Goal: Task Accomplishment & Management: Manage account settings

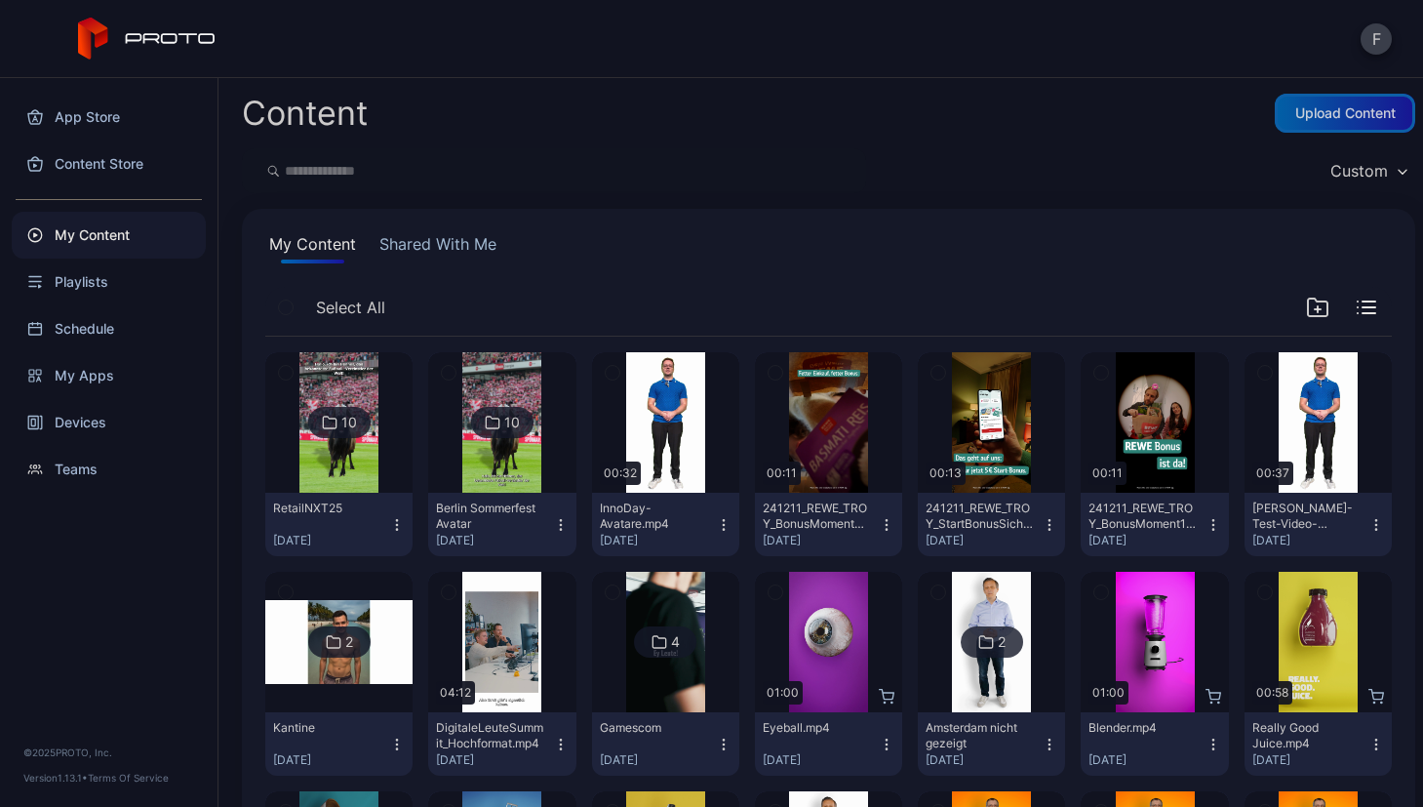
click at [1288, 122] on div "Upload Content" at bounding box center [1345, 113] width 140 height 39
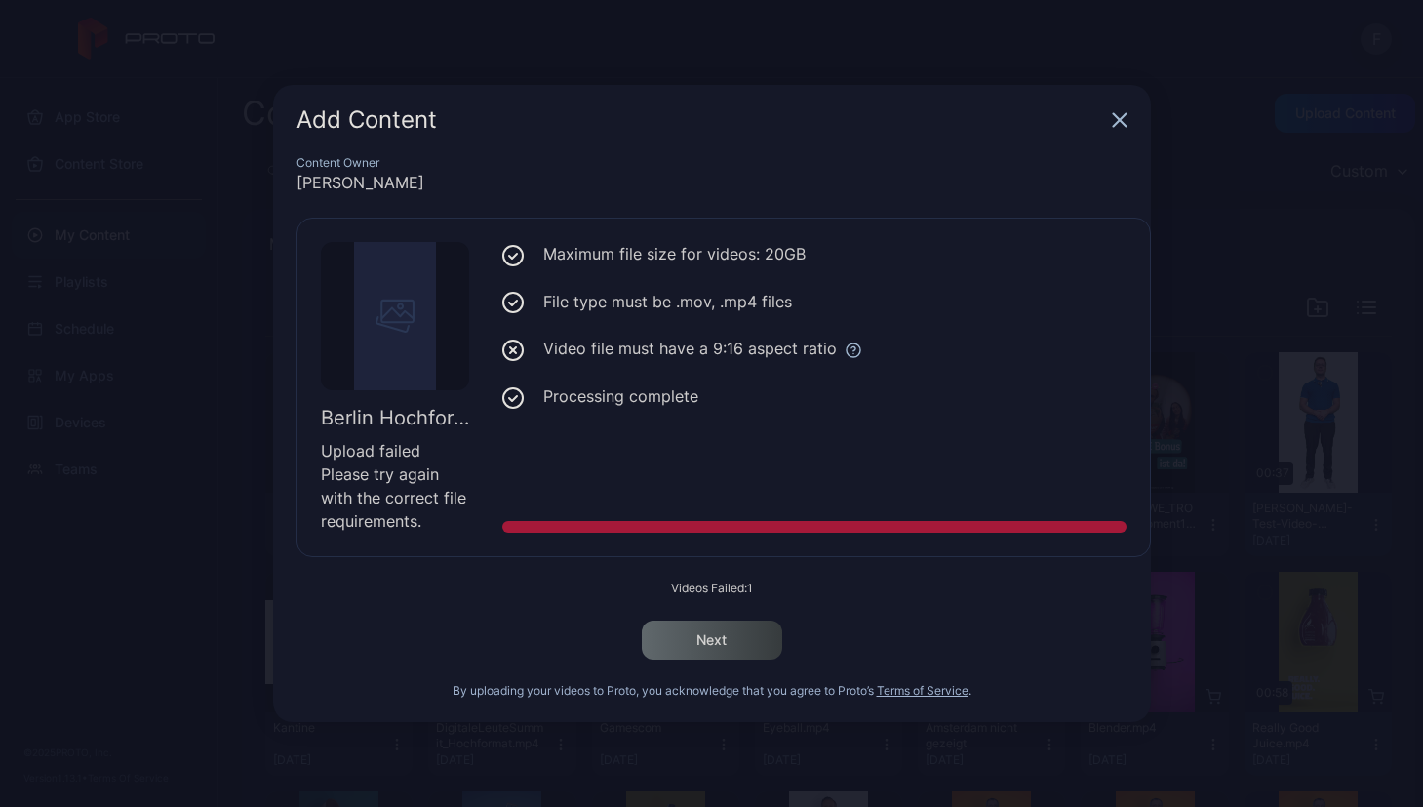
click at [1113, 125] on icon "button" at bounding box center [1119, 120] width 13 height 13
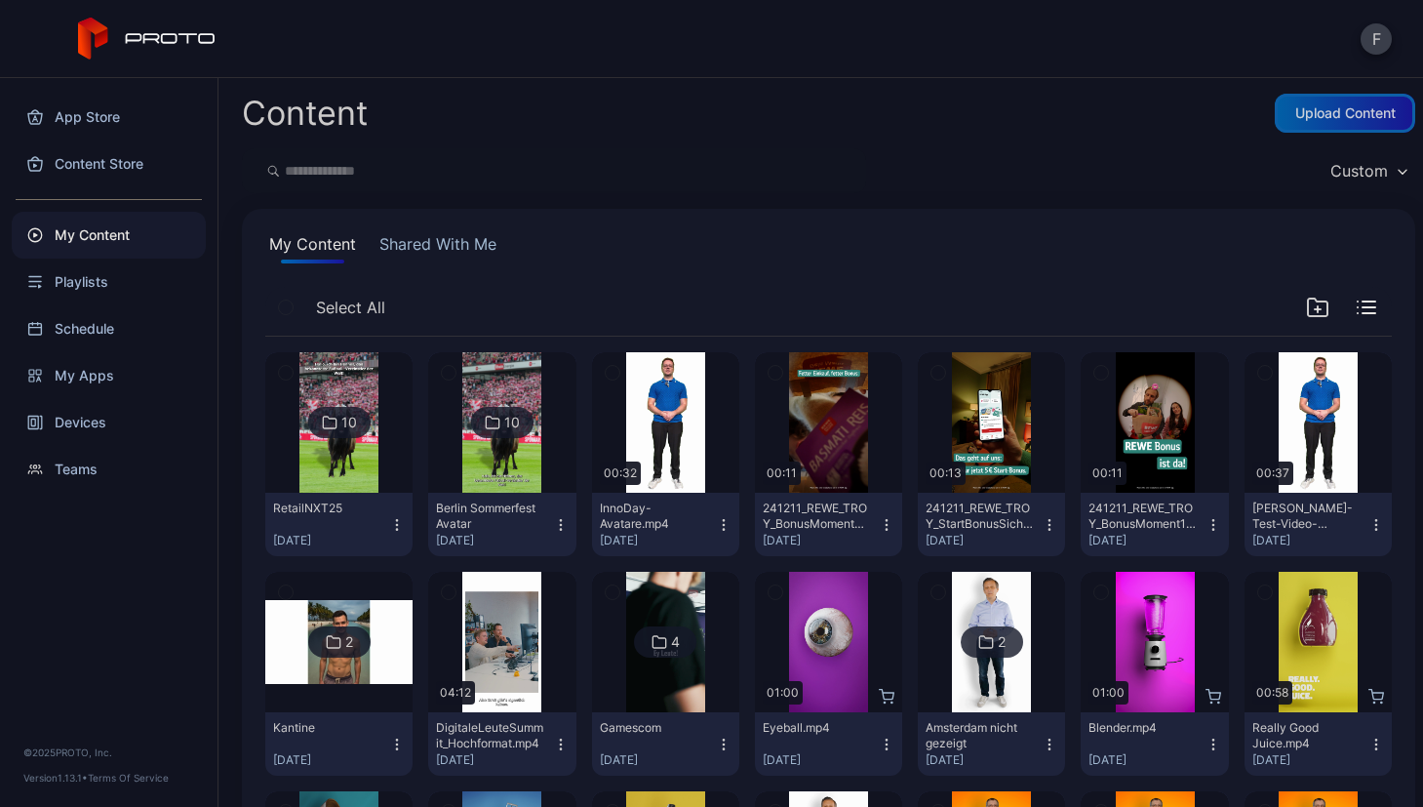
click at [1310, 127] on div "Upload Content" at bounding box center [1345, 113] width 140 height 39
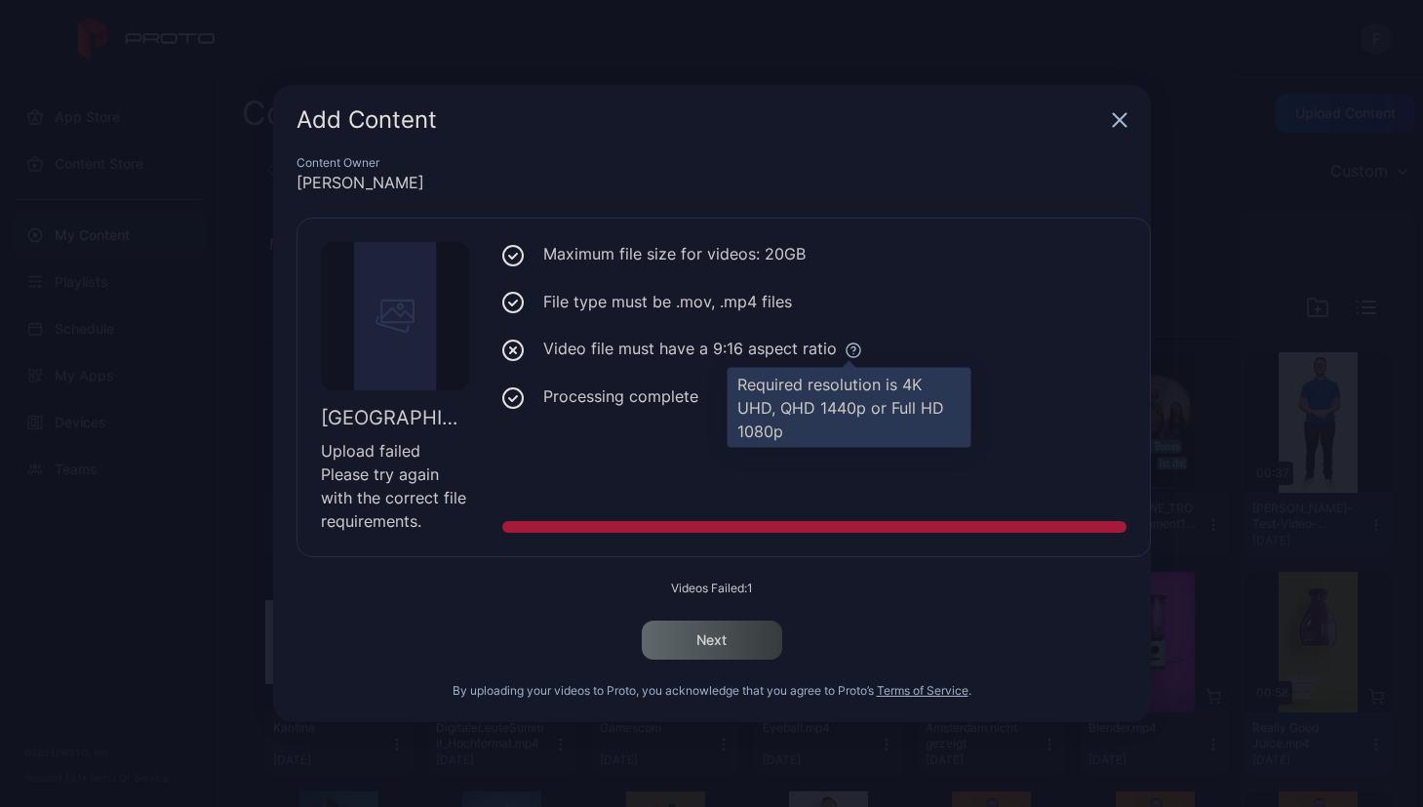
click at [850, 350] on icon at bounding box center [854, 350] width 18 height 18
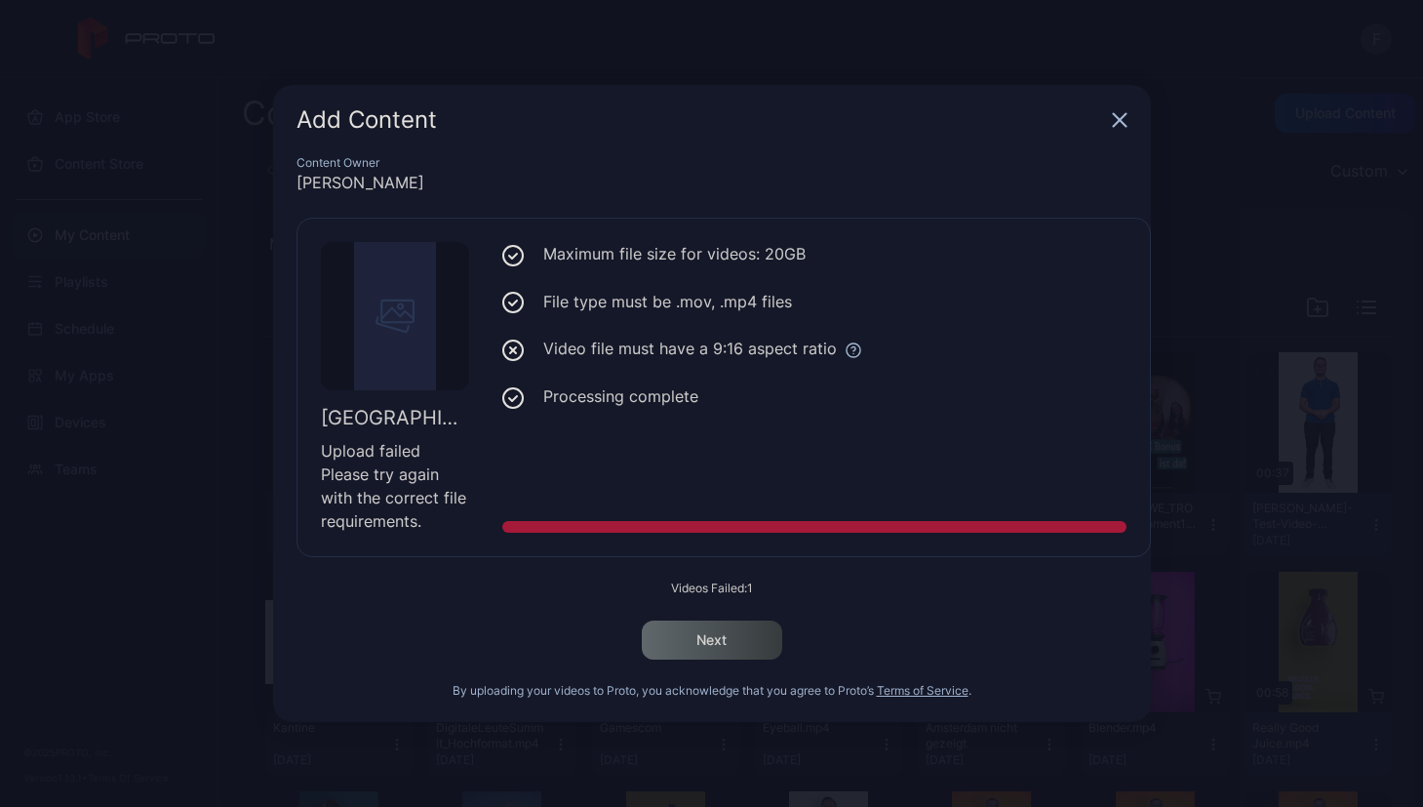
click at [665, 456] on div "Maximum file size for videos: 20GB File type must be .mov, .mp4 files Video fil…" at bounding box center [814, 387] width 624 height 291
click at [1125, 125] on icon "button" at bounding box center [1119, 120] width 13 height 13
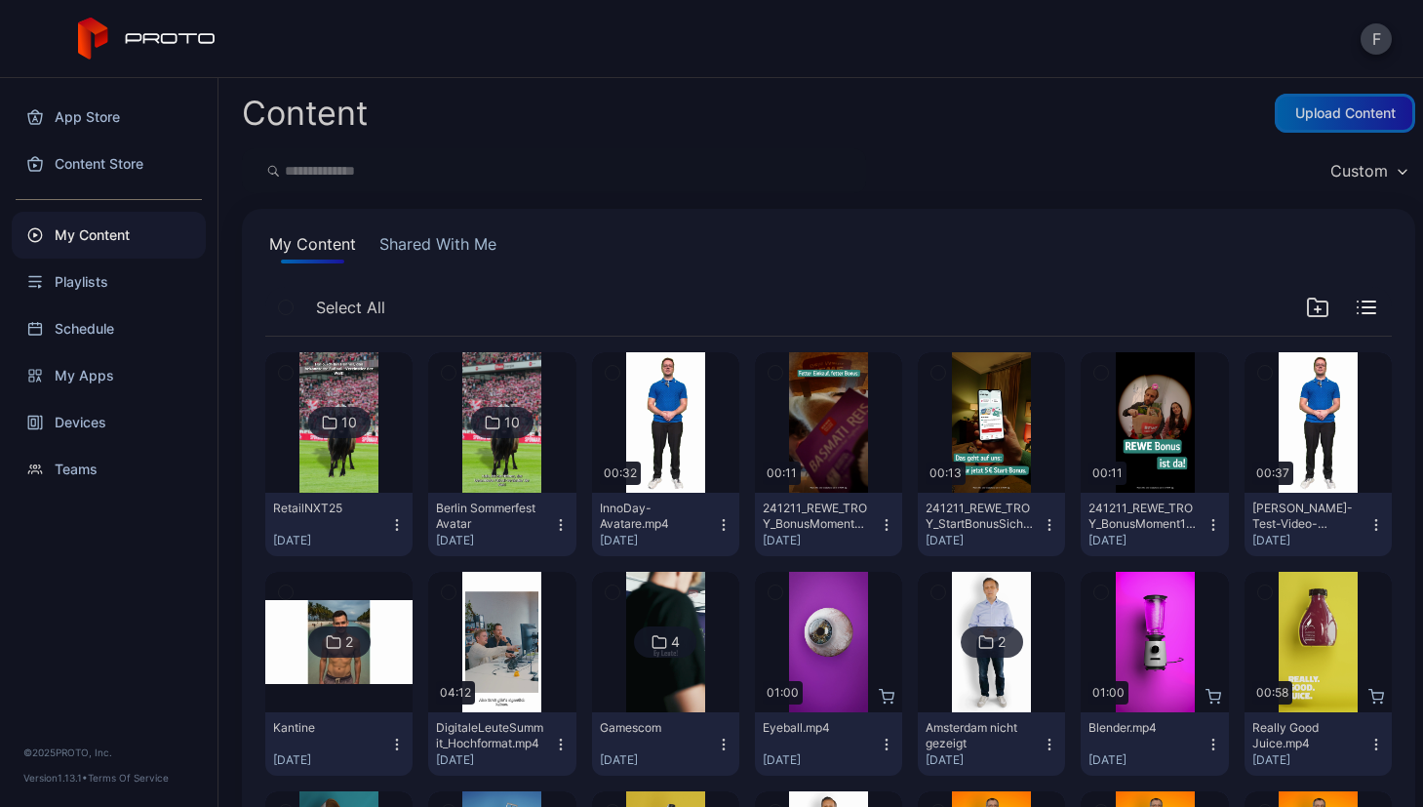
click at [1321, 114] on div "Upload Content" at bounding box center [1345, 113] width 100 height 16
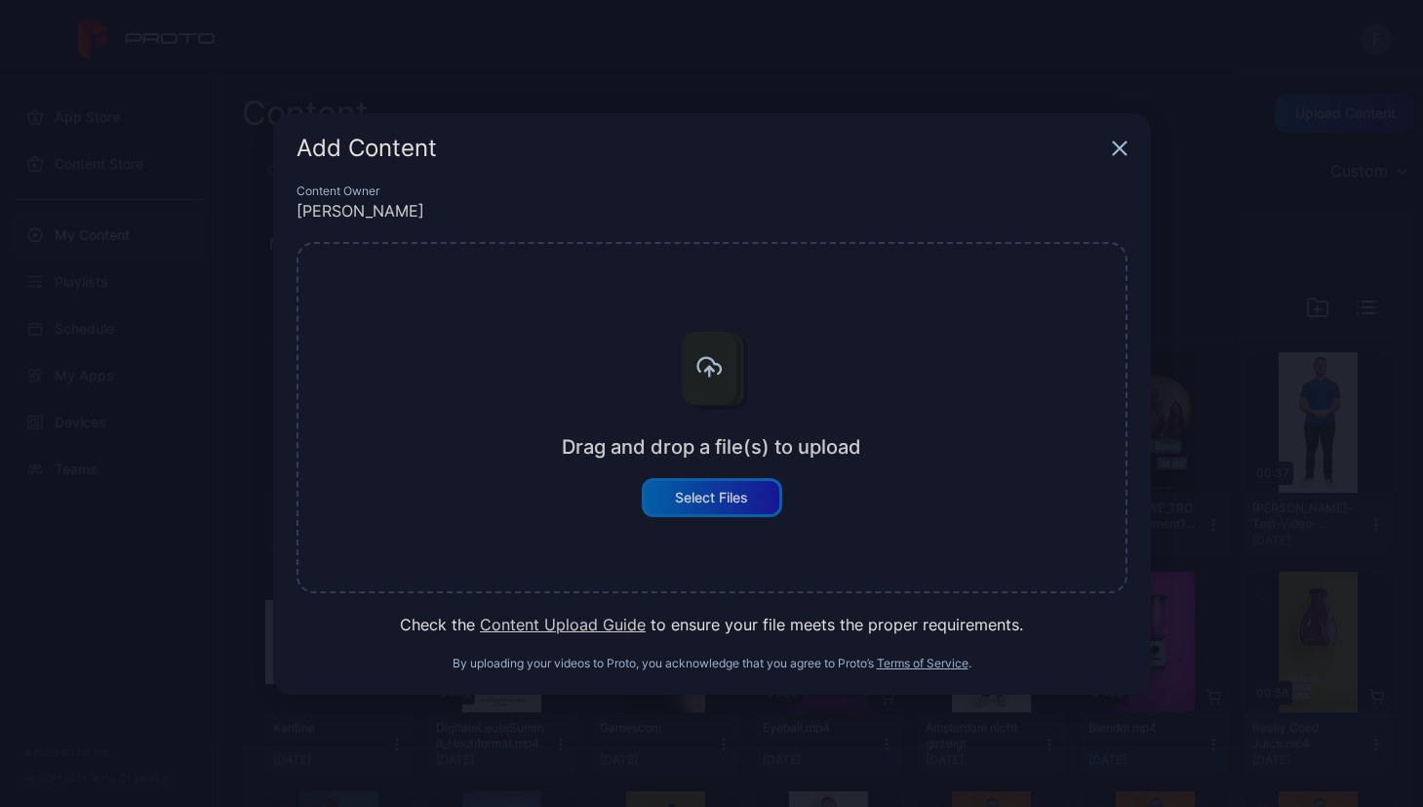
click at [708, 491] on div "Select Files" at bounding box center [711, 498] width 73 height 16
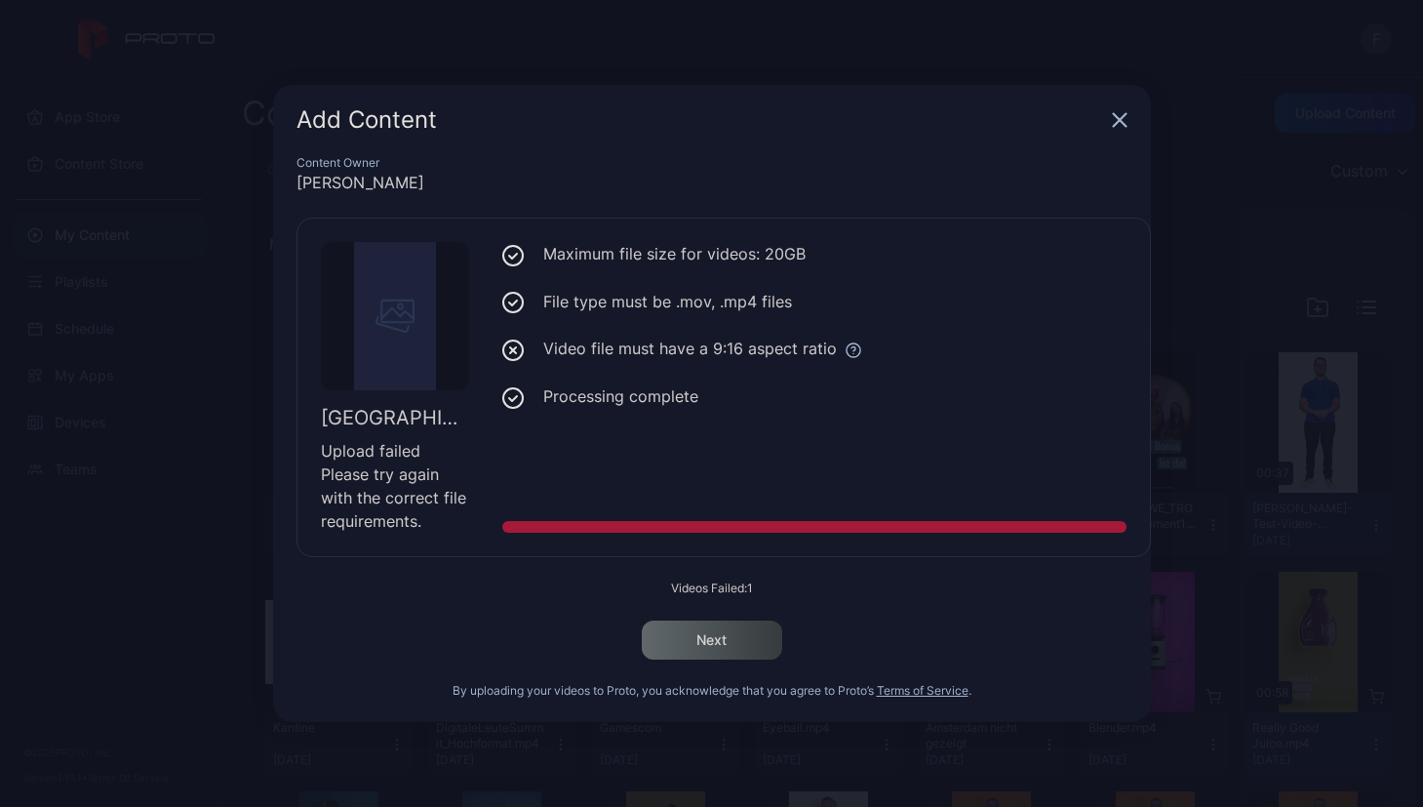
click at [1119, 118] on icon "button" at bounding box center [1119, 120] width 13 height 13
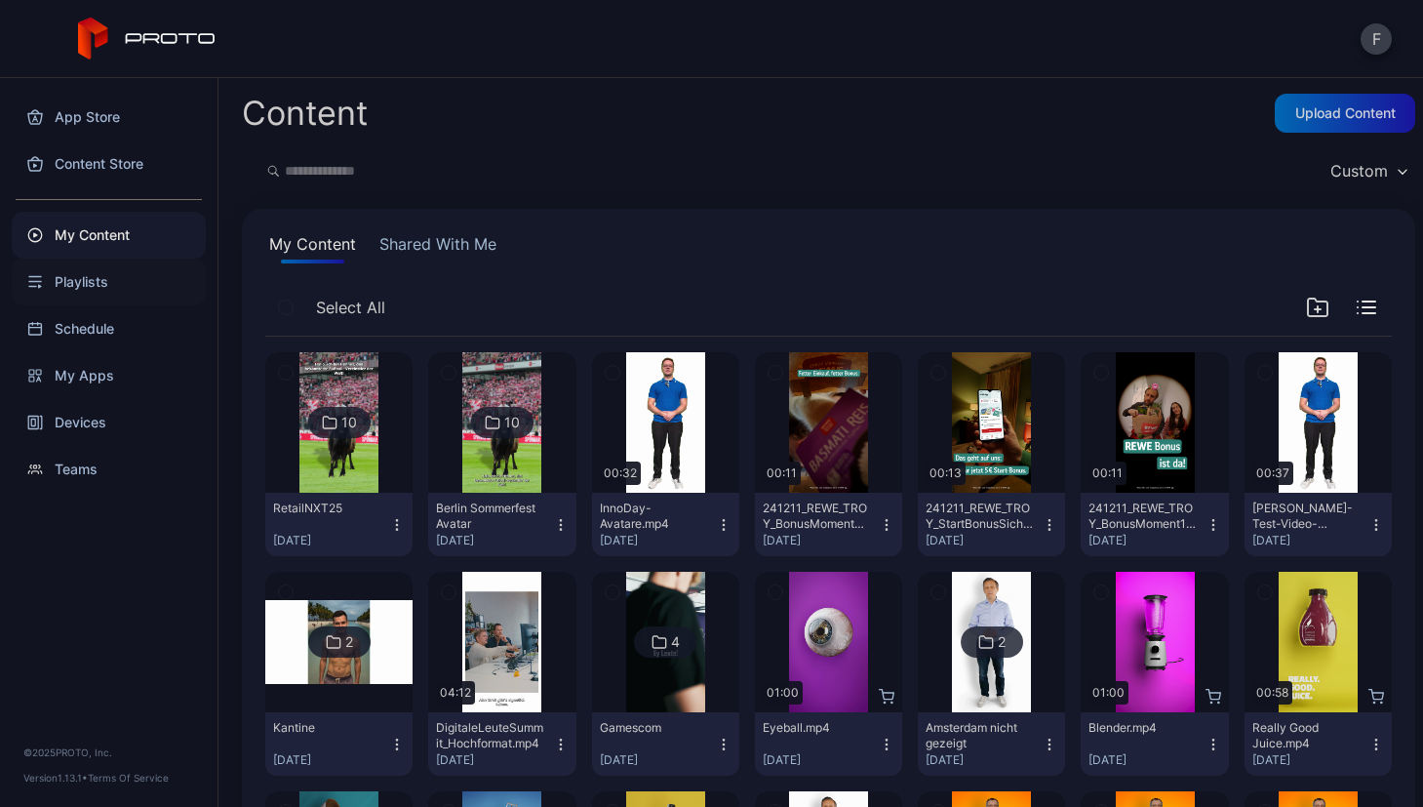
click at [85, 270] on div "Playlists" at bounding box center [109, 281] width 194 height 47
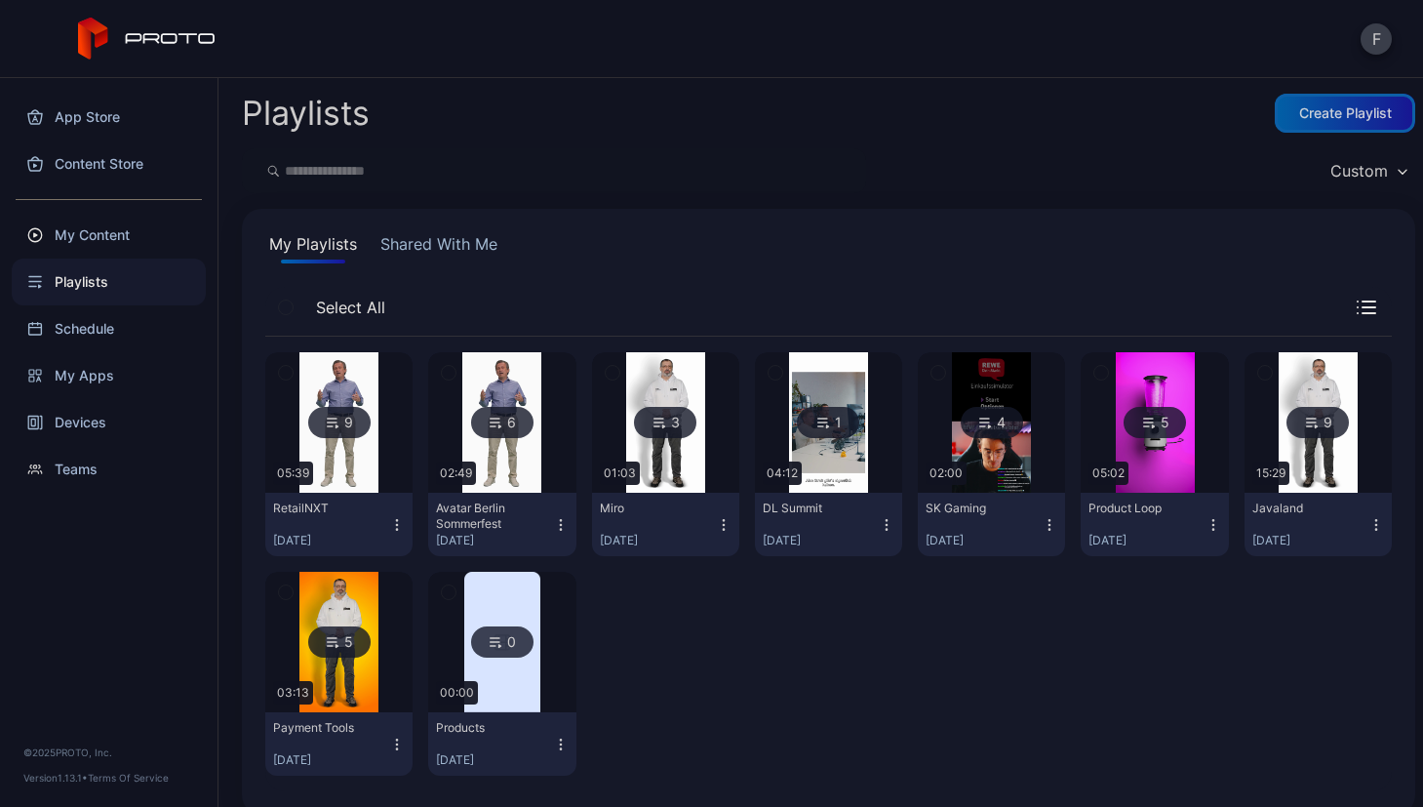
click at [1319, 101] on div "Create Playlist" at bounding box center [1345, 113] width 140 height 39
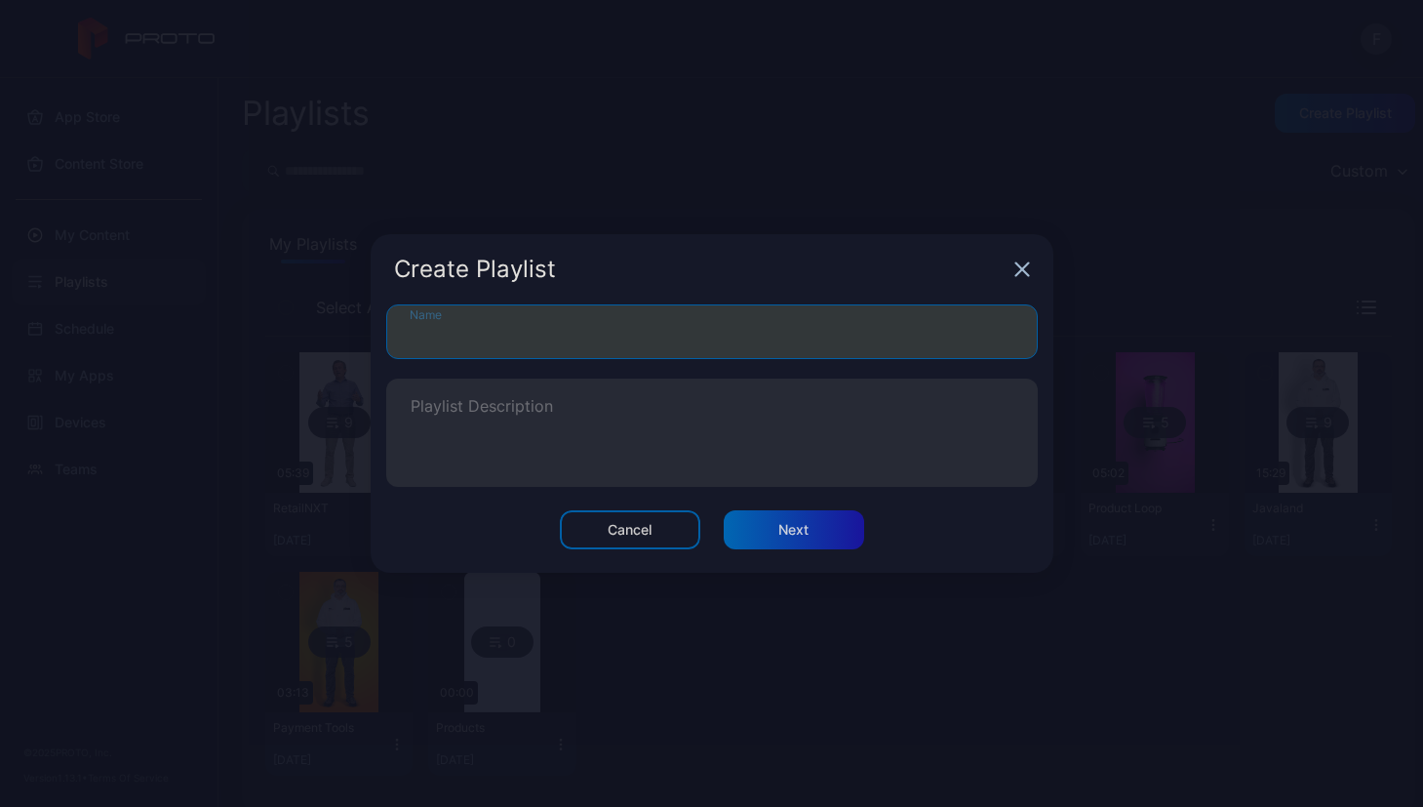
click at [519, 347] on input "Name" at bounding box center [711, 331] width 651 height 55
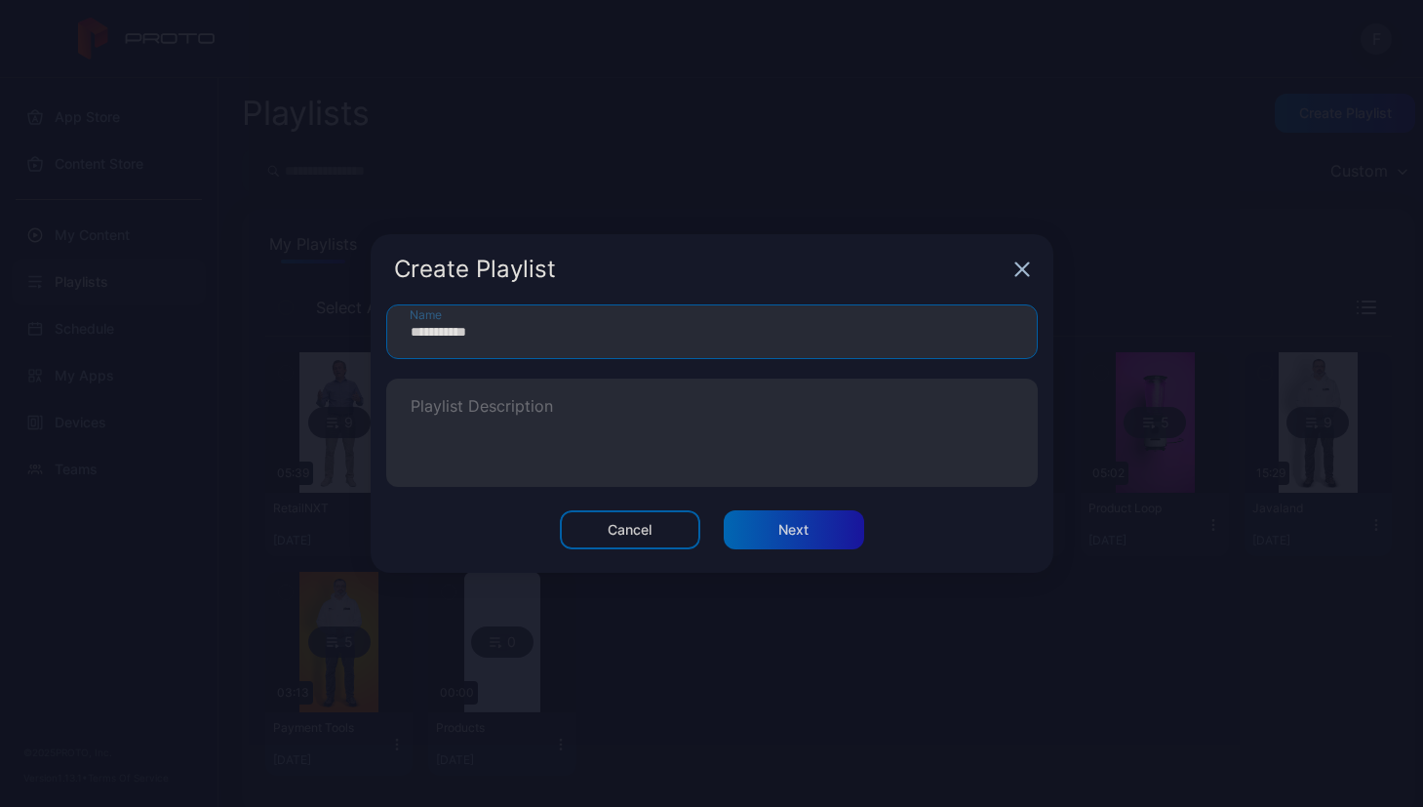
type input "**********"
click at [722, 278] on div "Create Playlist" at bounding box center [700, 268] width 612 height 23
click at [800, 530] on div "Next" at bounding box center [793, 530] width 30 height 16
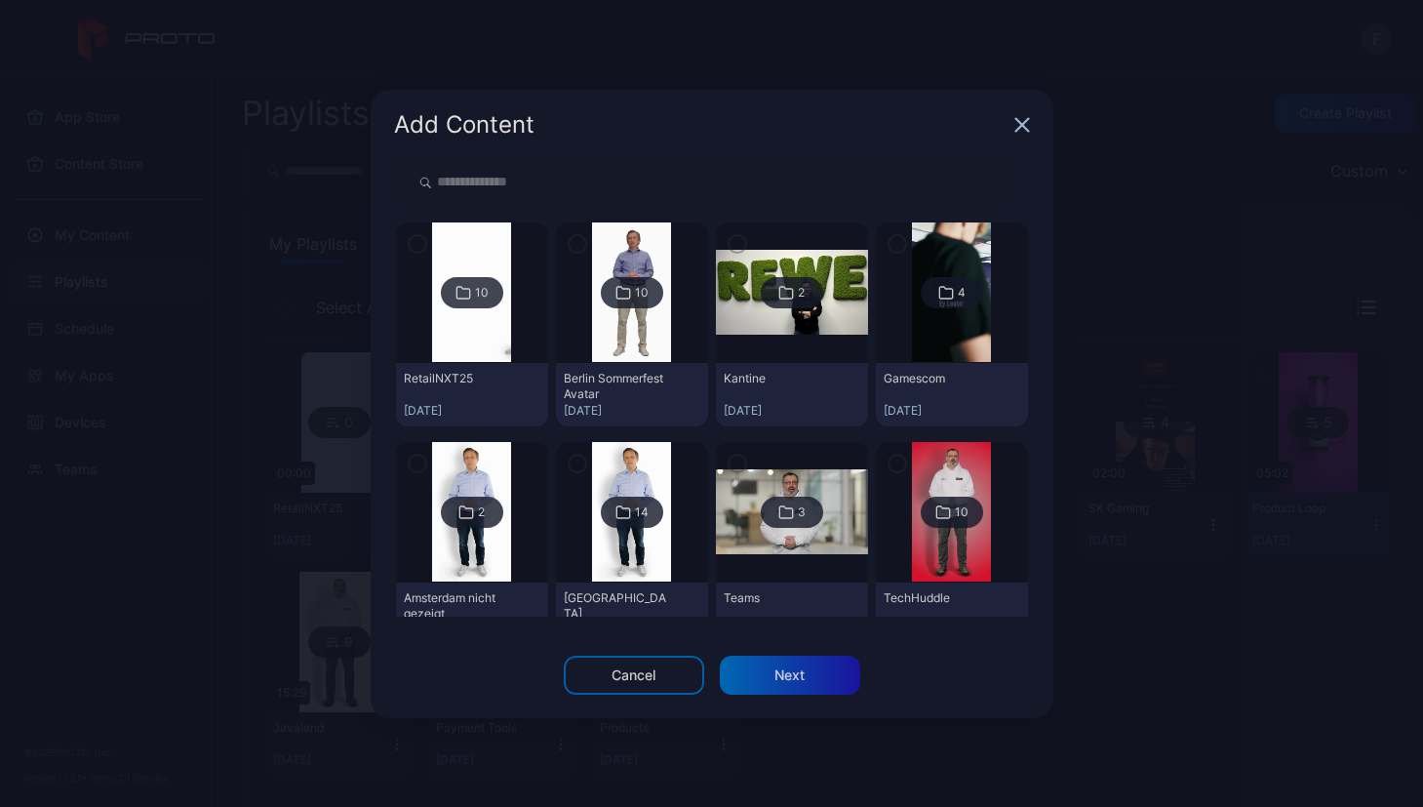
click at [475, 295] on div "10" at bounding box center [482, 293] width 14 height 16
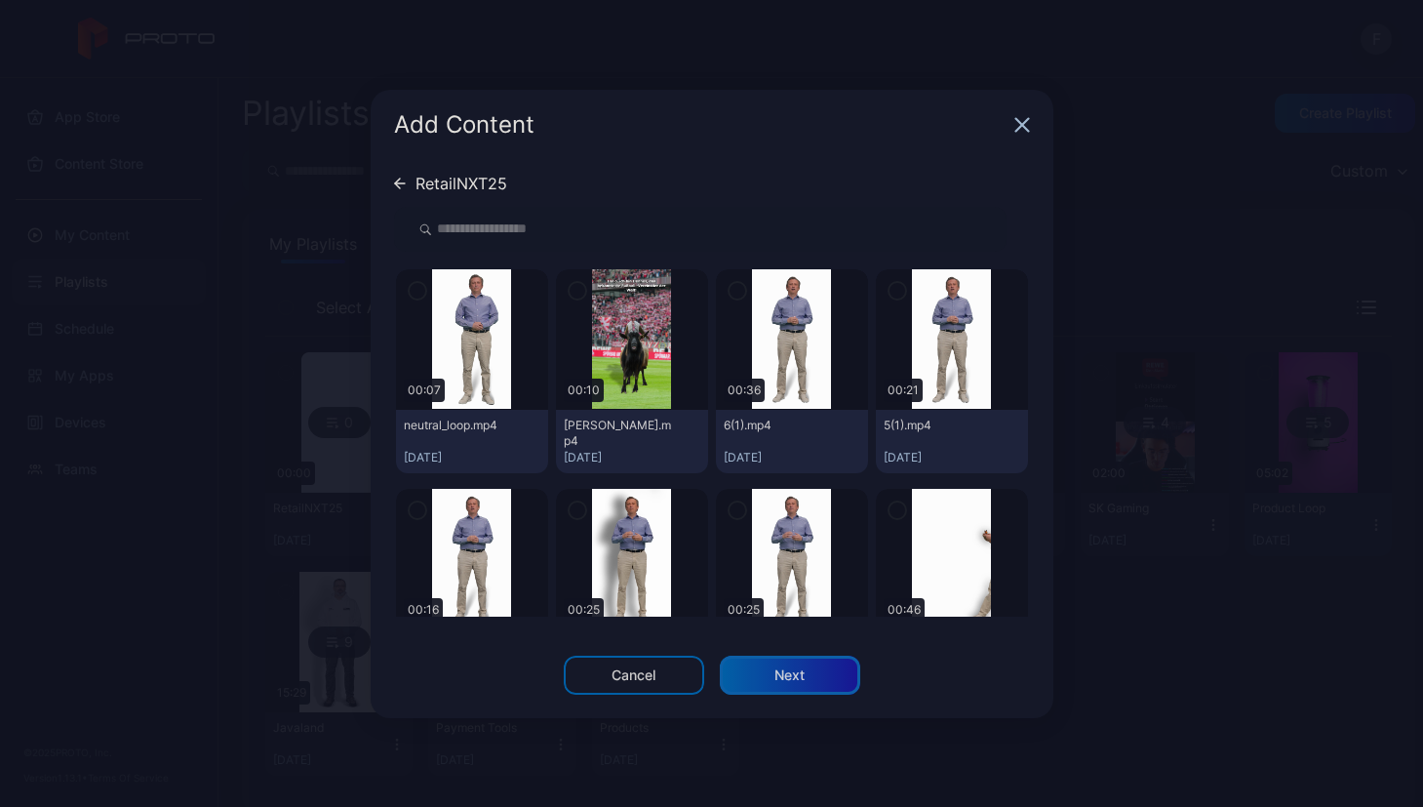
click at [800, 673] on div "Next" at bounding box center [789, 675] width 30 height 16
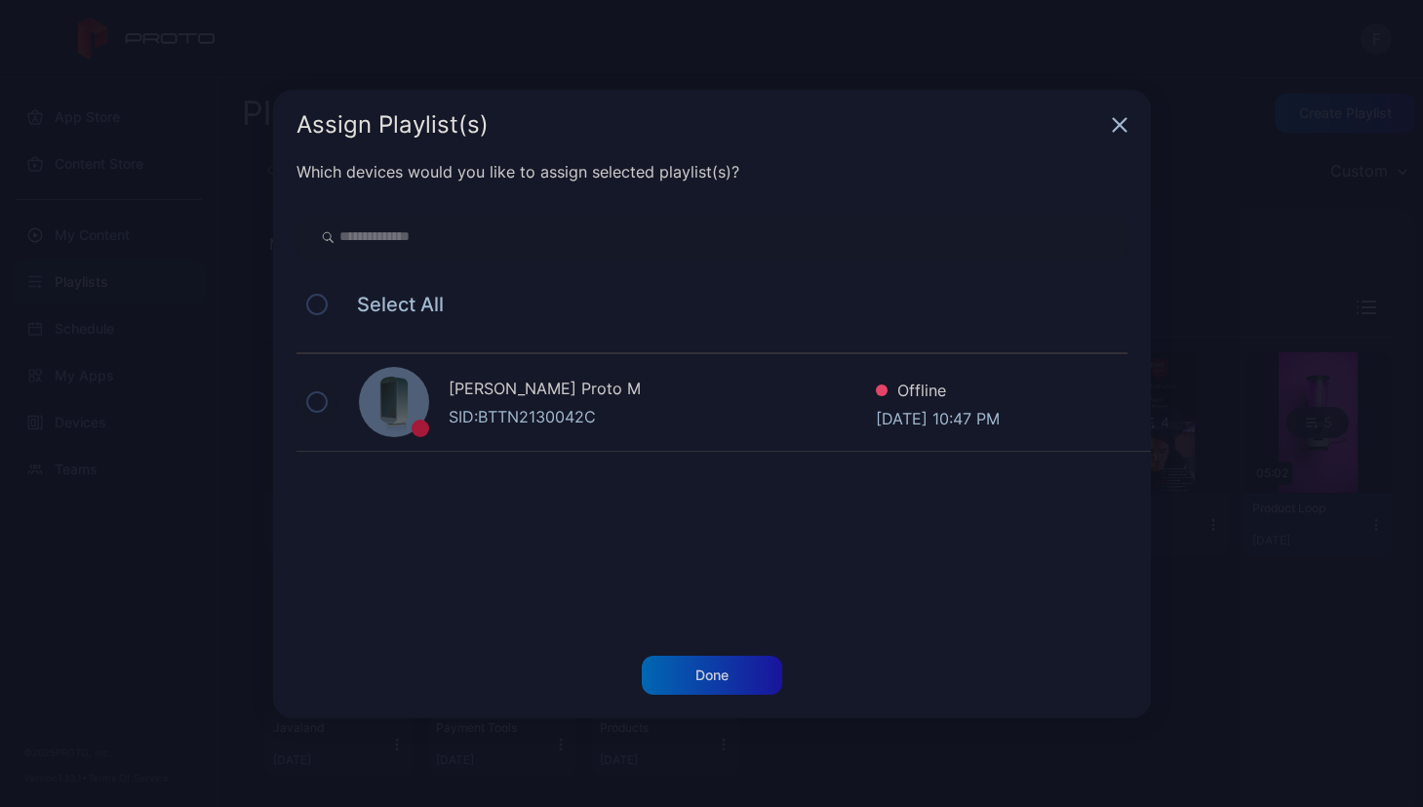
click at [315, 400] on button at bounding box center [316, 401] width 21 height 21
click at [704, 681] on div "Done" at bounding box center [711, 675] width 33 height 16
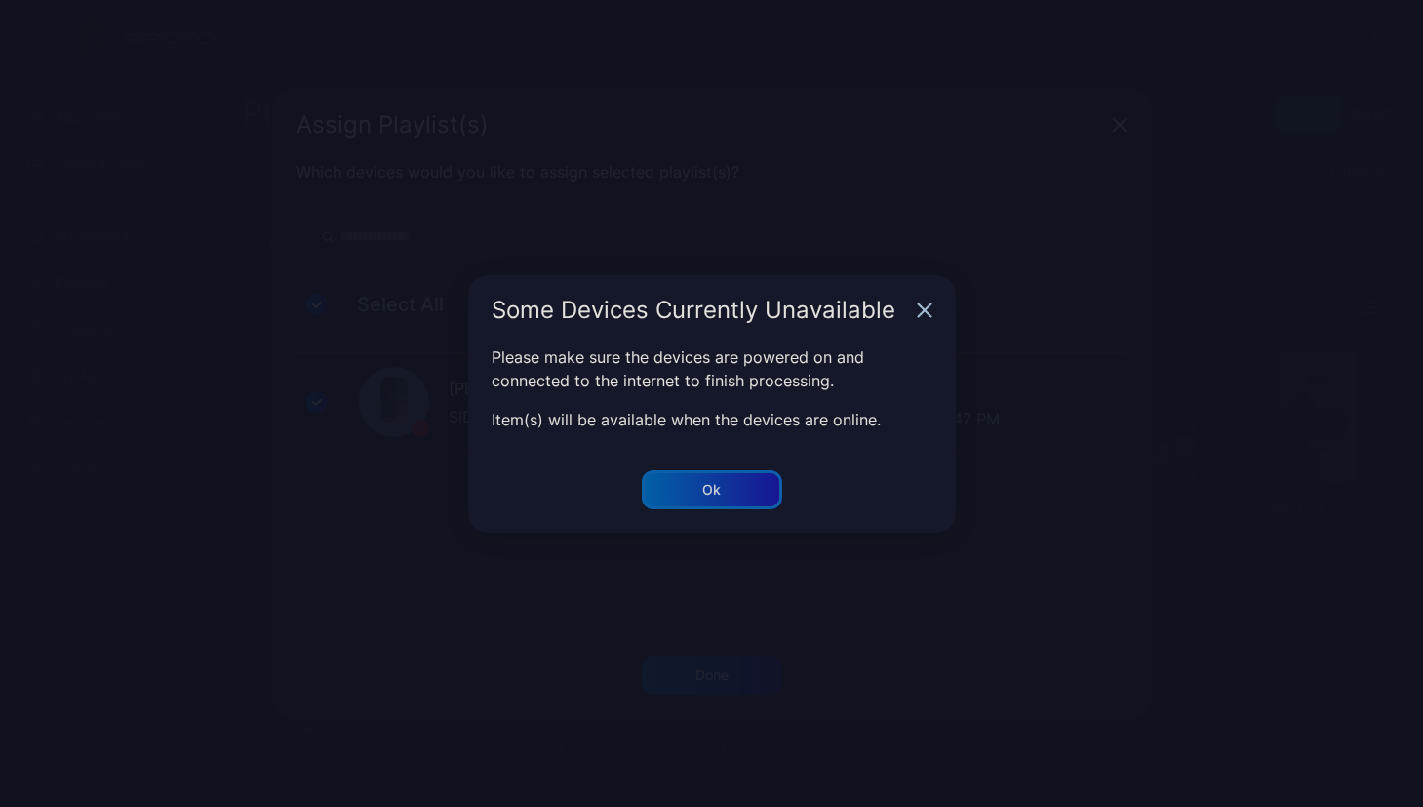
click at [703, 487] on div "Ok" at bounding box center [711, 490] width 19 height 16
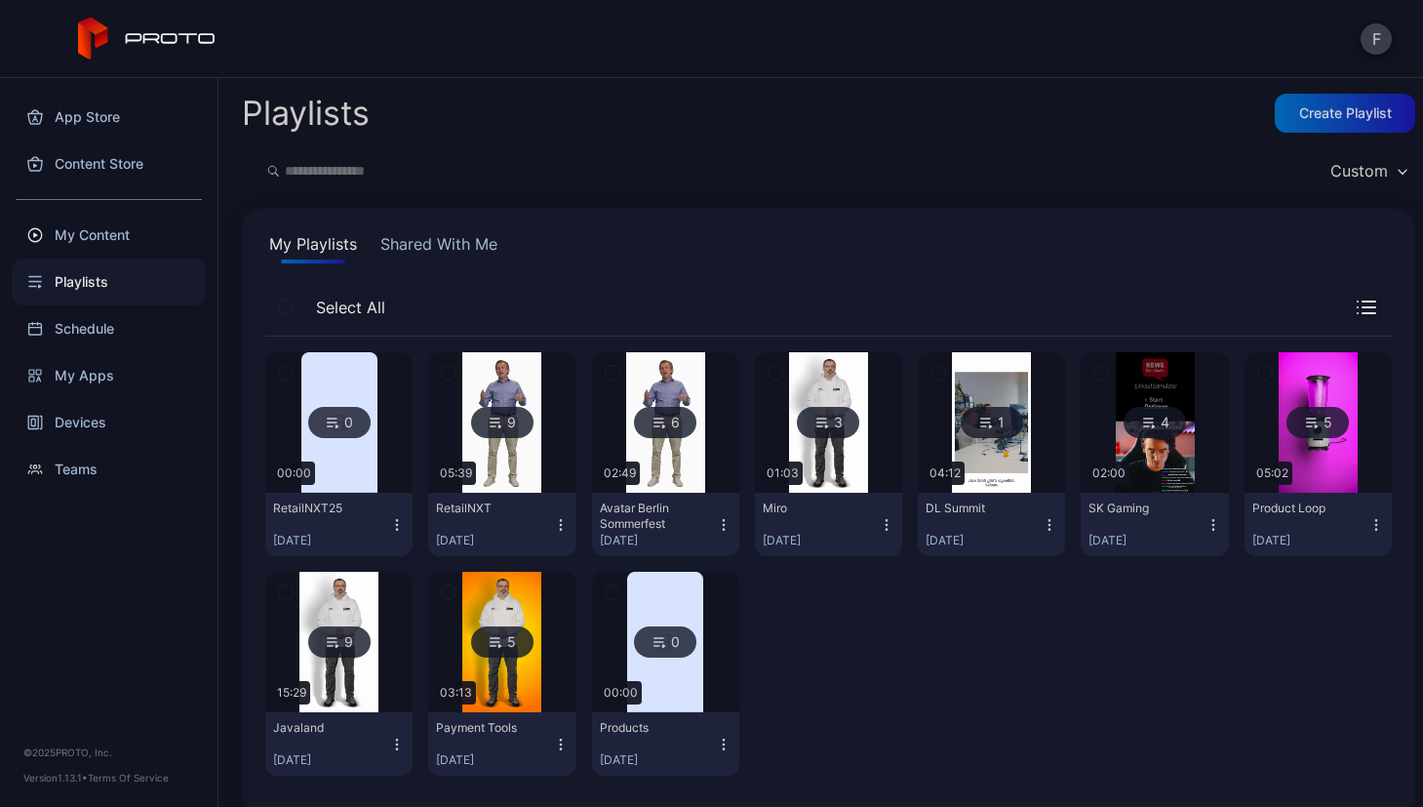
click at [336, 407] on div "0" at bounding box center [339, 422] width 62 height 31
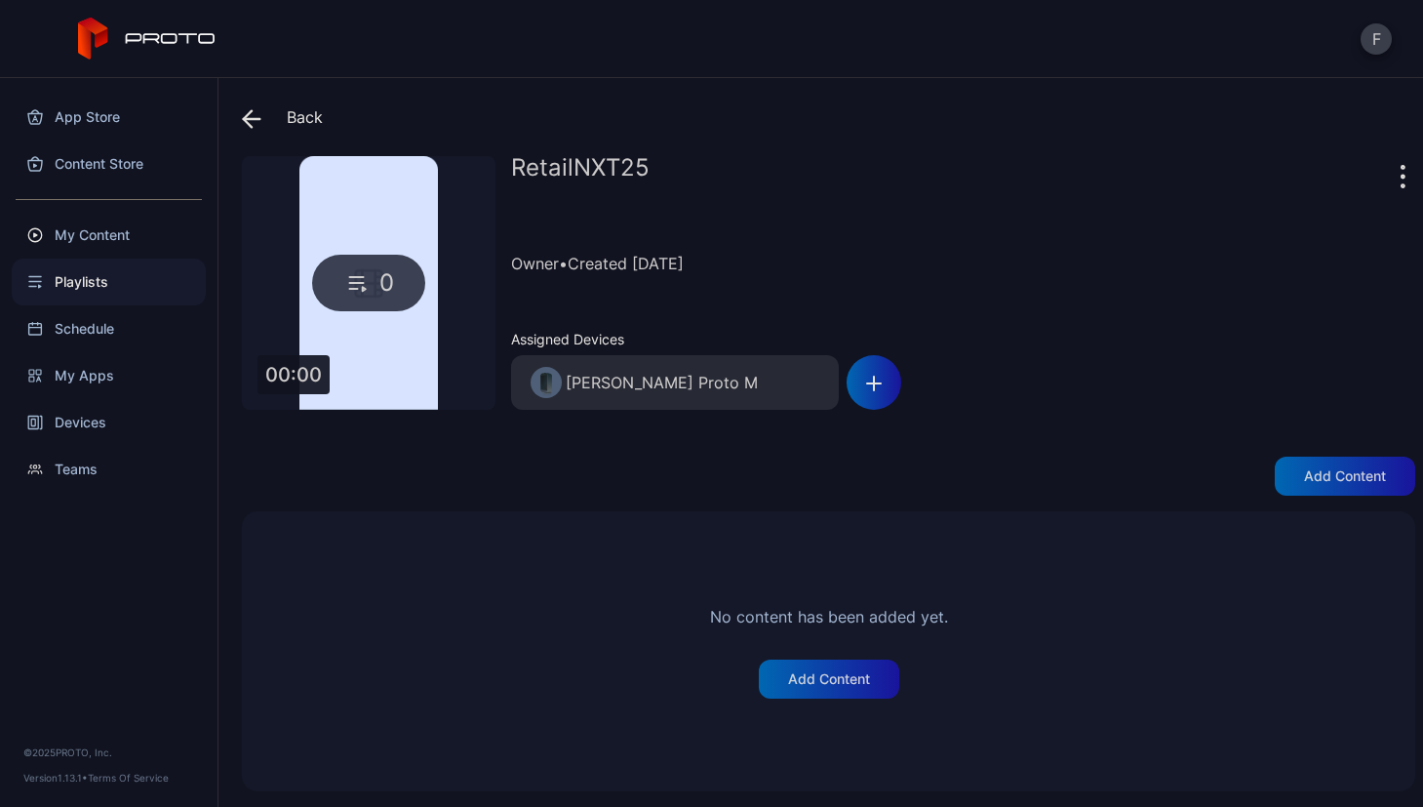
click at [240, 115] on div "Back RetailNXT25 0 00:00 RetailNXT25 Owner • Created [DATE] Assigned Devices [P…" at bounding box center [820, 442] width 1204 height 729
click at [258, 115] on icon at bounding box center [252, 119] width 20 height 20
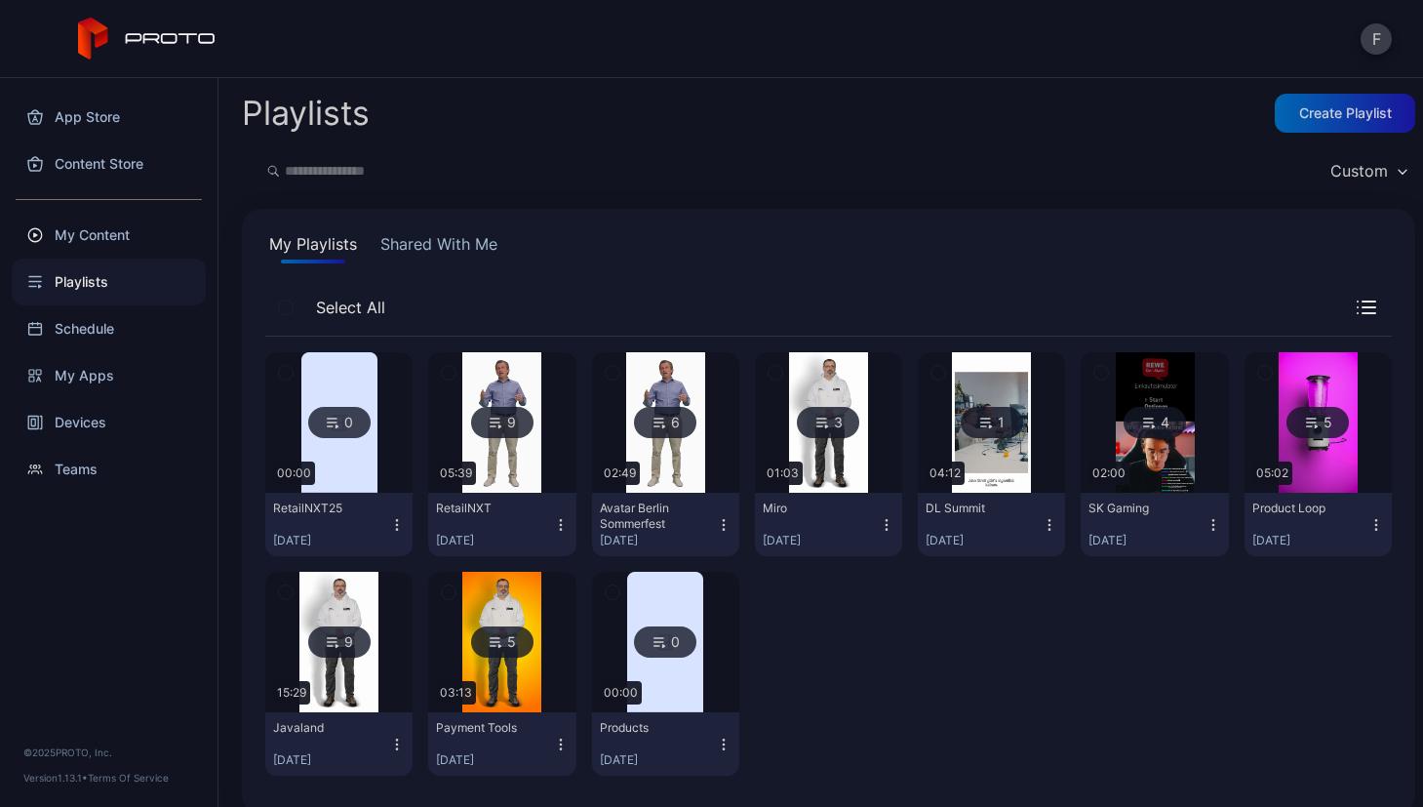
click at [517, 415] on div "9" at bounding box center [502, 422] width 62 height 31
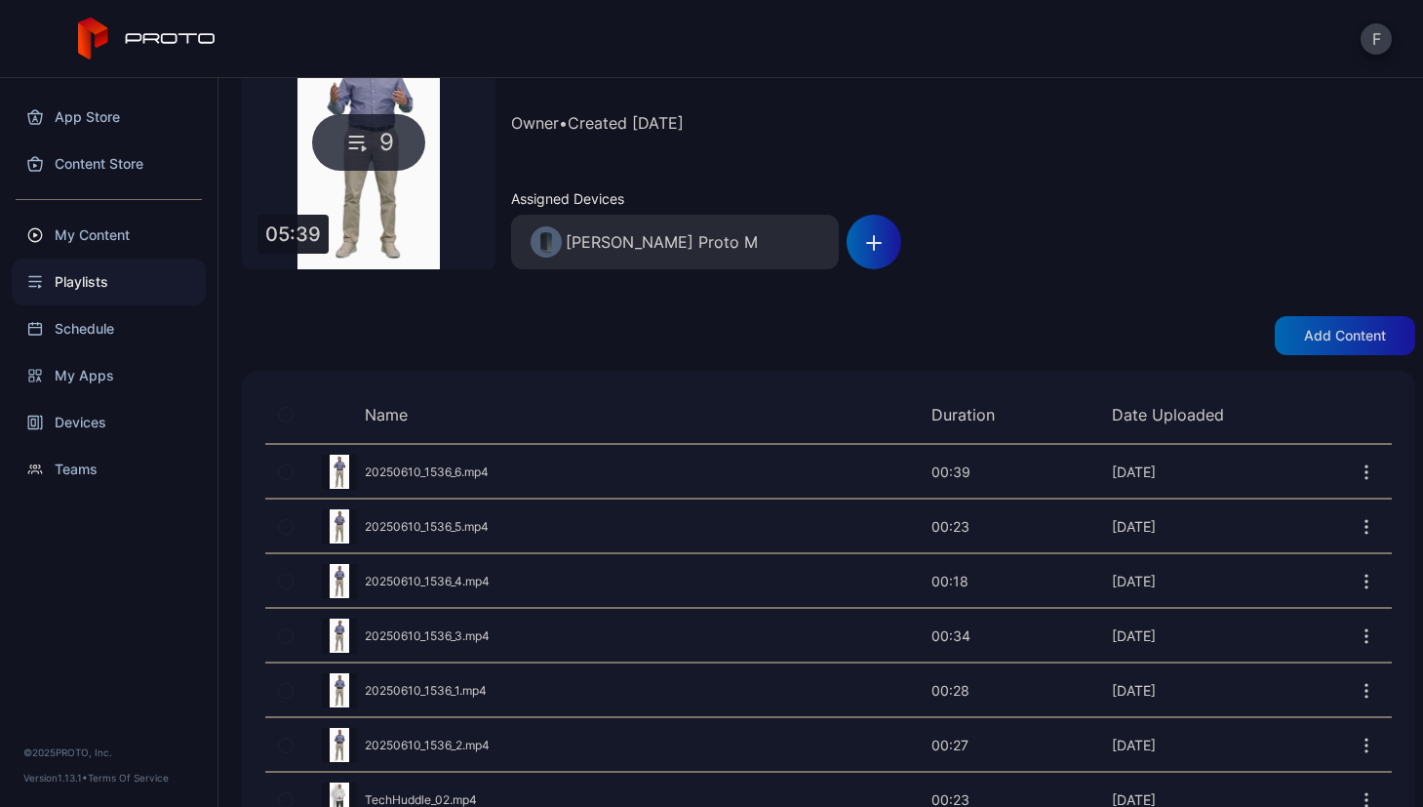
scroll to position [309, 0]
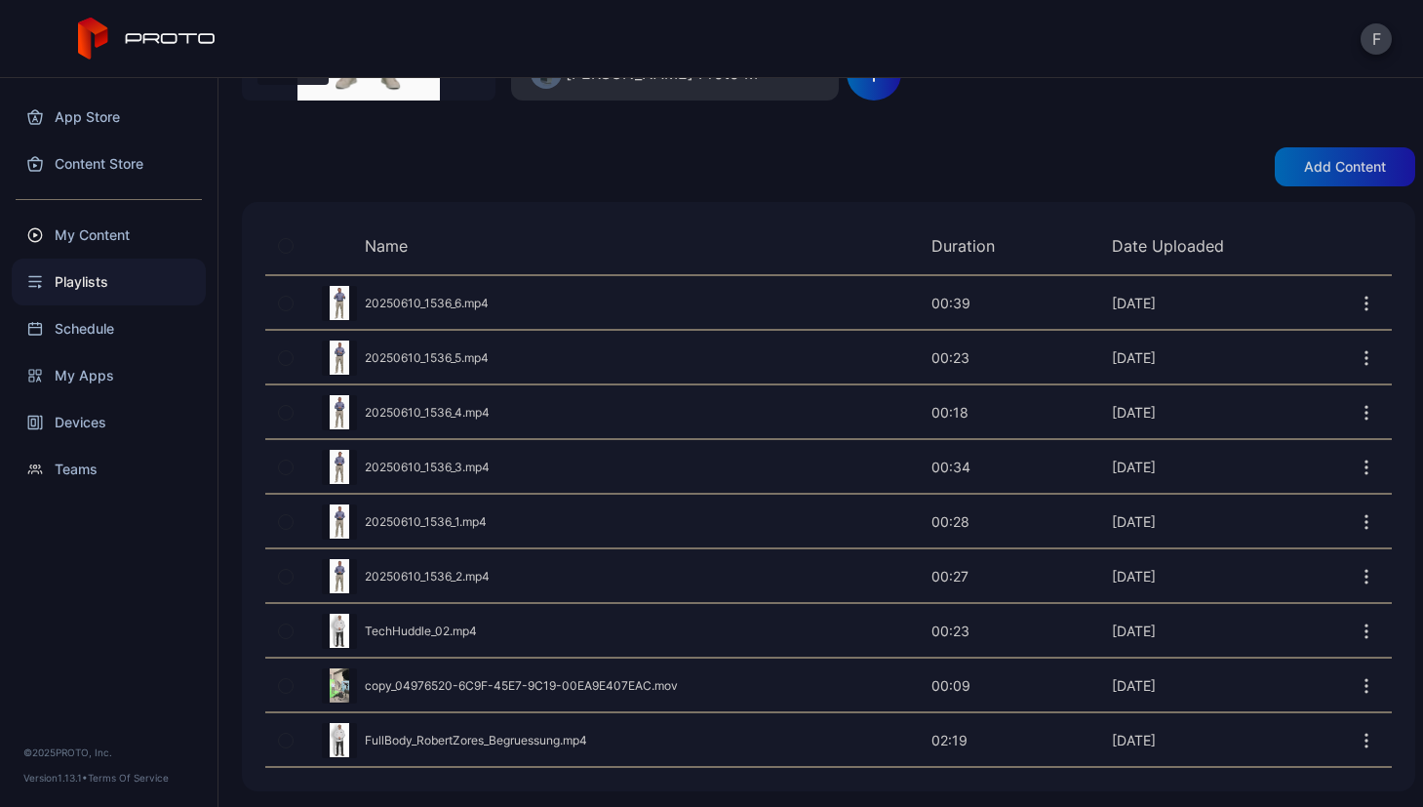
click at [487, 681] on div "Preview" at bounding box center [828, 685] width 1126 height 52
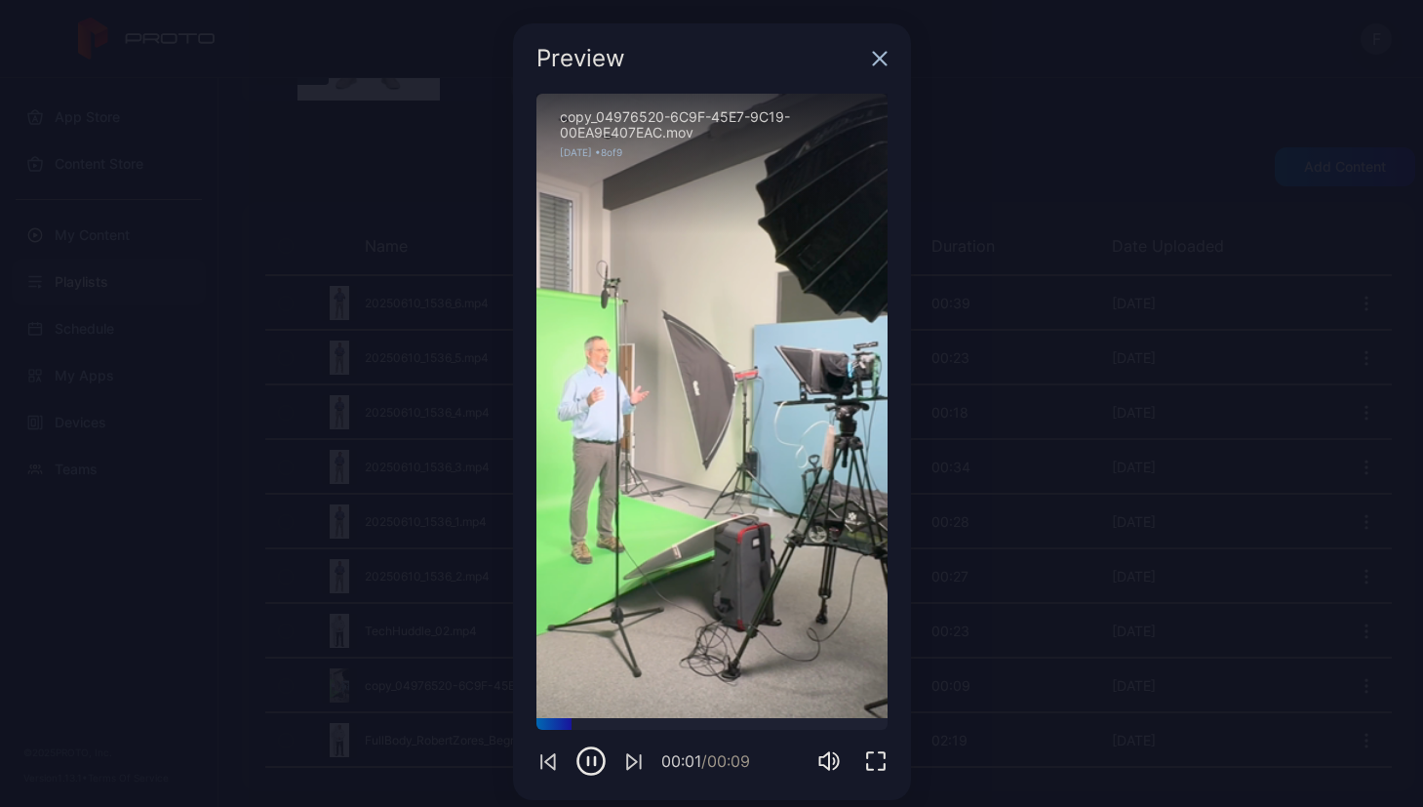
click at [875, 64] on div "Preview" at bounding box center [712, 58] width 398 height 70
click at [872, 59] on icon "button" at bounding box center [880, 59] width 16 height 16
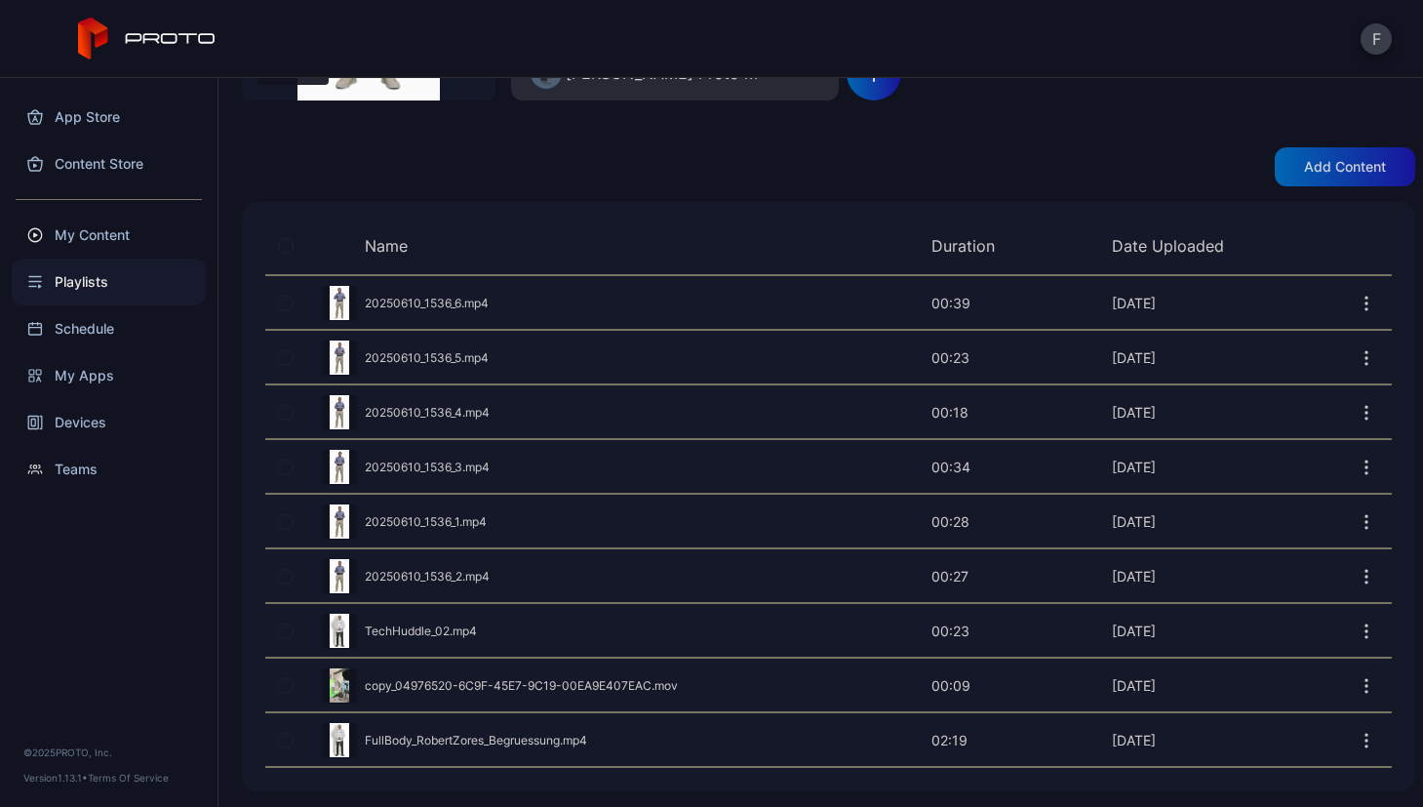
click at [412, 634] on div "Preview" at bounding box center [828, 631] width 1126 height 52
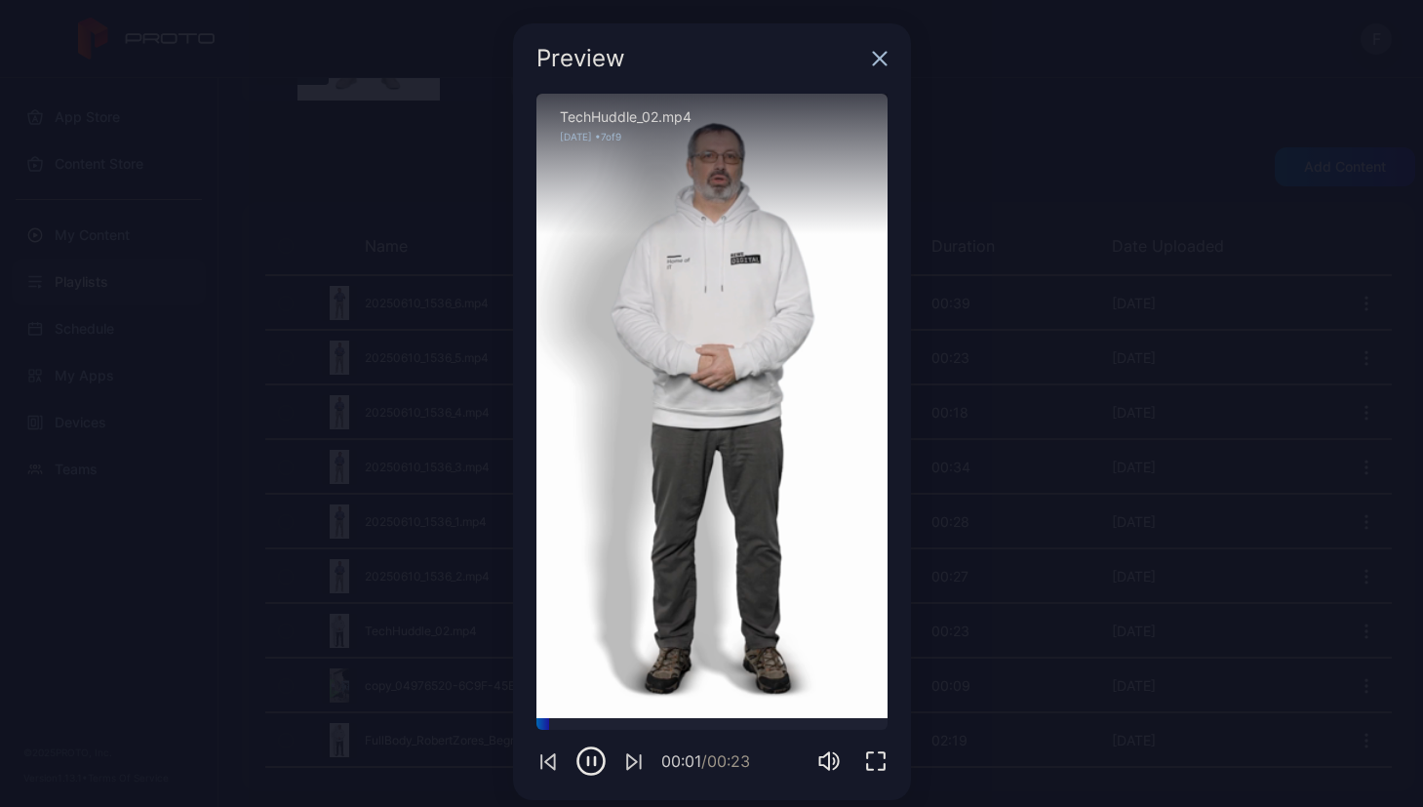
click at [872, 55] on icon "button" at bounding box center [880, 59] width 16 height 16
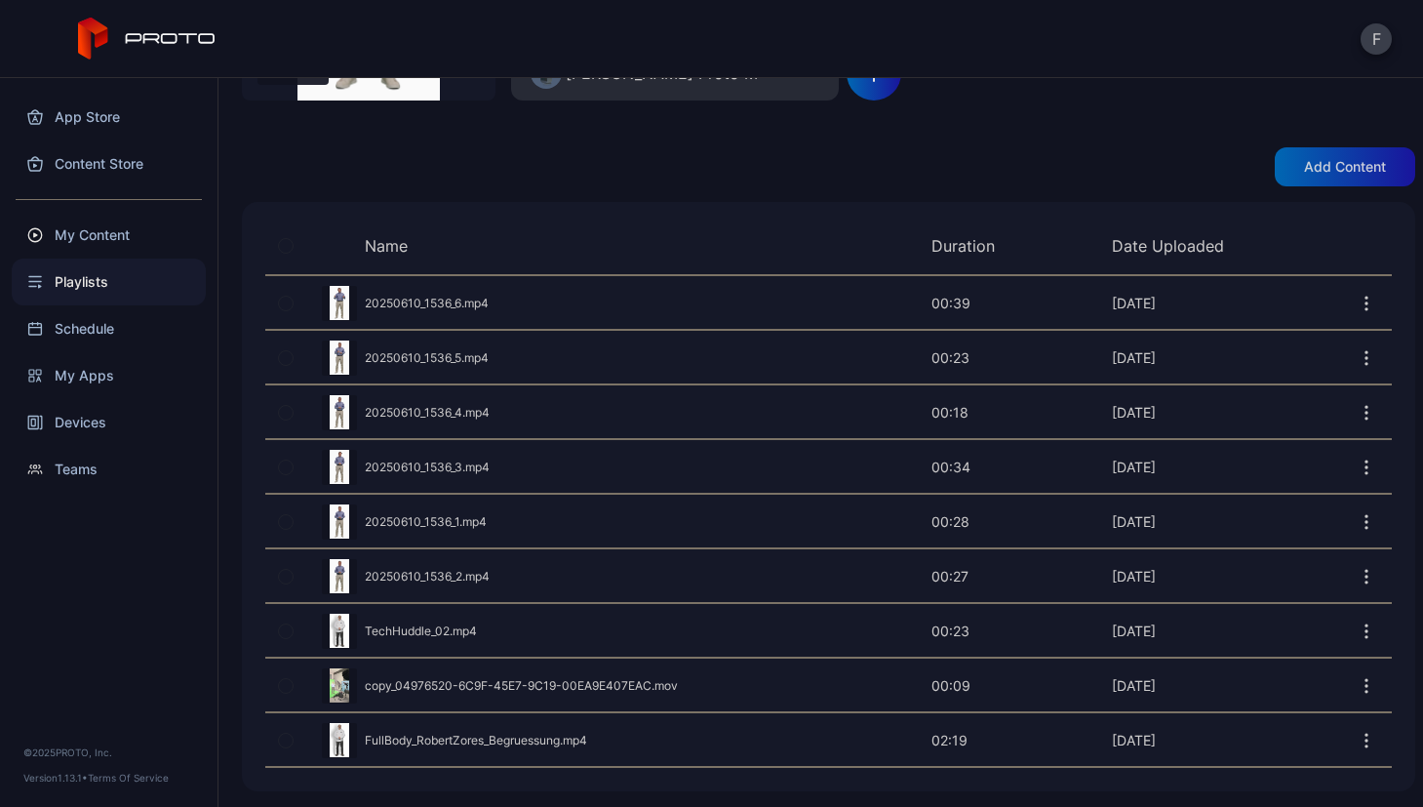
click at [386, 294] on div "Preview" at bounding box center [828, 303] width 1126 height 52
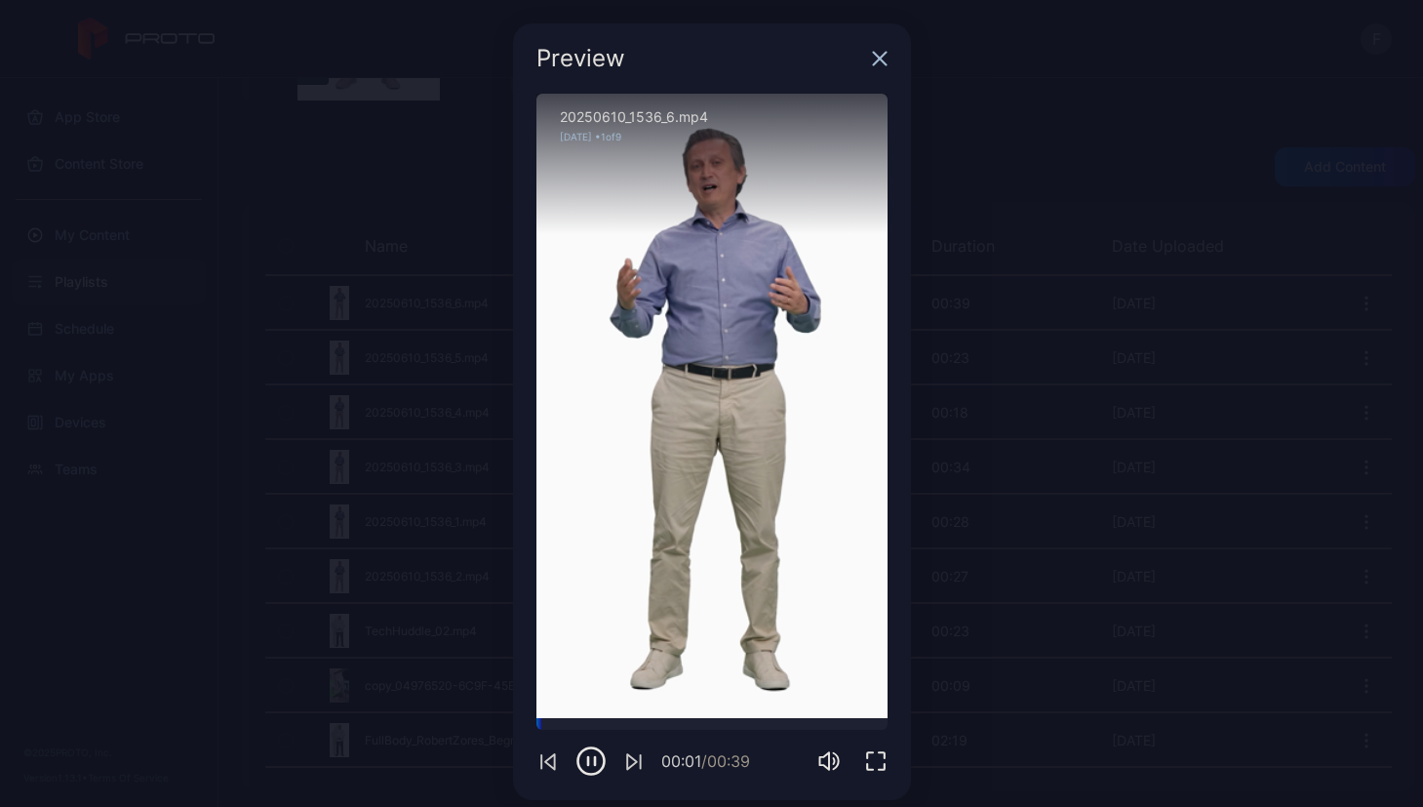
click at [873, 58] on icon "button" at bounding box center [880, 59] width 16 height 16
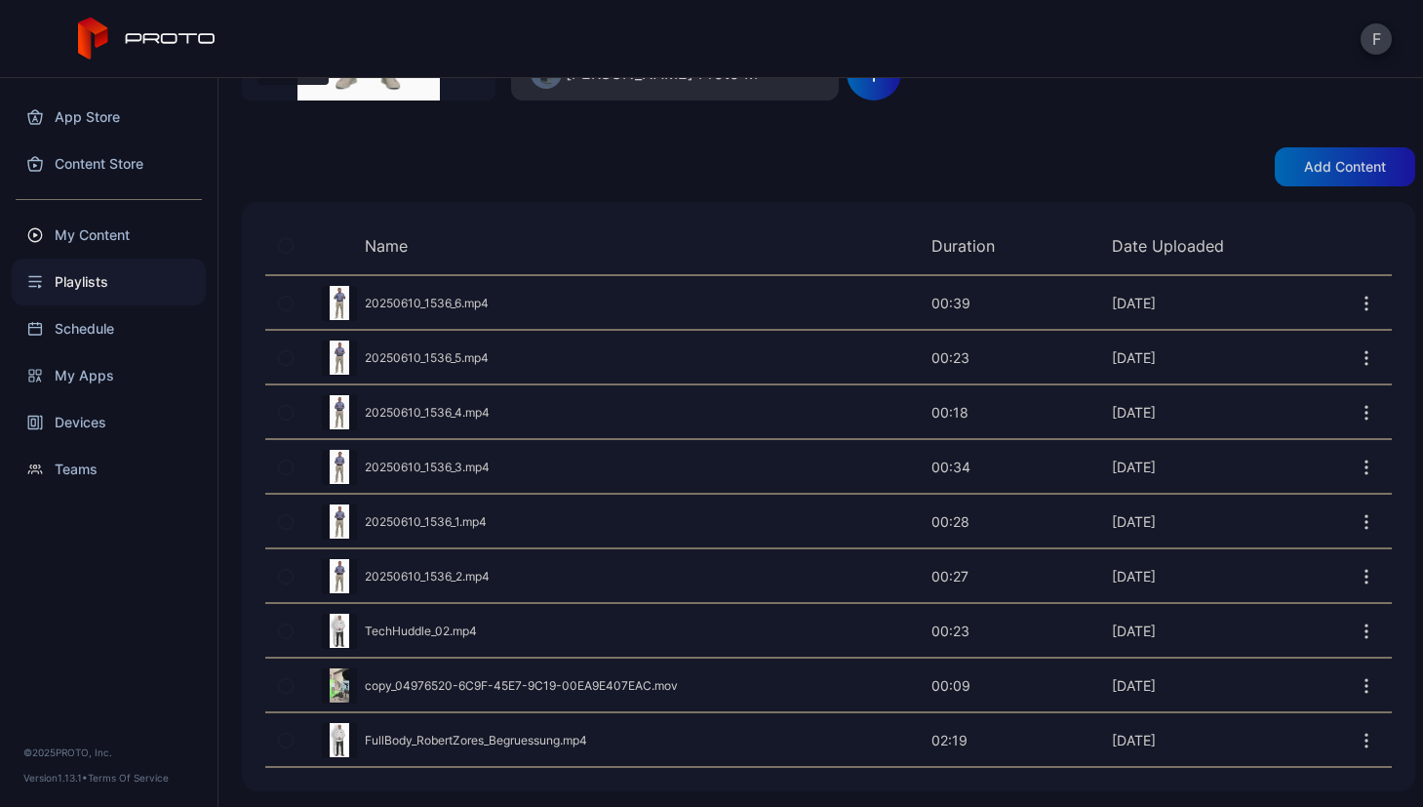
click at [1357, 622] on icon "button" at bounding box center [1367, 631] width 20 height 20
click at [614, 199] on div "Back RetailNXT 9 05:39 RetailNXT Owner • Created [DATE] Assigned Devices [PERSO…" at bounding box center [820, 442] width 1204 height 729
click at [402, 630] on div "Preview" at bounding box center [828, 631] width 1126 height 52
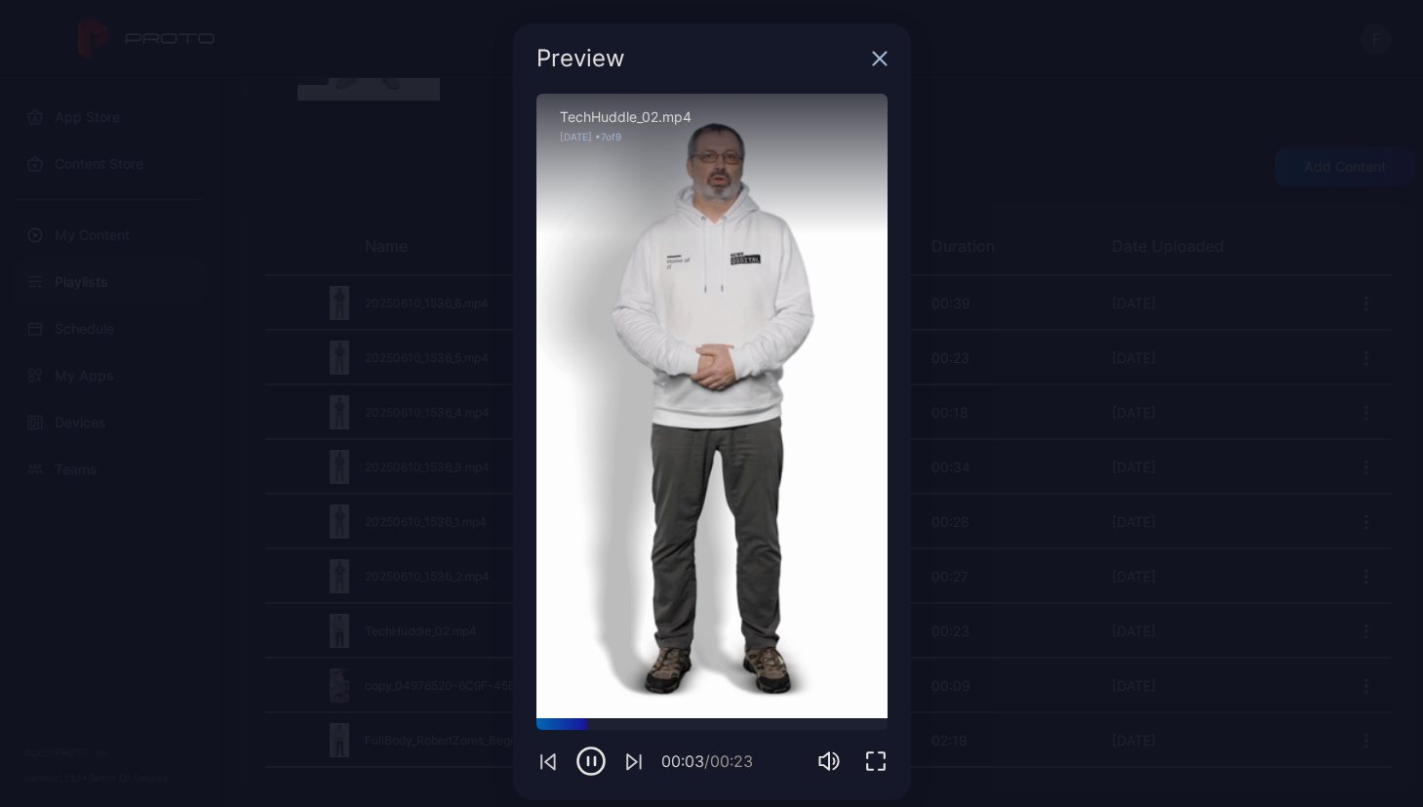
click at [873, 59] on icon "button" at bounding box center [879, 59] width 13 height 13
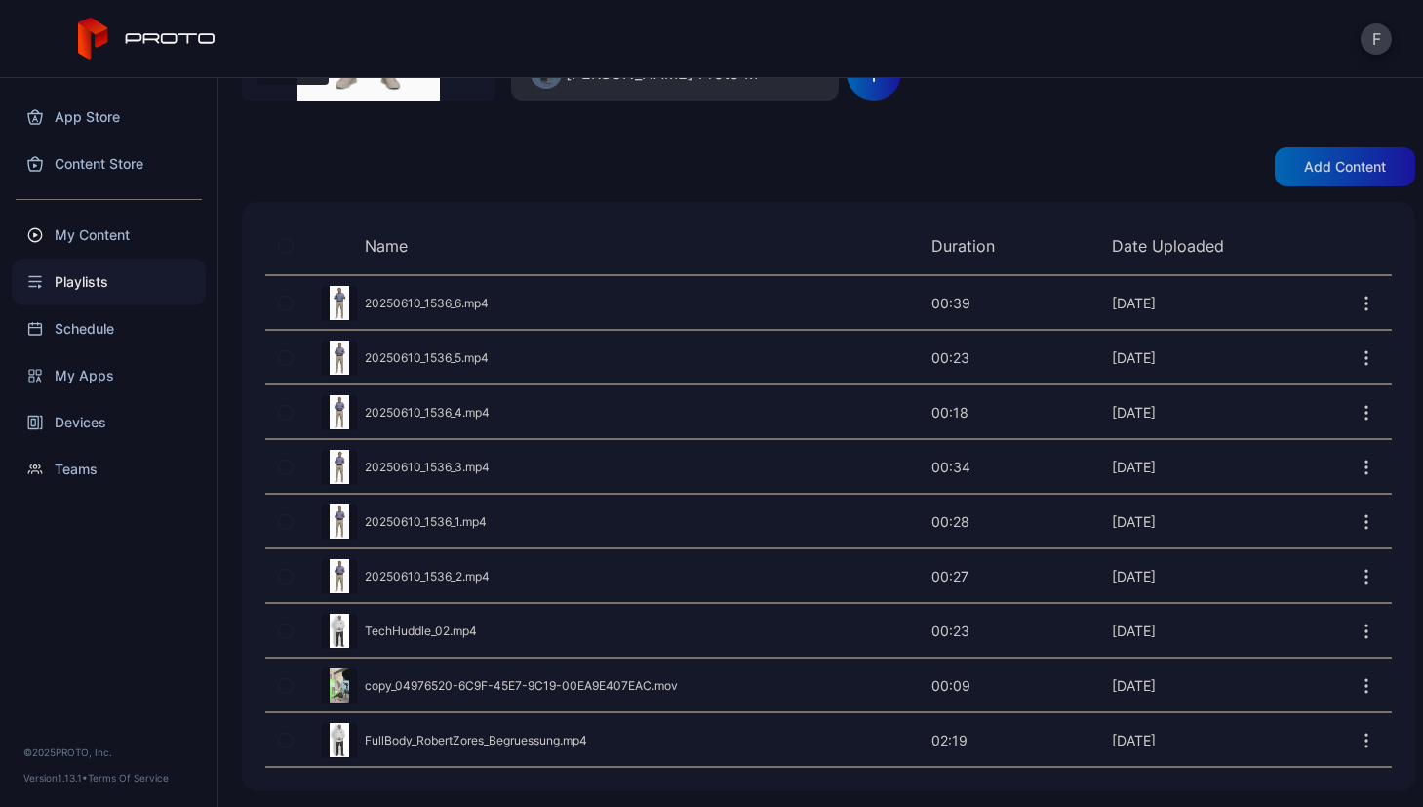
click at [410, 570] on div "Preview" at bounding box center [828, 576] width 1126 height 52
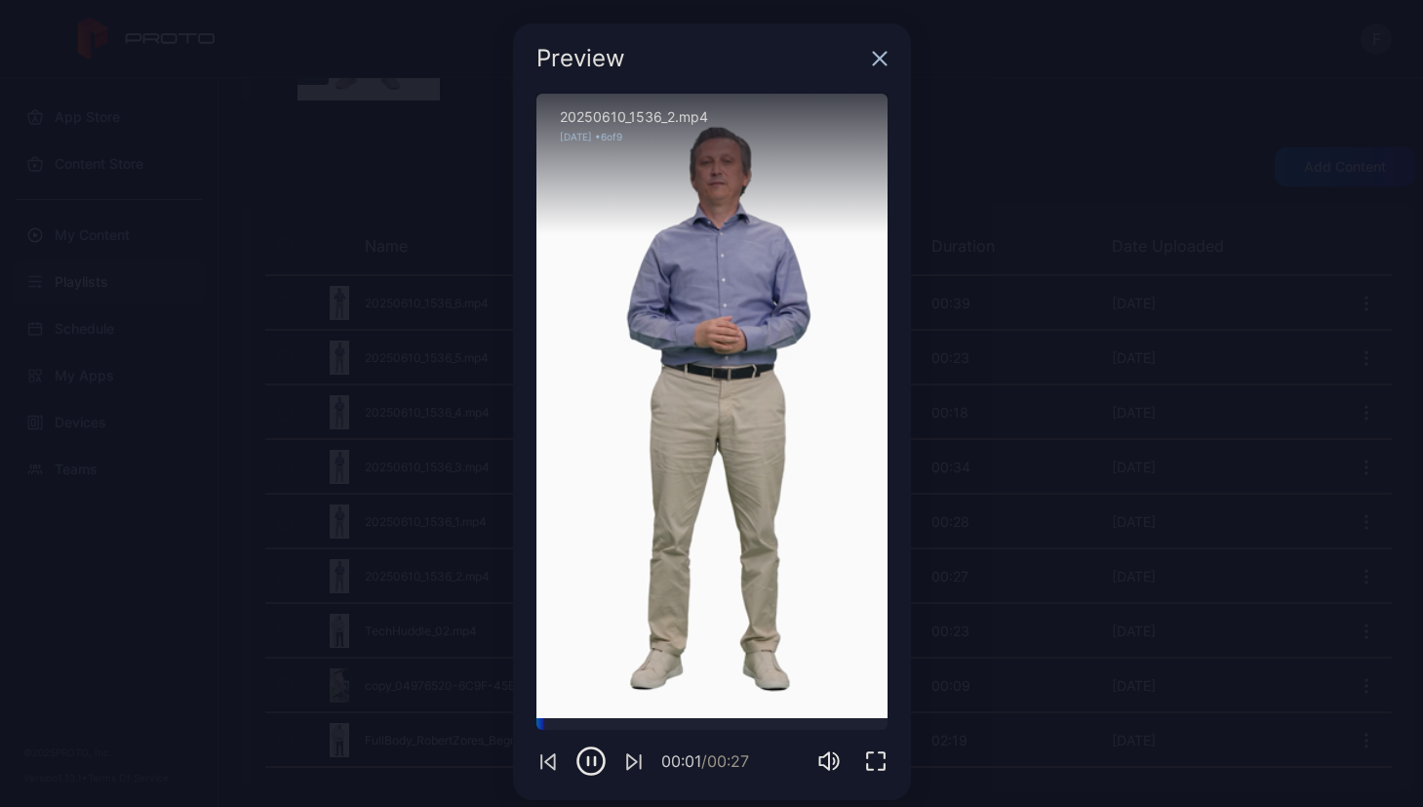
click at [873, 59] on icon "button" at bounding box center [879, 59] width 13 height 13
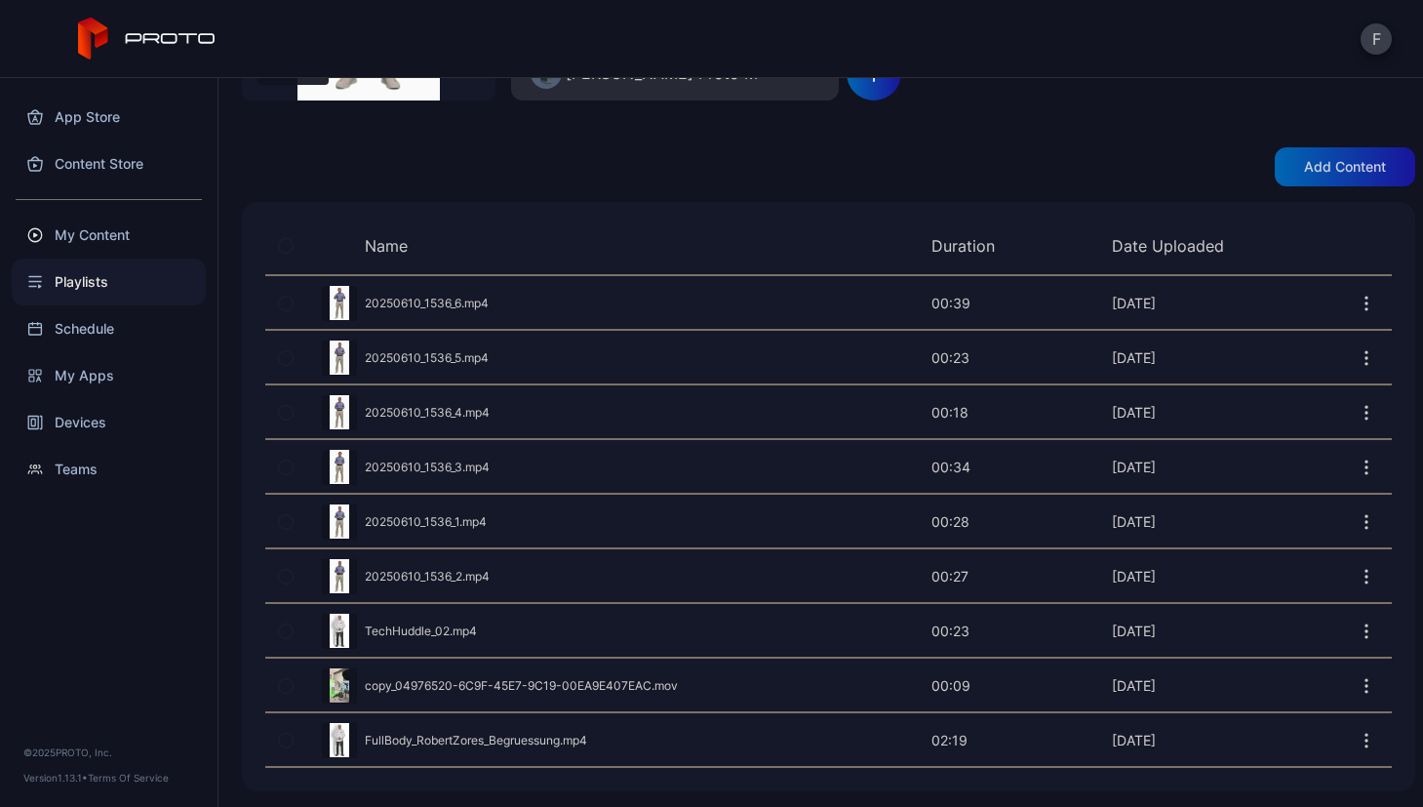
click at [467, 737] on div "Preview" at bounding box center [828, 740] width 1126 height 52
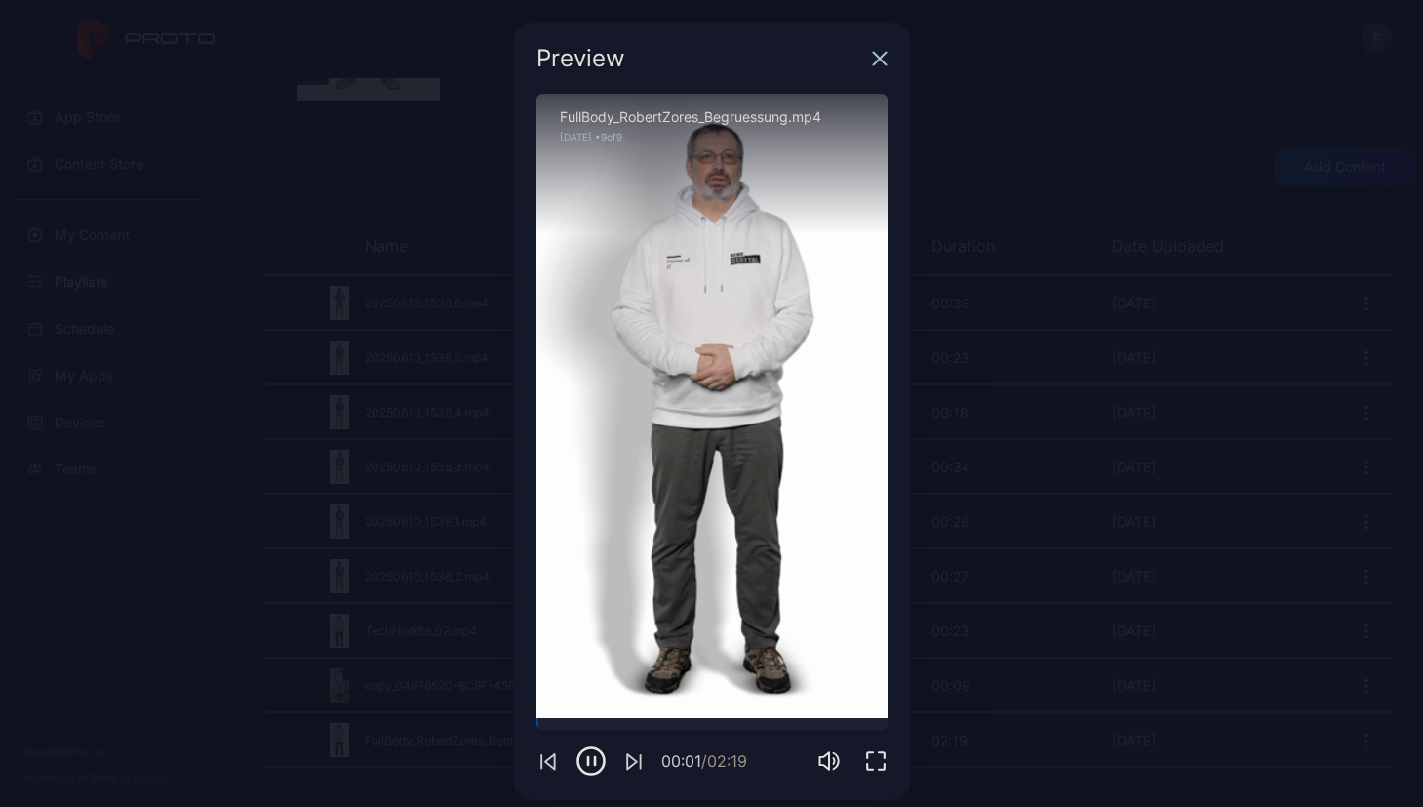
click at [873, 60] on icon "button" at bounding box center [879, 59] width 13 height 13
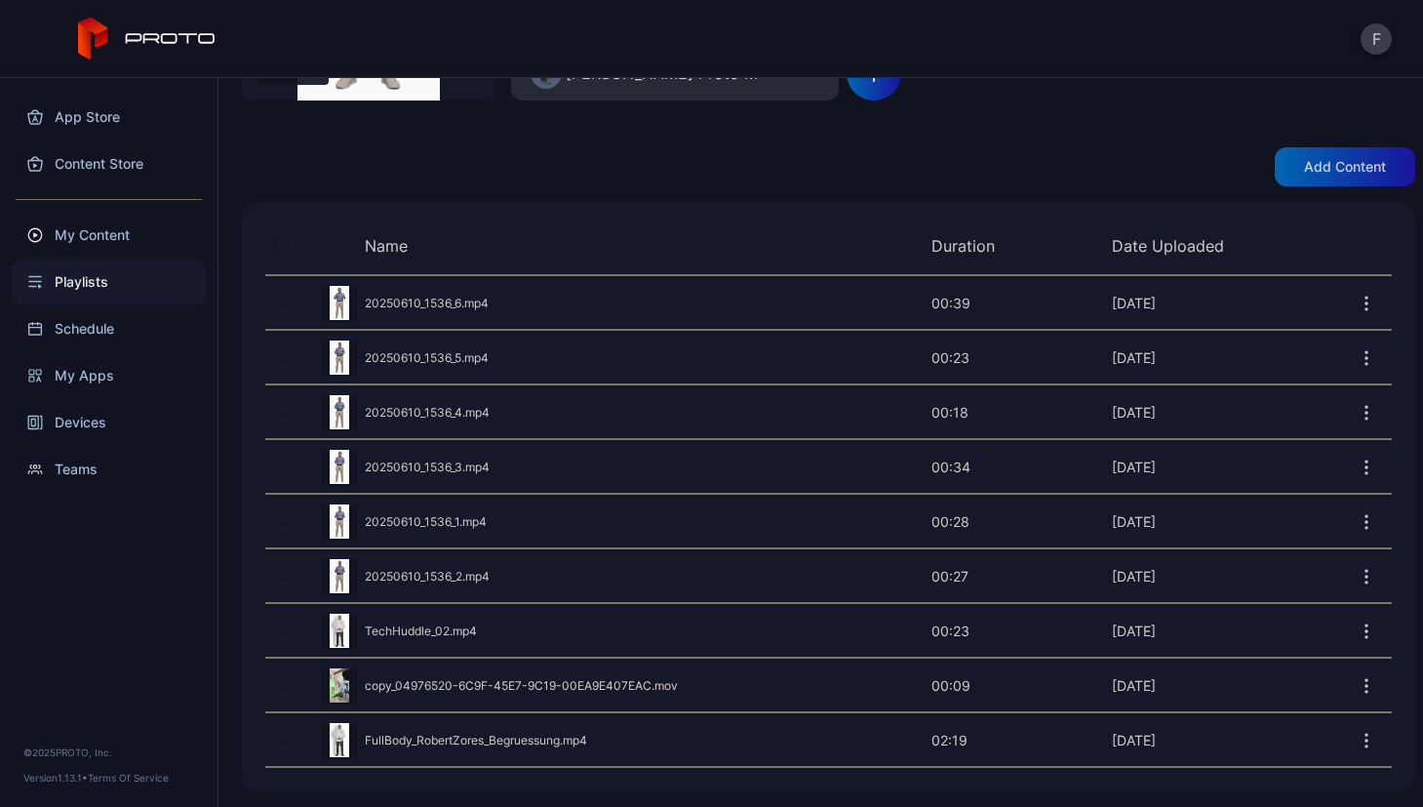
click at [455, 683] on div "Preview" at bounding box center [828, 685] width 1126 height 52
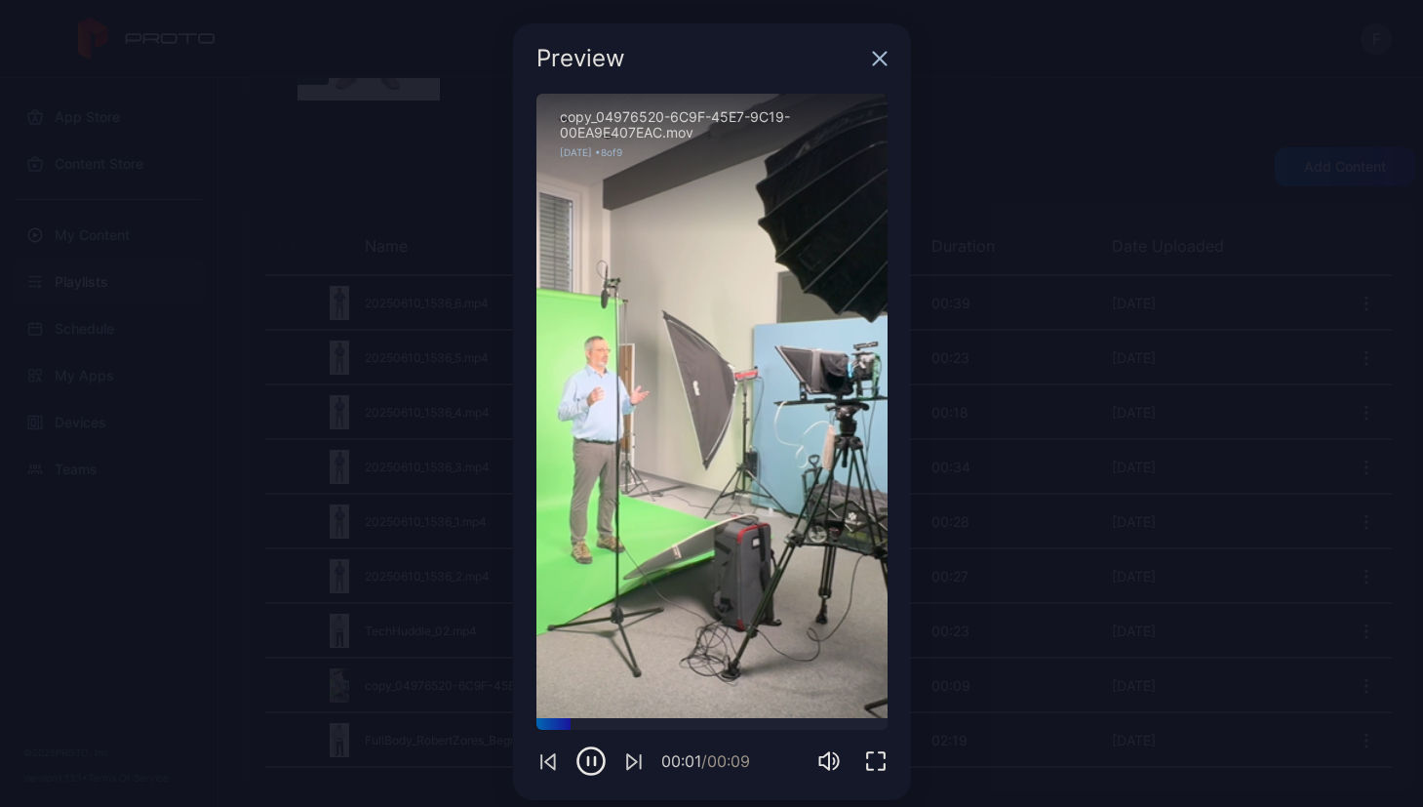
click at [873, 63] on icon "button" at bounding box center [879, 59] width 13 height 13
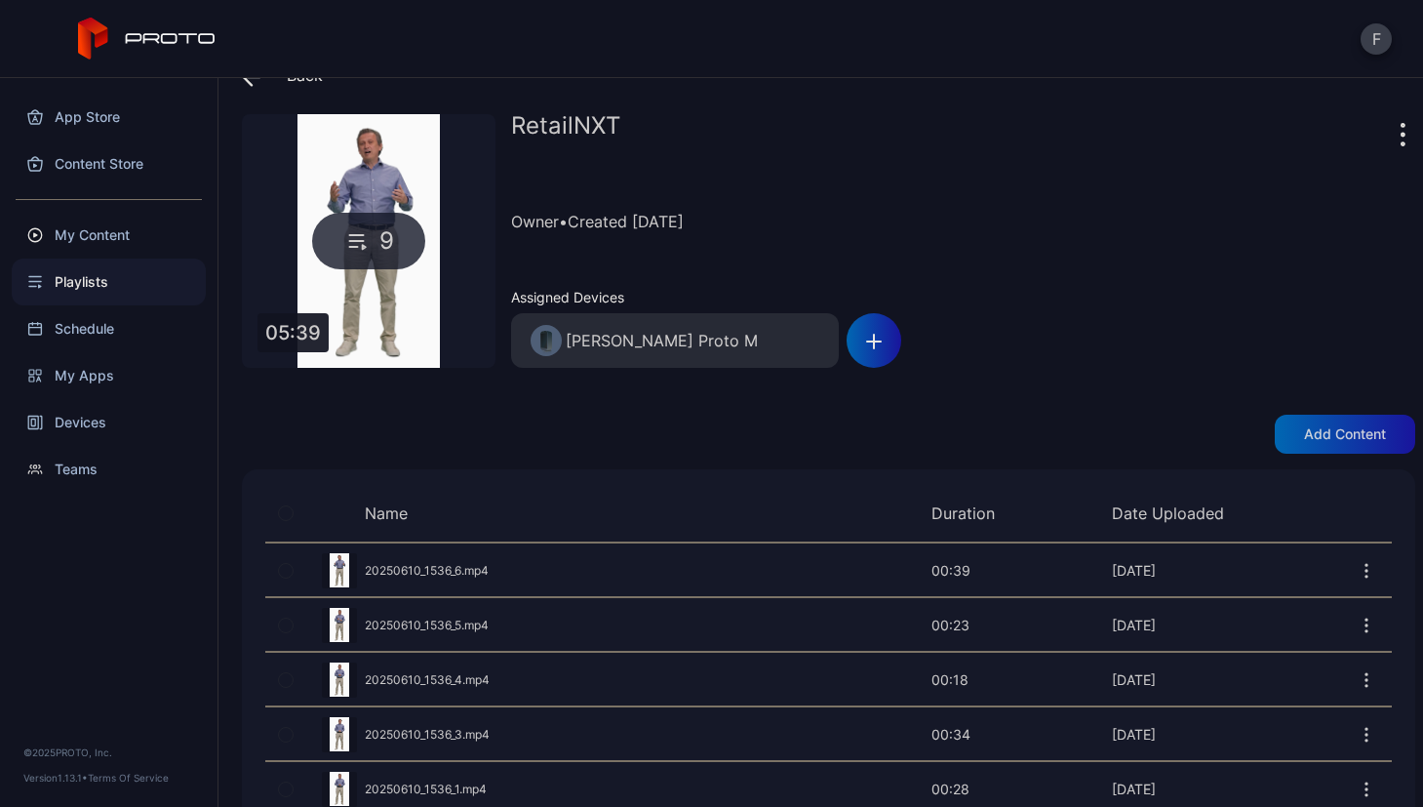
scroll to position [0, 0]
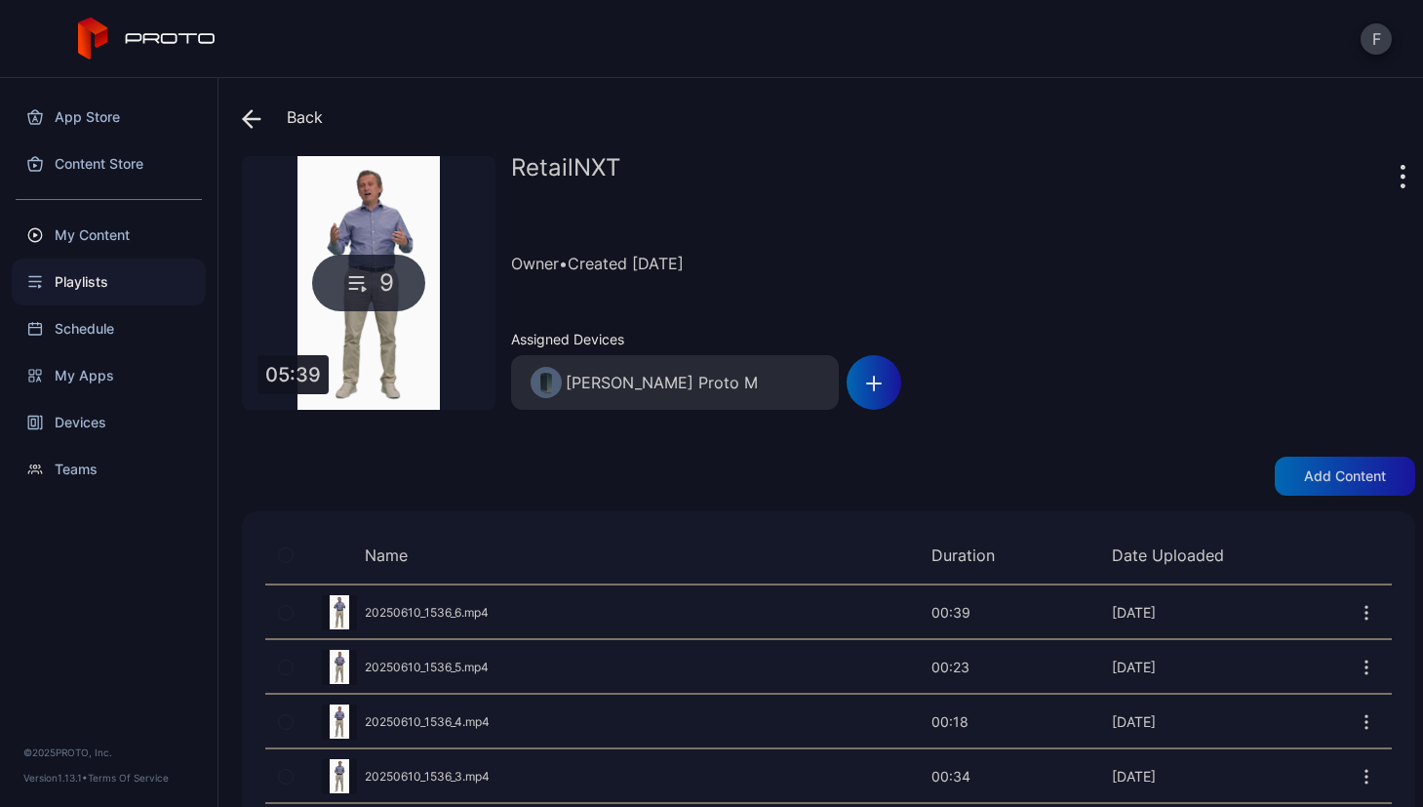
click at [246, 111] on icon at bounding box center [252, 119] width 20 height 20
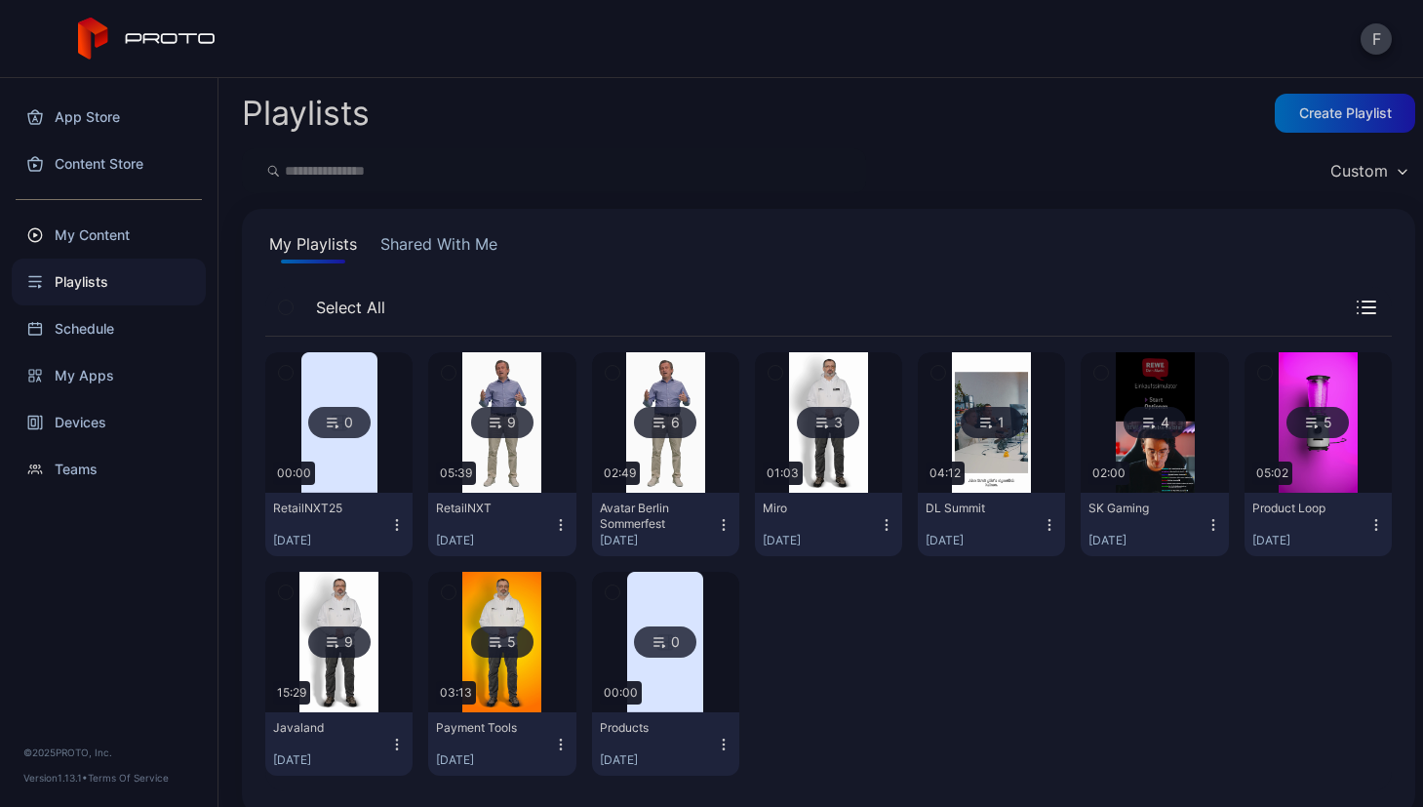
click at [349, 412] on div "0" at bounding box center [339, 422] width 62 height 31
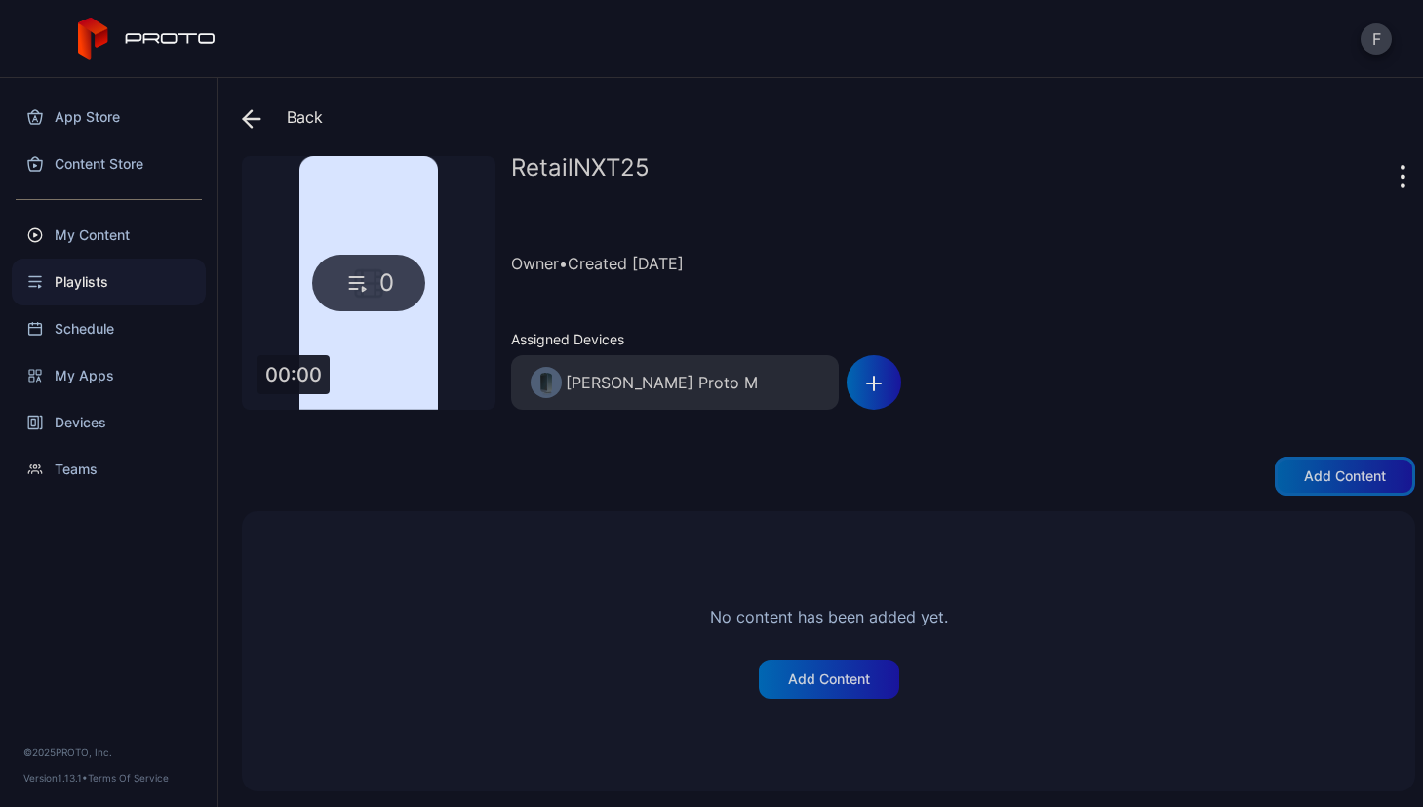
click at [1304, 478] on div "Add content" at bounding box center [1345, 476] width 82 height 16
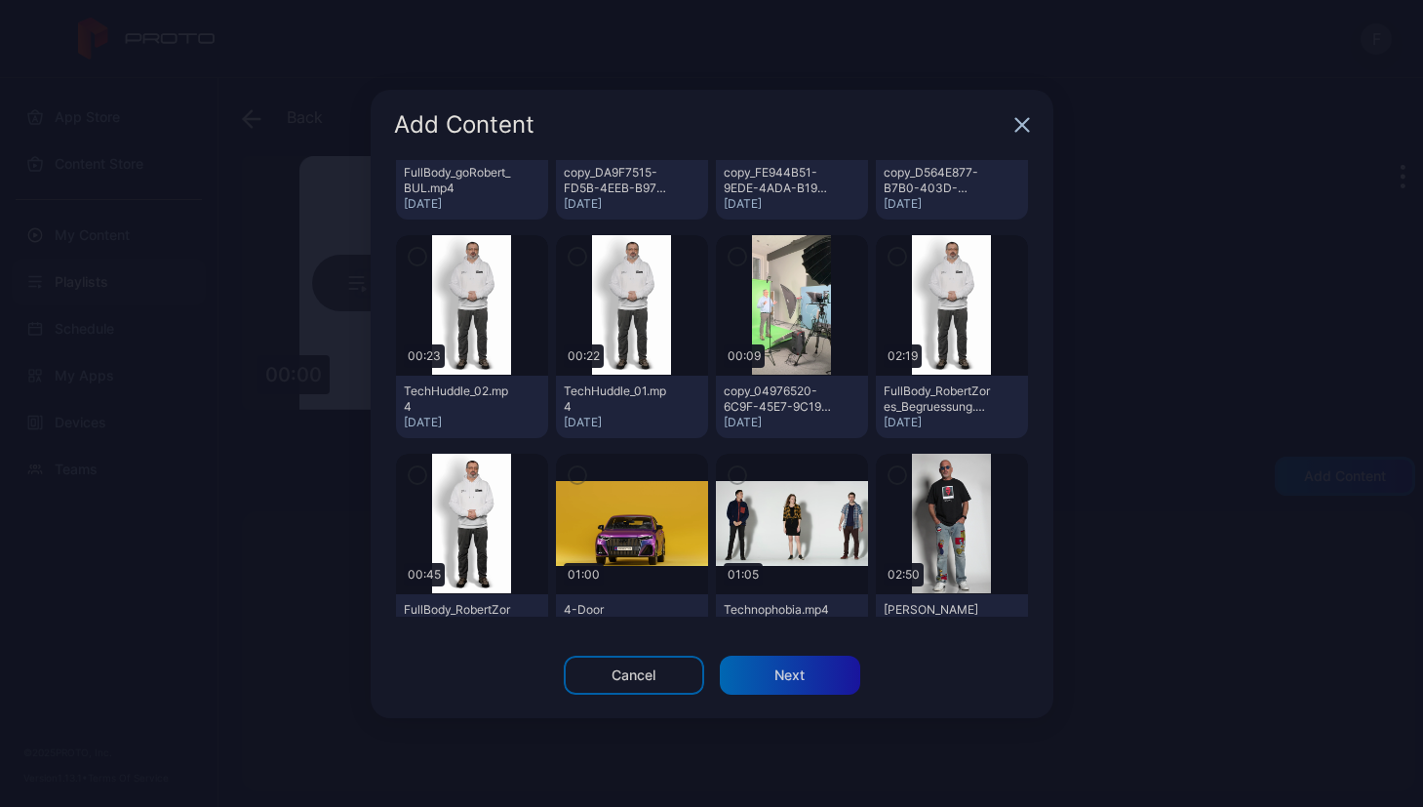
scroll to position [1525, 0]
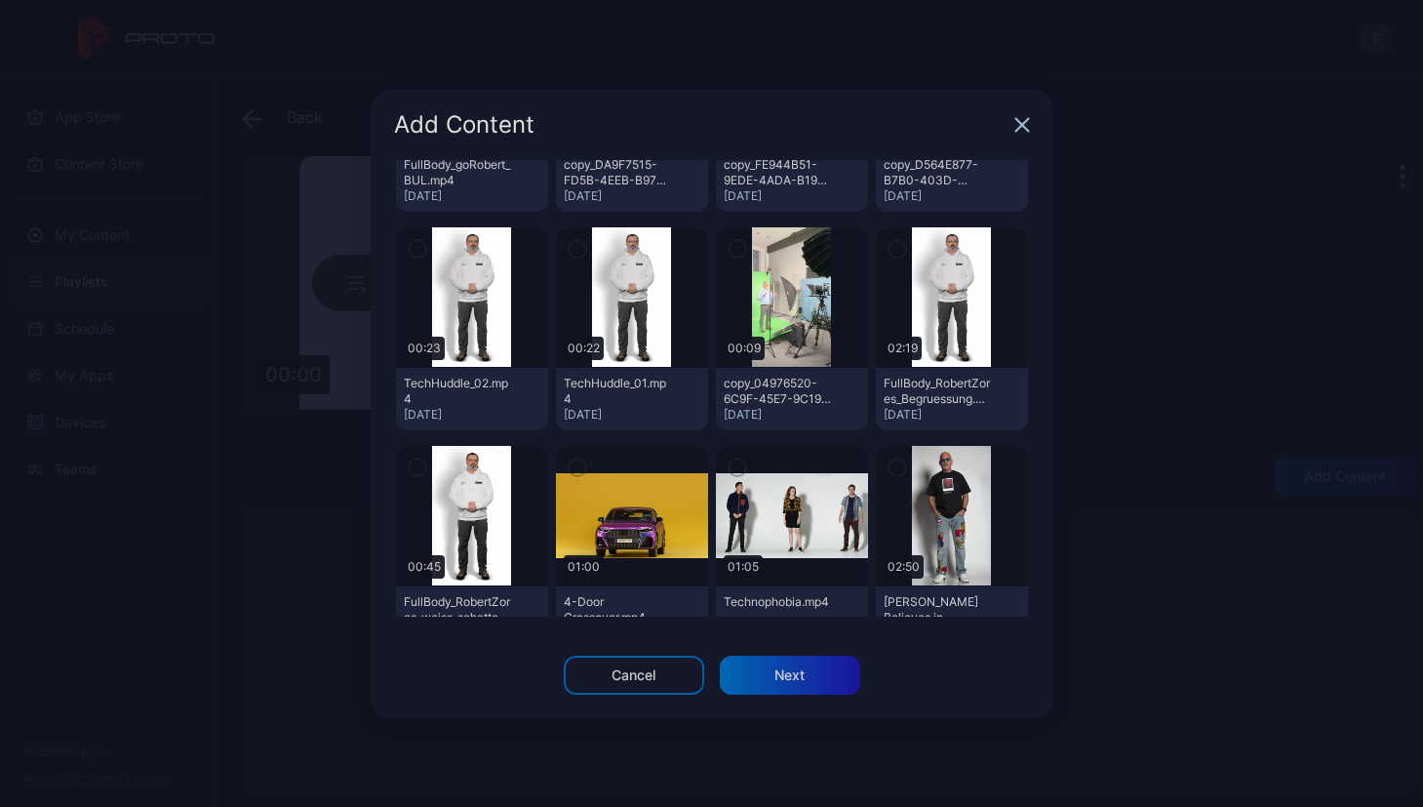
click at [773, 298] on img at bounding box center [791, 297] width 79 height 140
click at [730, 245] on icon "button" at bounding box center [738, 248] width 16 height 21
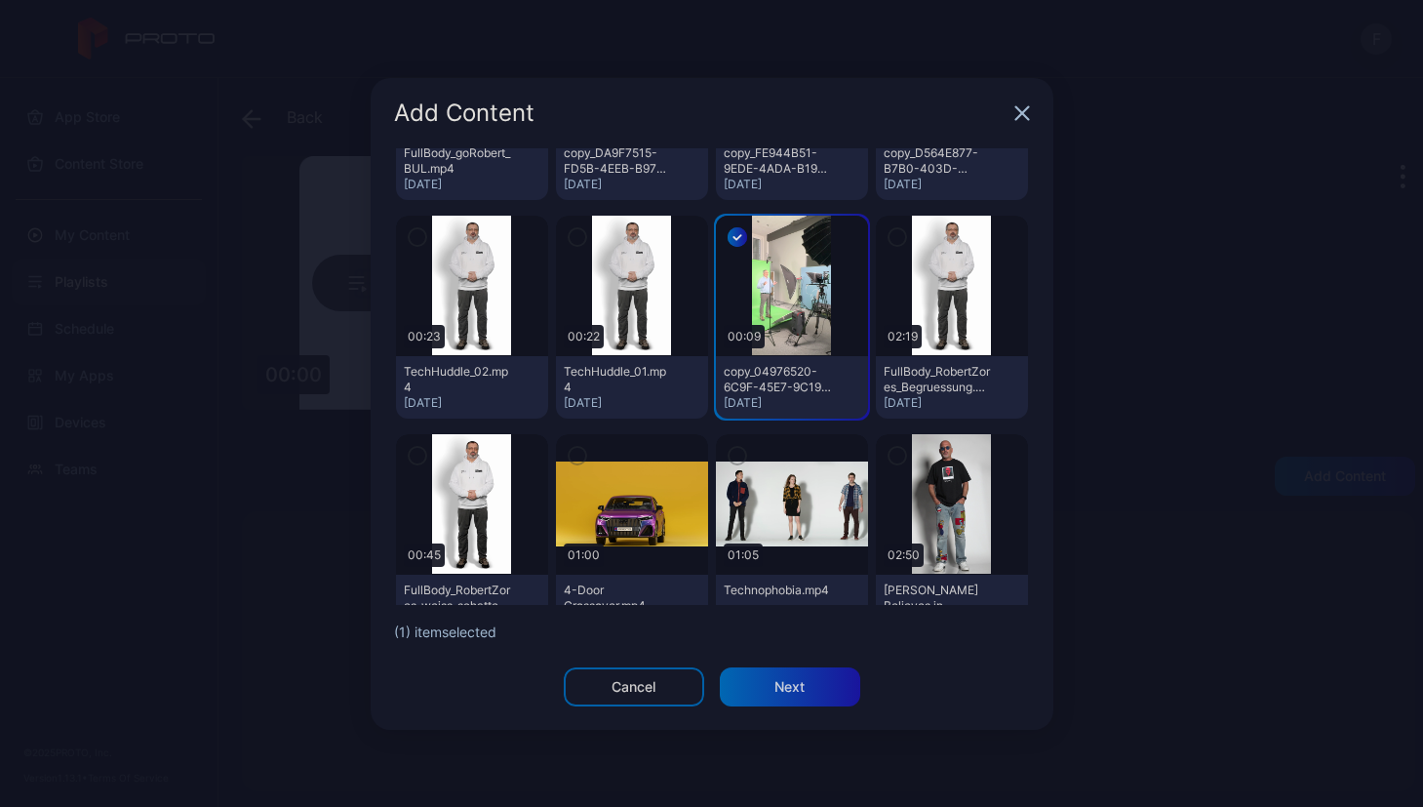
click at [894, 236] on icon "button" at bounding box center [897, 237] width 6 height 4
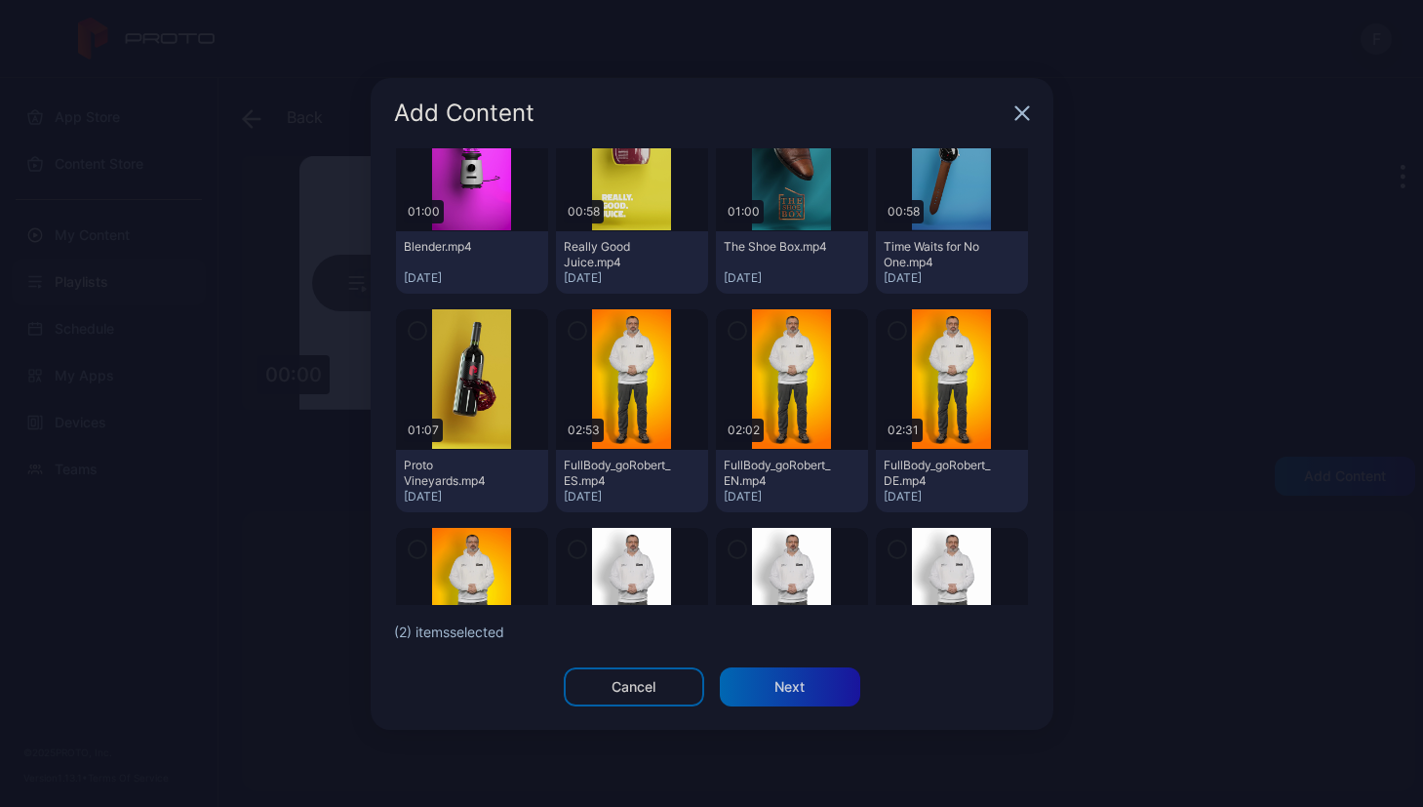
scroll to position [974, 0]
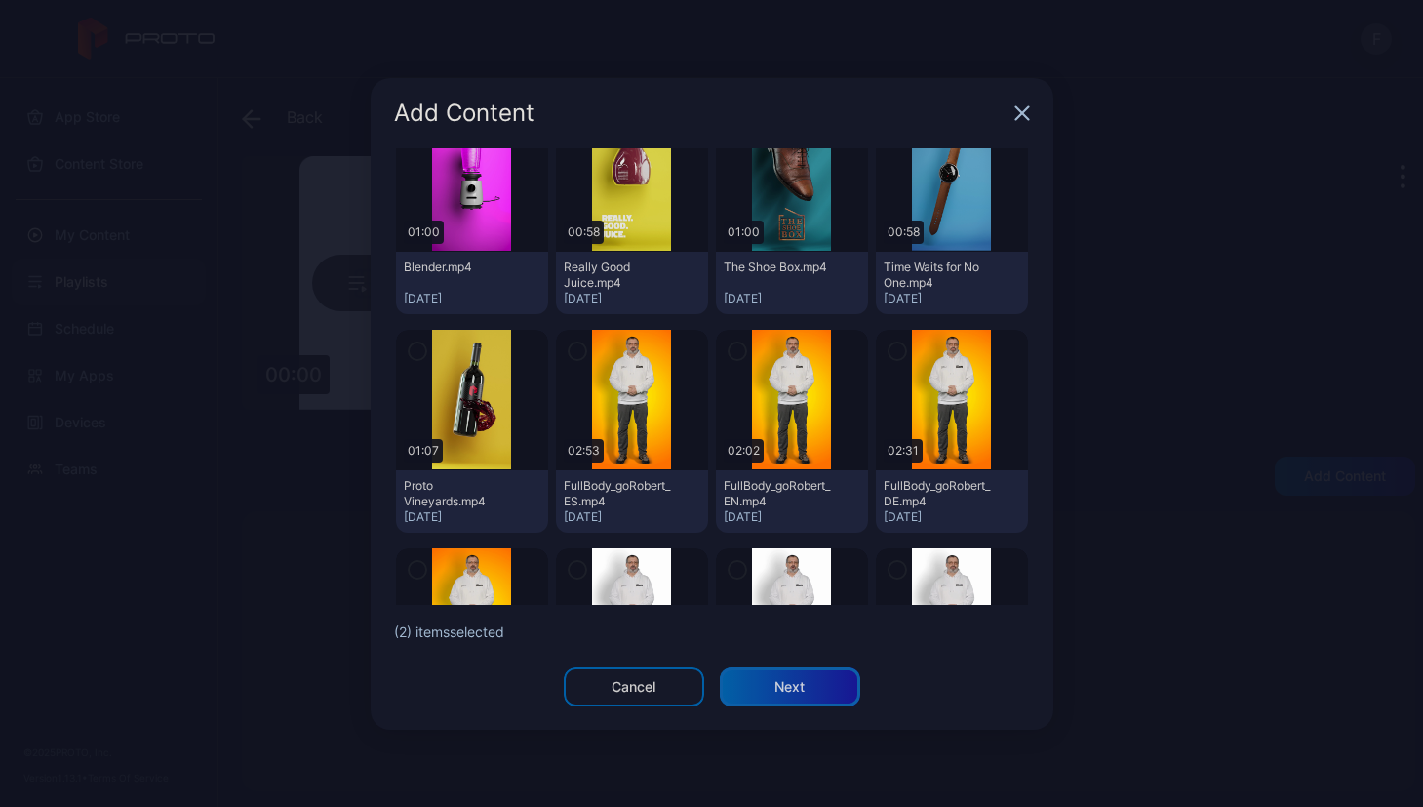
click at [794, 667] on div "Next" at bounding box center [790, 686] width 140 height 39
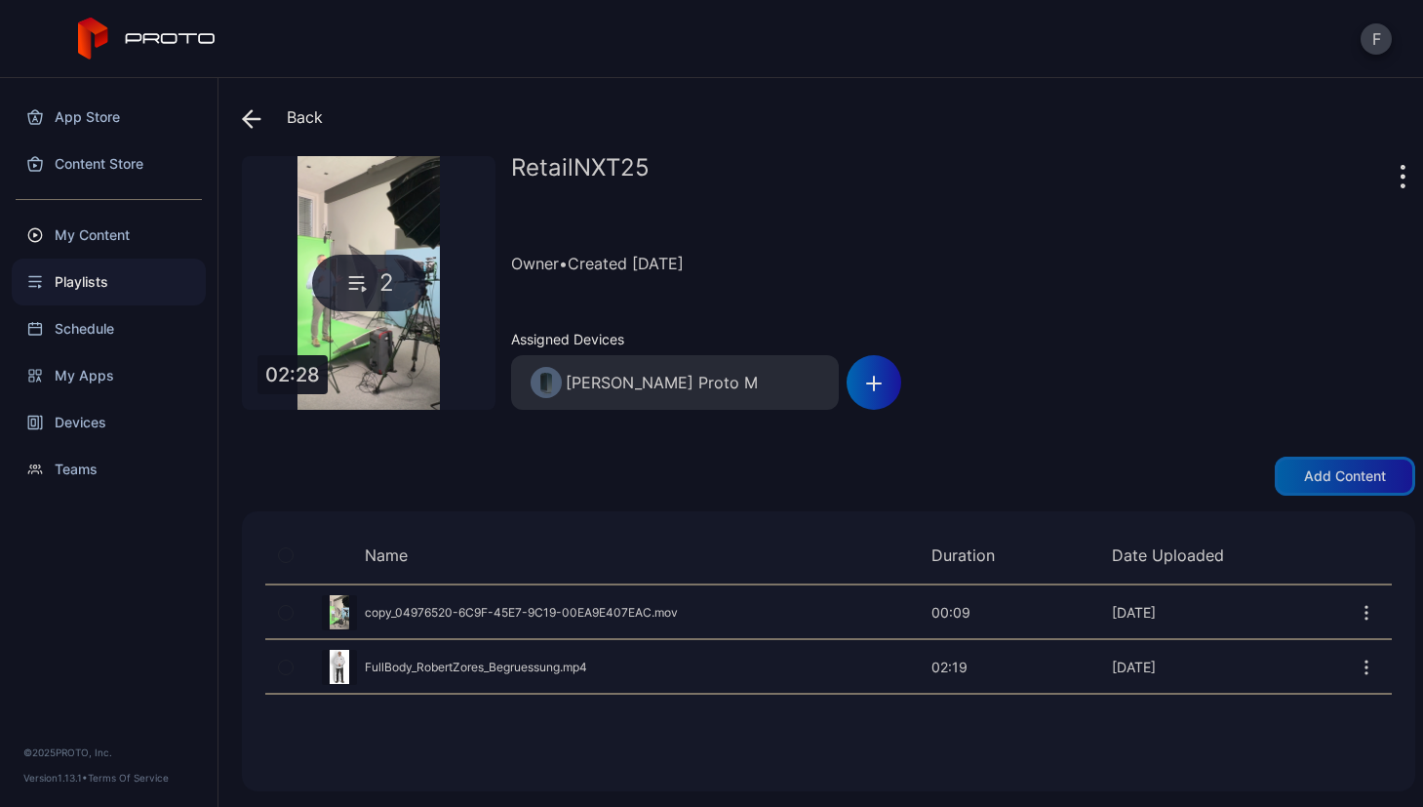
click at [1279, 485] on div "Add content" at bounding box center [1345, 475] width 140 height 39
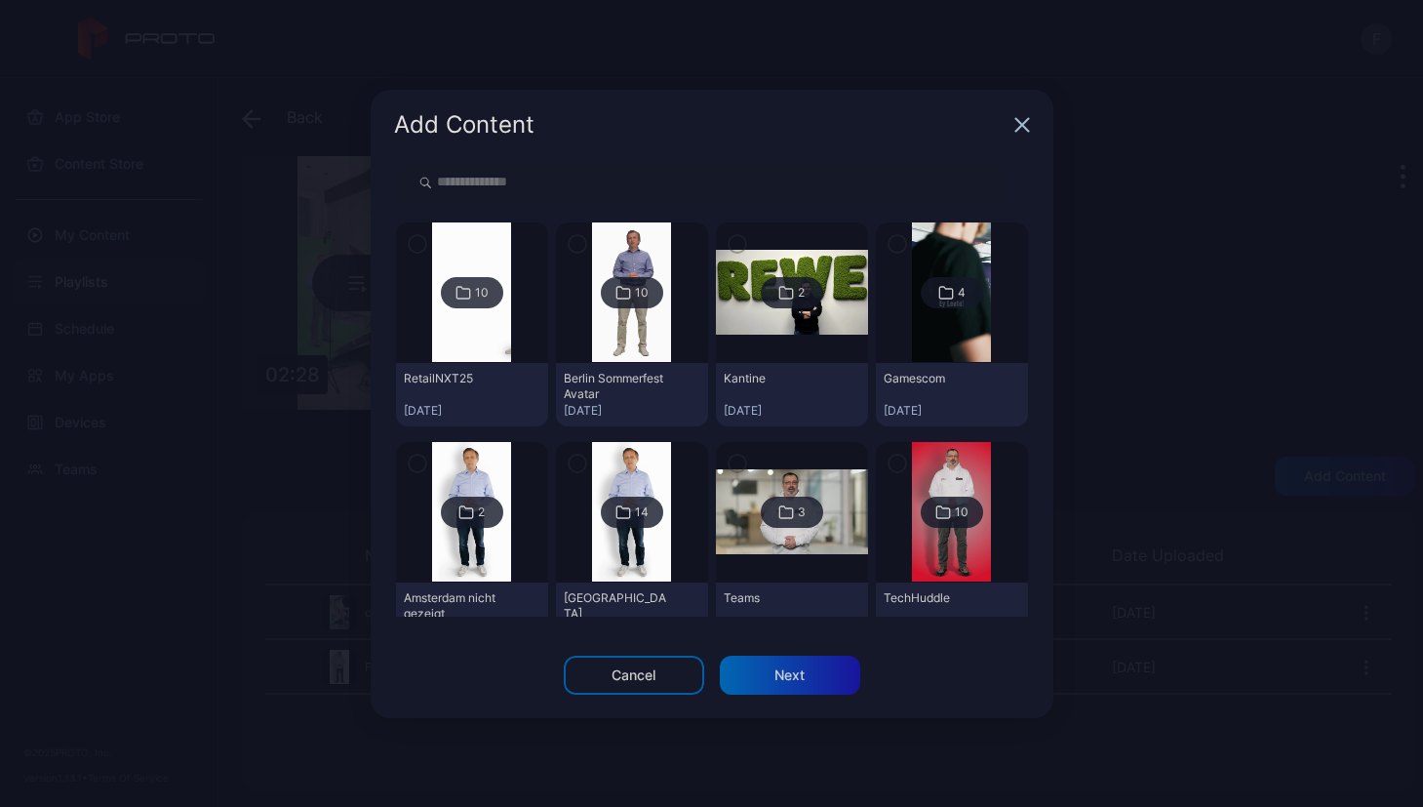
click at [468, 298] on div "10" at bounding box center [472, 292] width 62 height 31
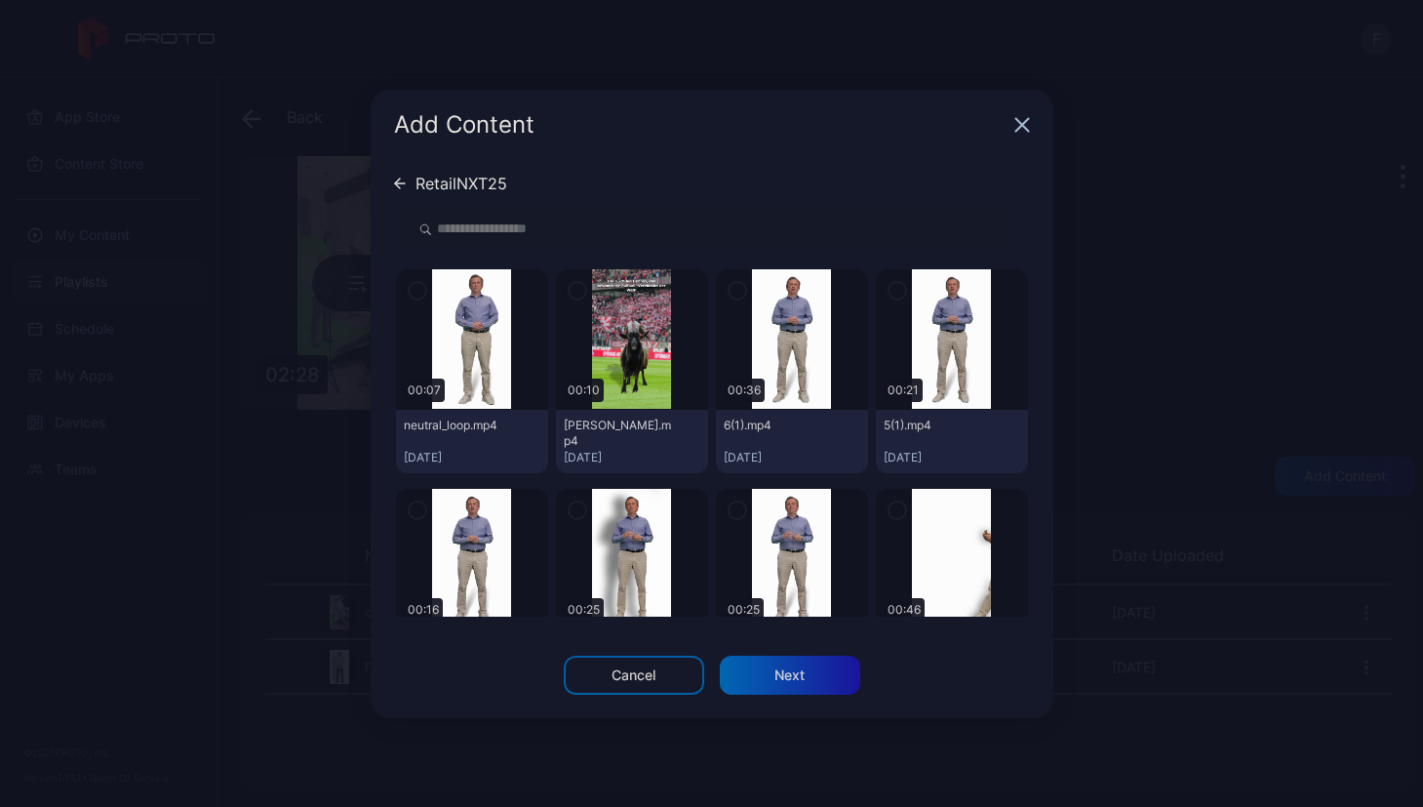
click at [422, 311] on div at bounding box center [472, 339] width 152 height 140
click at [418, 295] on icon "button" at bounding box center [418, 290] width 16 height 21
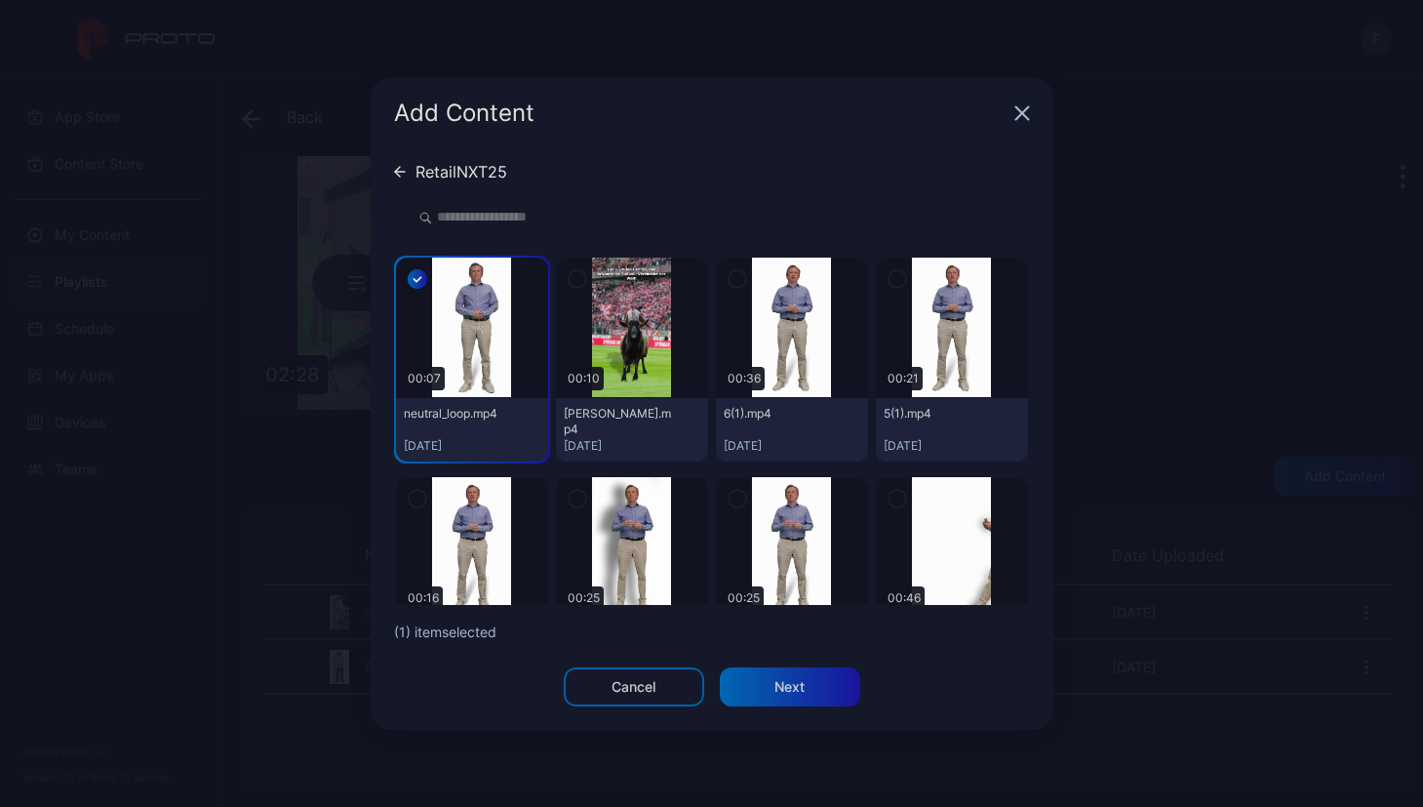
click at [575, 283] on icon "button" at bounding box center [578, 278] width 16 height 21
click at [730, 281] on icon "button" at bounding box center [738, 278] width 16 height 21
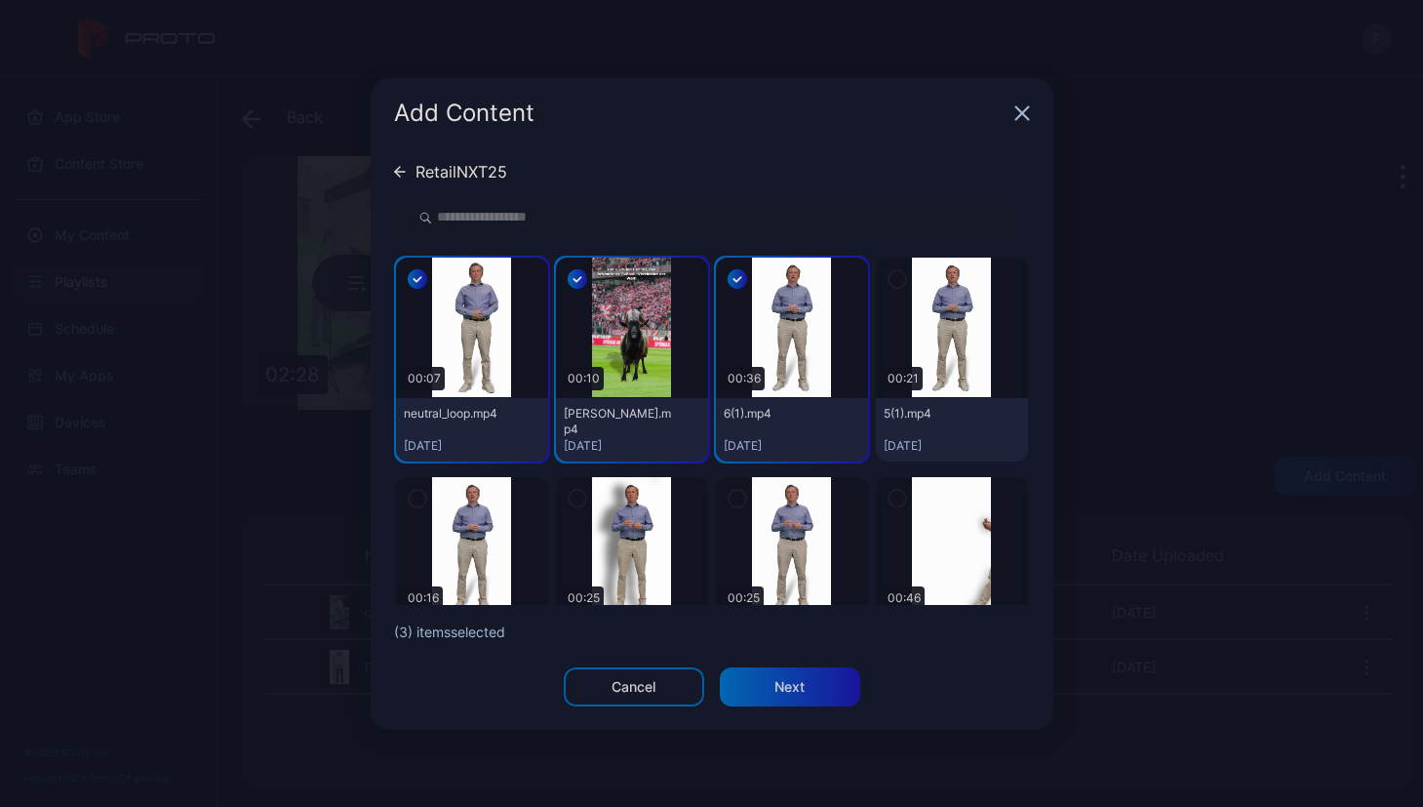
click at [889, 282] on icon "button" at bounding box center [897, 278] width 16 height 21
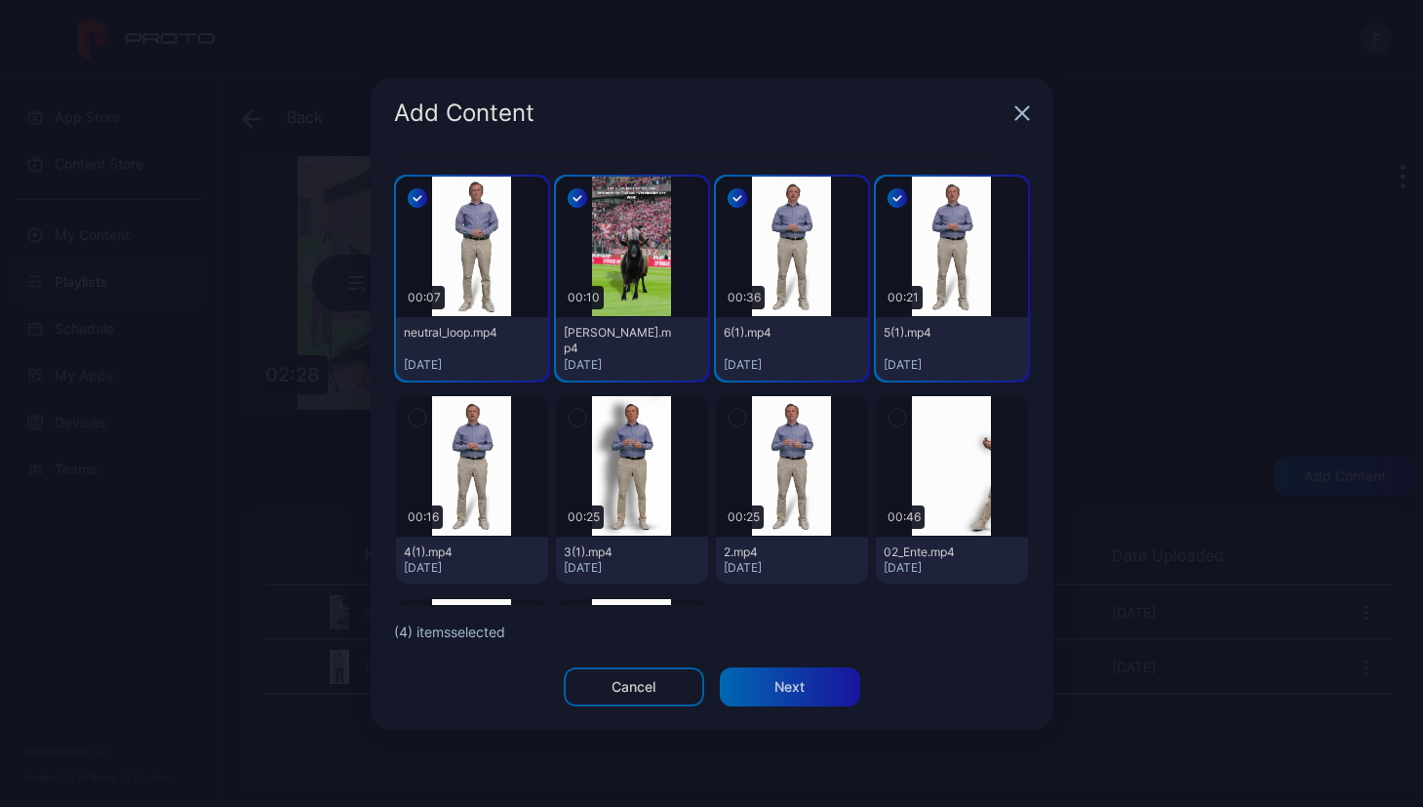
scroll to position [126, 0]
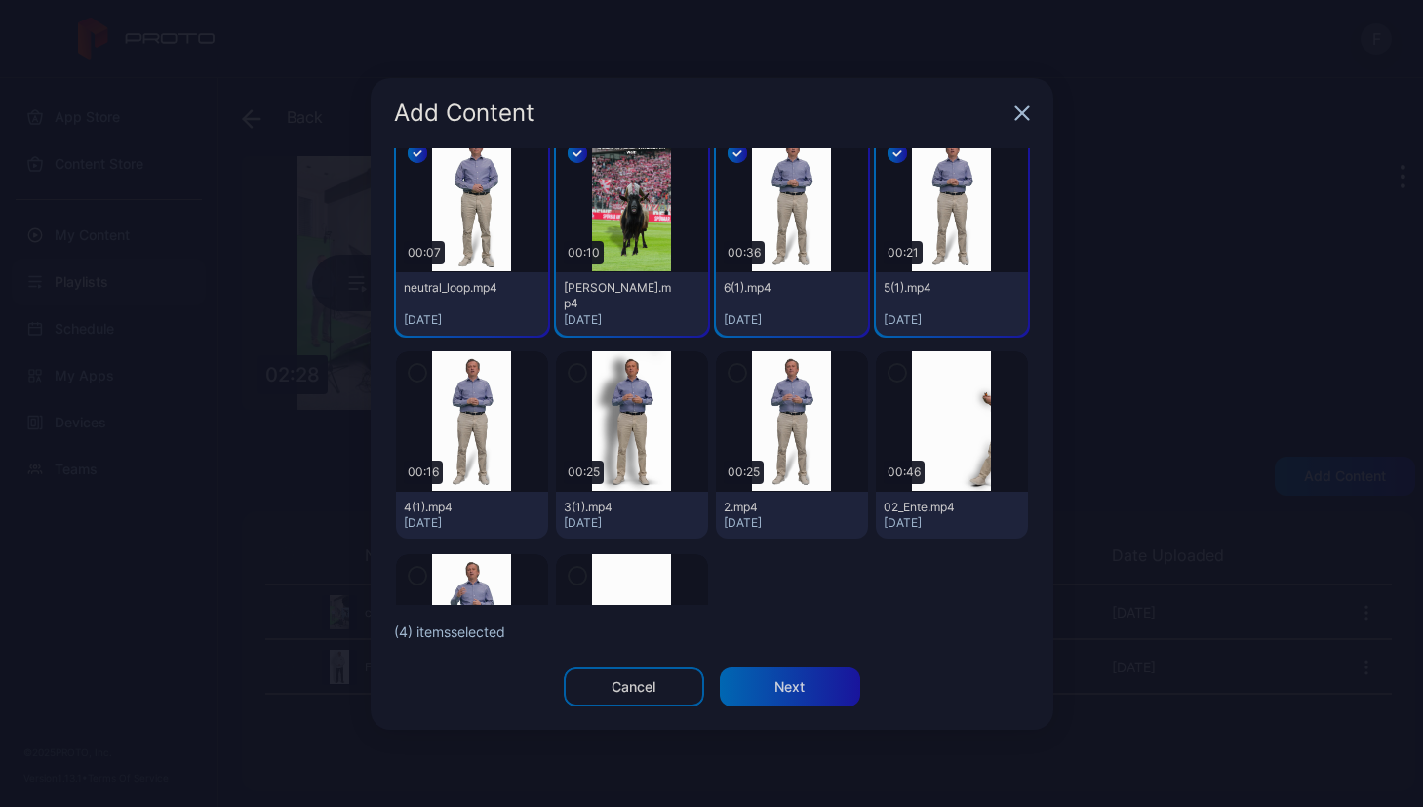
click at [894, 371] on icon "button" at bounding box center [897, 373] width 6 height 4
click at [730, 371] on icon "button" at bounding box center [738, 372] width 16 height 21
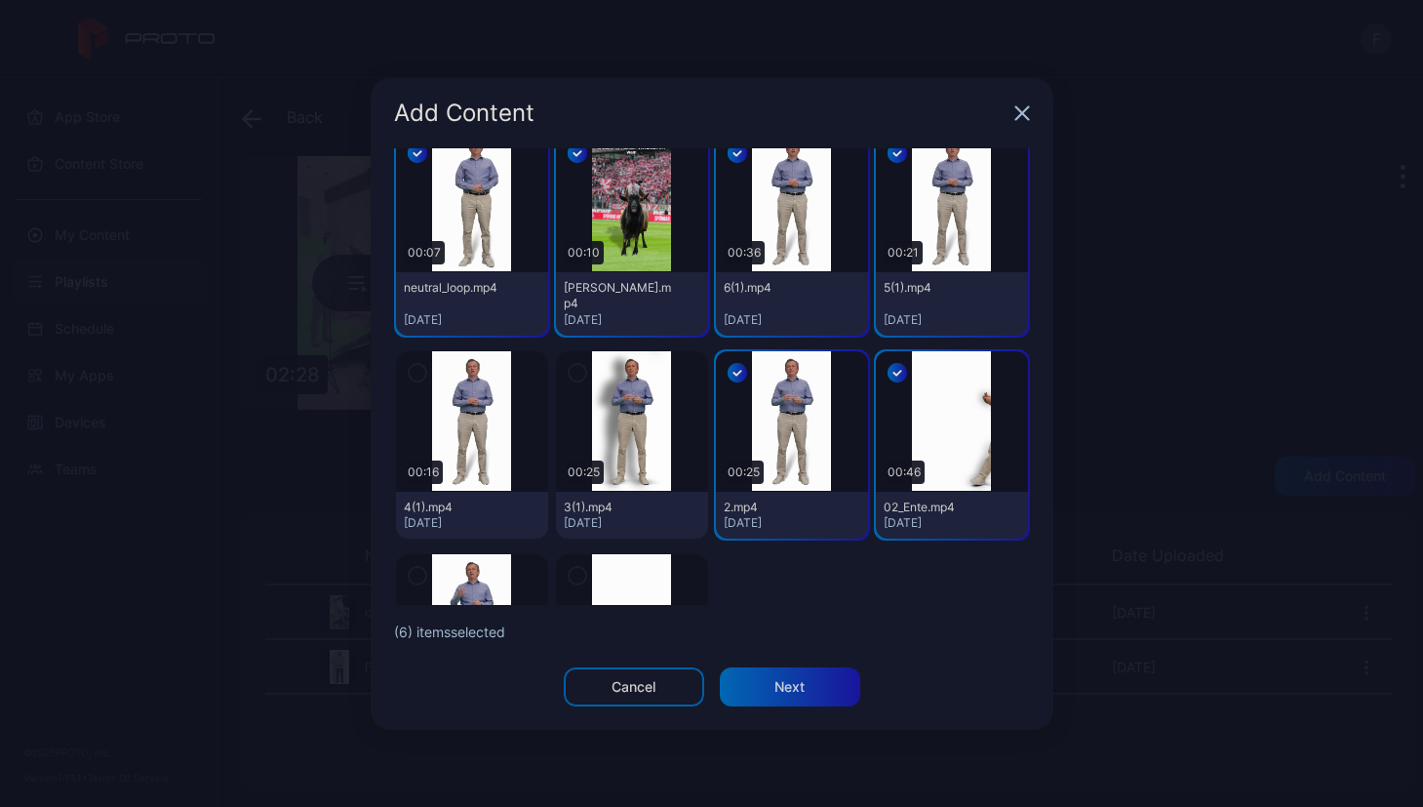
click at [574, 371] on icon "button" at bounding box center [577, 373] width 6 height 4
click at [415, 373] on icon "button" at bounding box center [417, 373] width 6 height 4
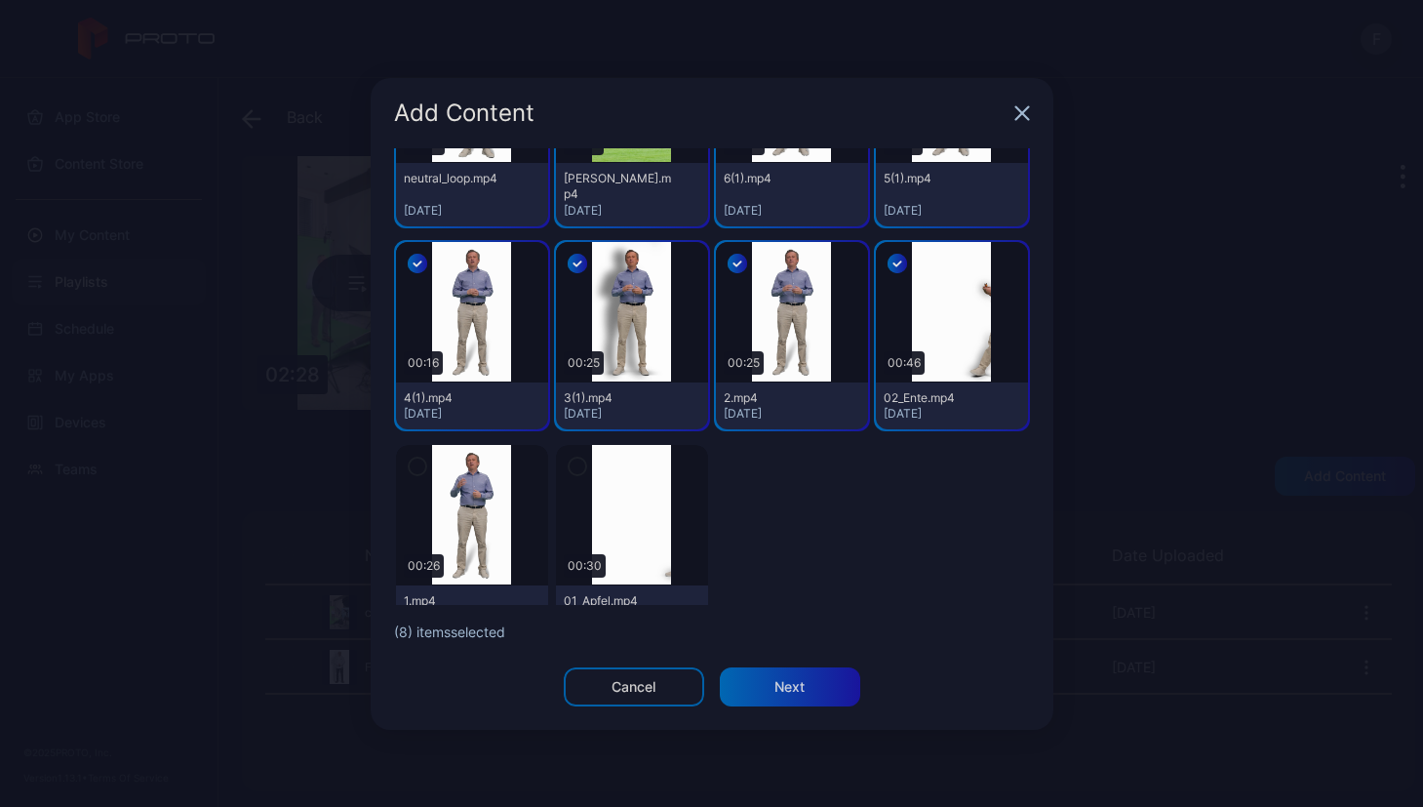
scroll to position [264, 0]
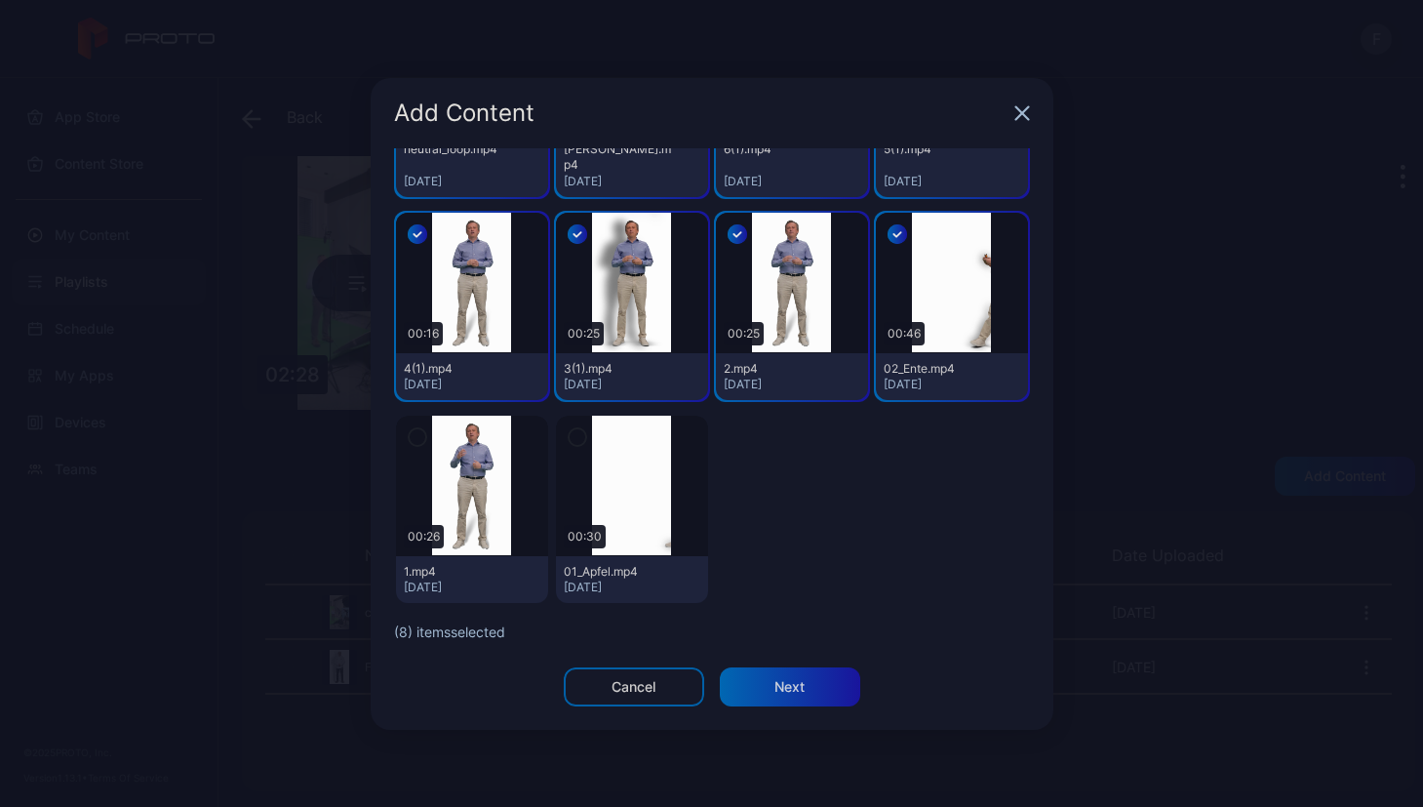
click at [414, 432] on icon "button" at bounding box center [418, 436] width 16 height 21
click at [573, 439] on icon "button" at bounding box center [578, 436] width 16 height 21
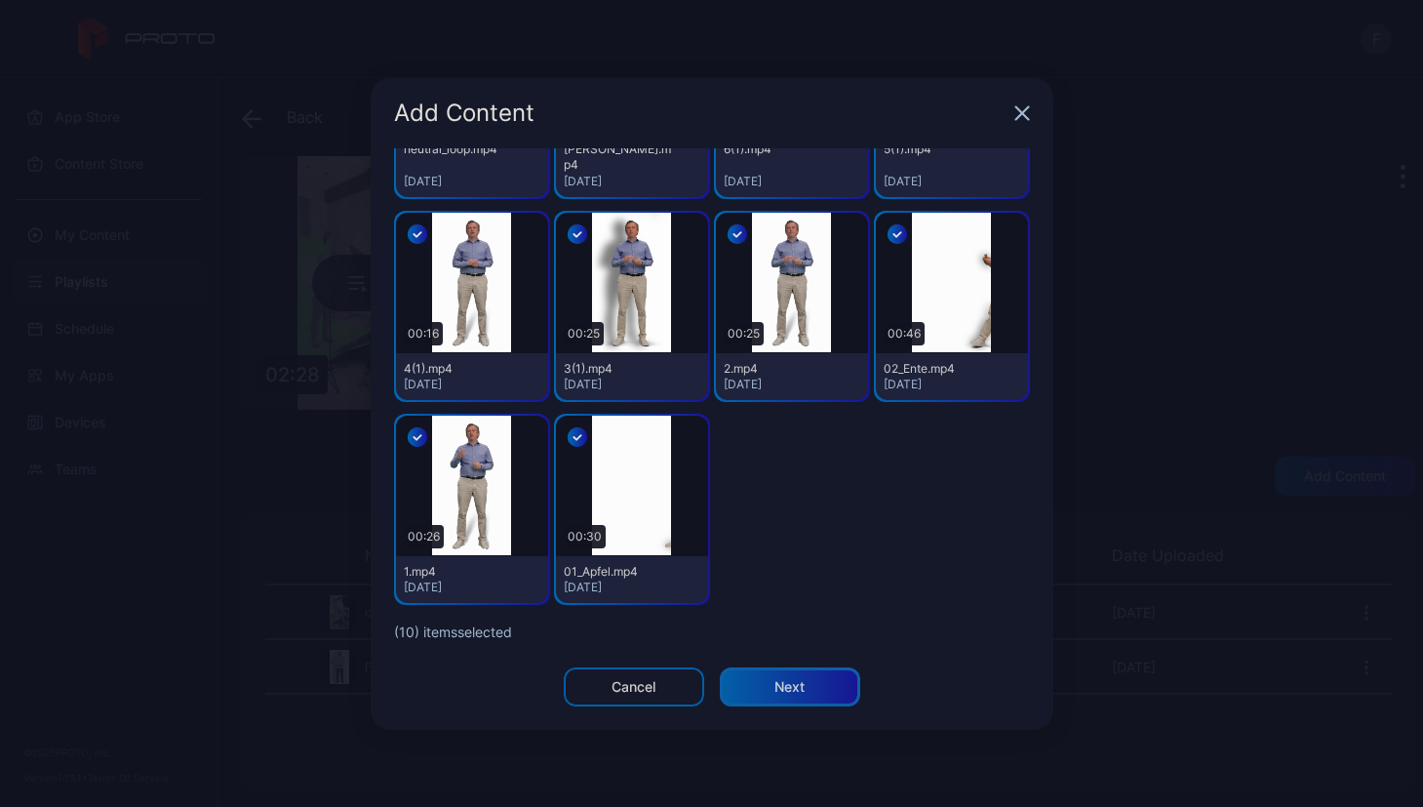
click at [790, 686] on div "Next" at bounding box center [789, 687] width 30 height 16
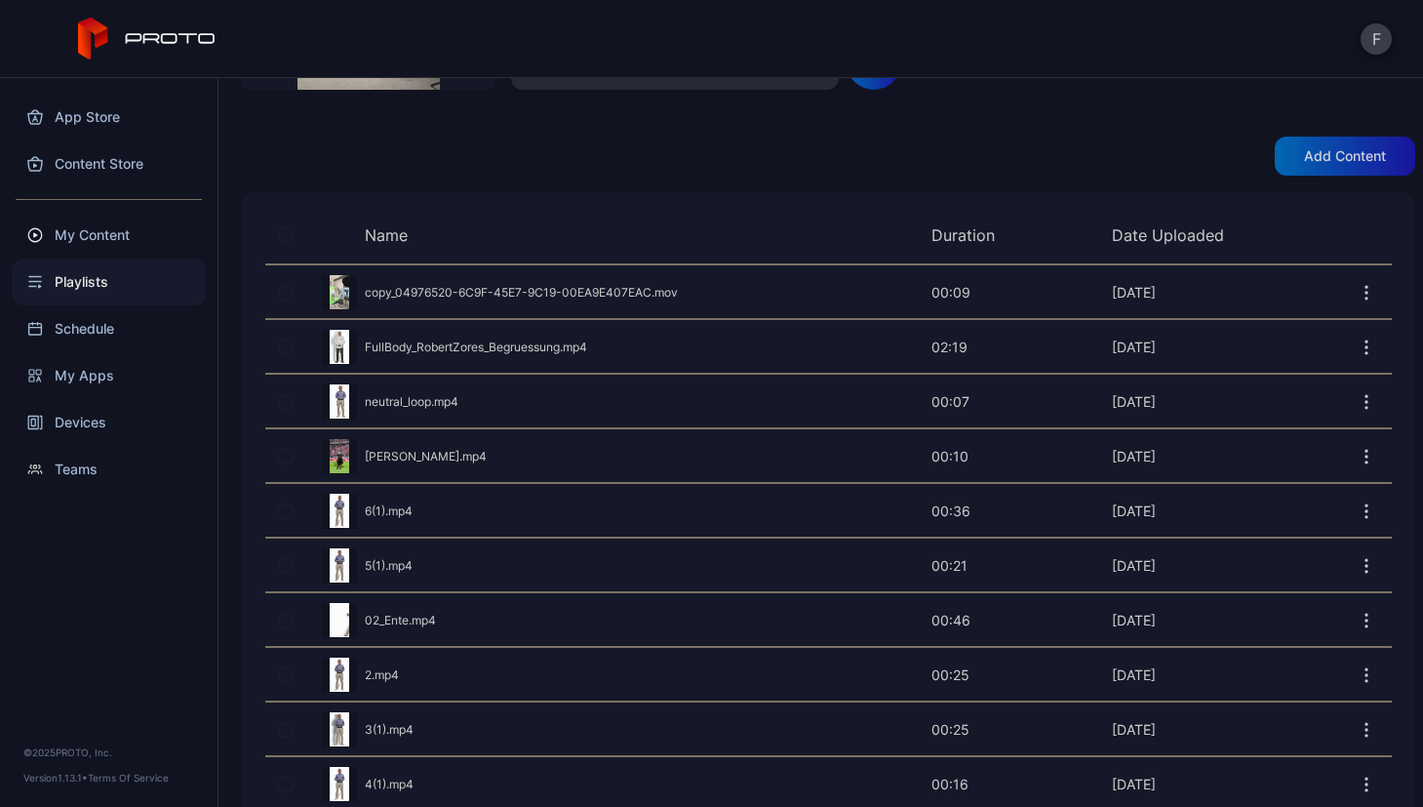
scroll to position [165, 0]
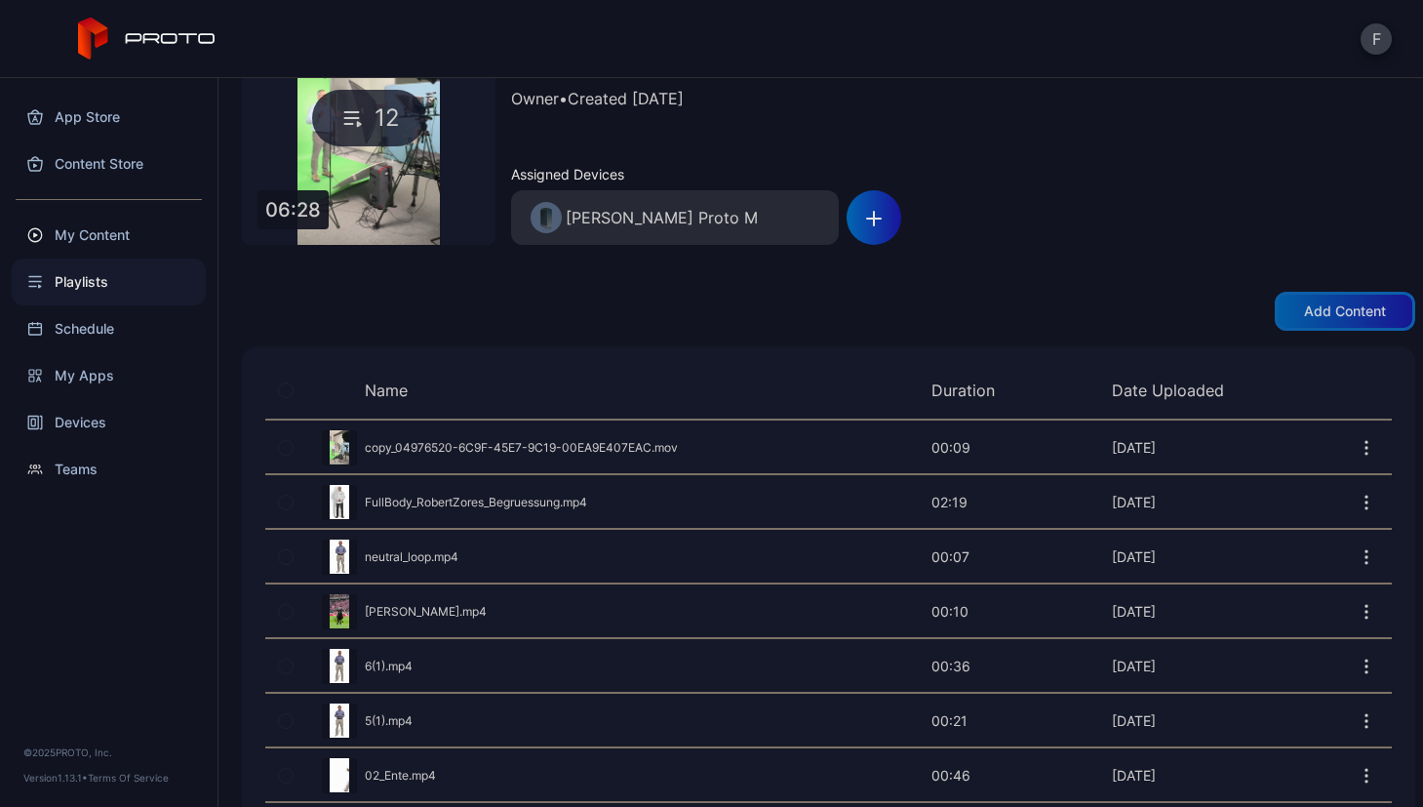
click at [1307, 306] on div "Add content" at bounding box center [1345, 311] width 82 height 16
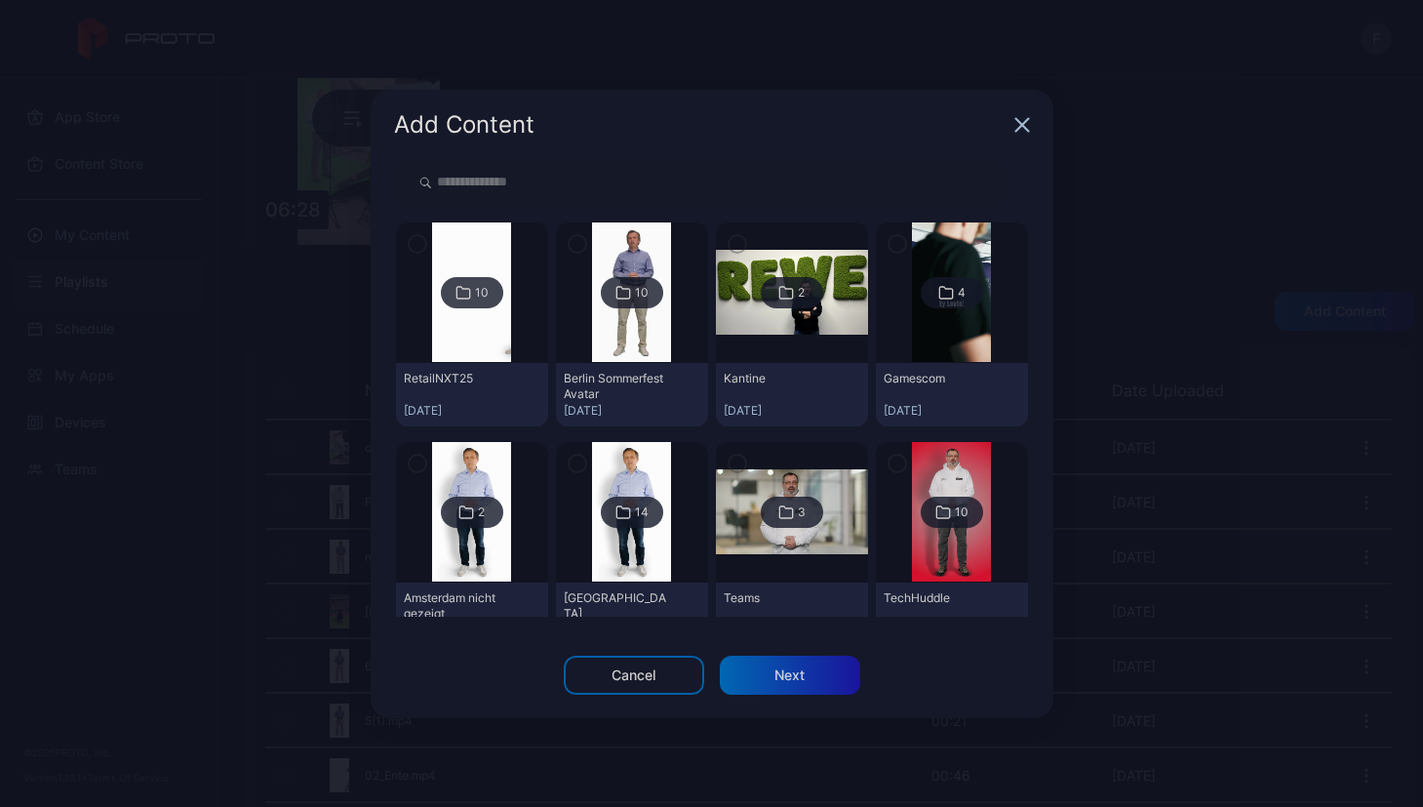
click at [620, 290] on icon at bounding box center [622, 293] width 13 height 12
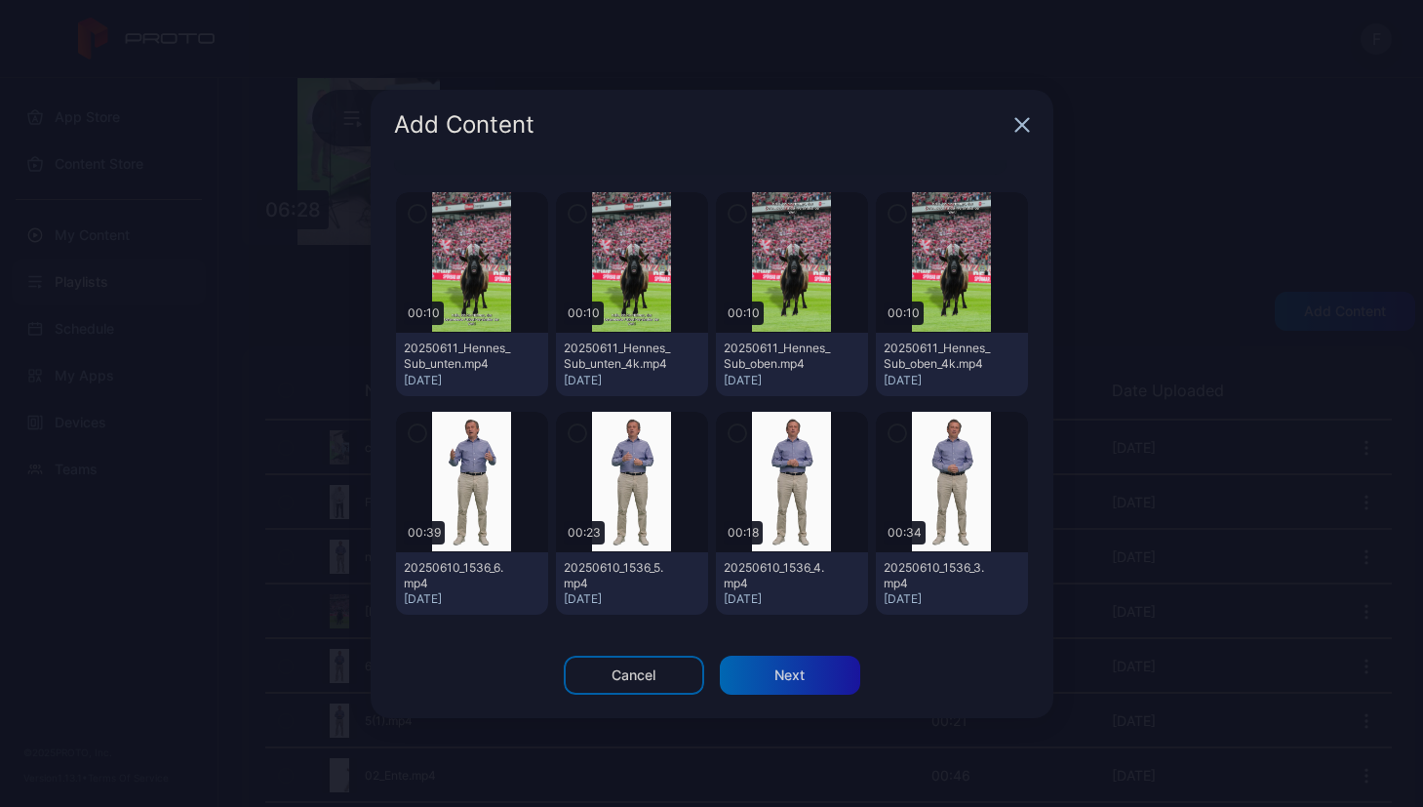
scroll to position [0, 0]
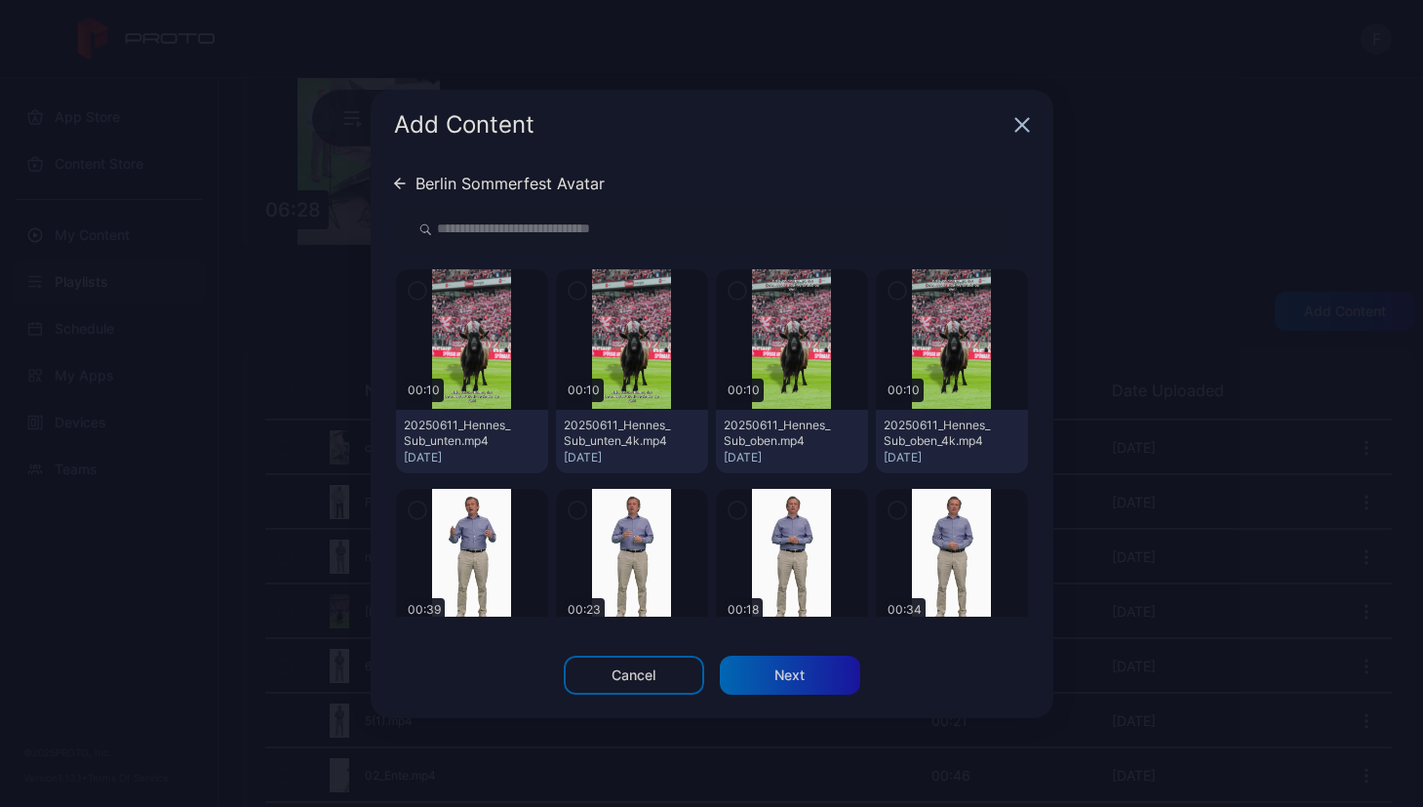
click at [406, 184] on div "Berlin Sommerfest Avatar" at bounding box center [499, 184] width 211 height 16
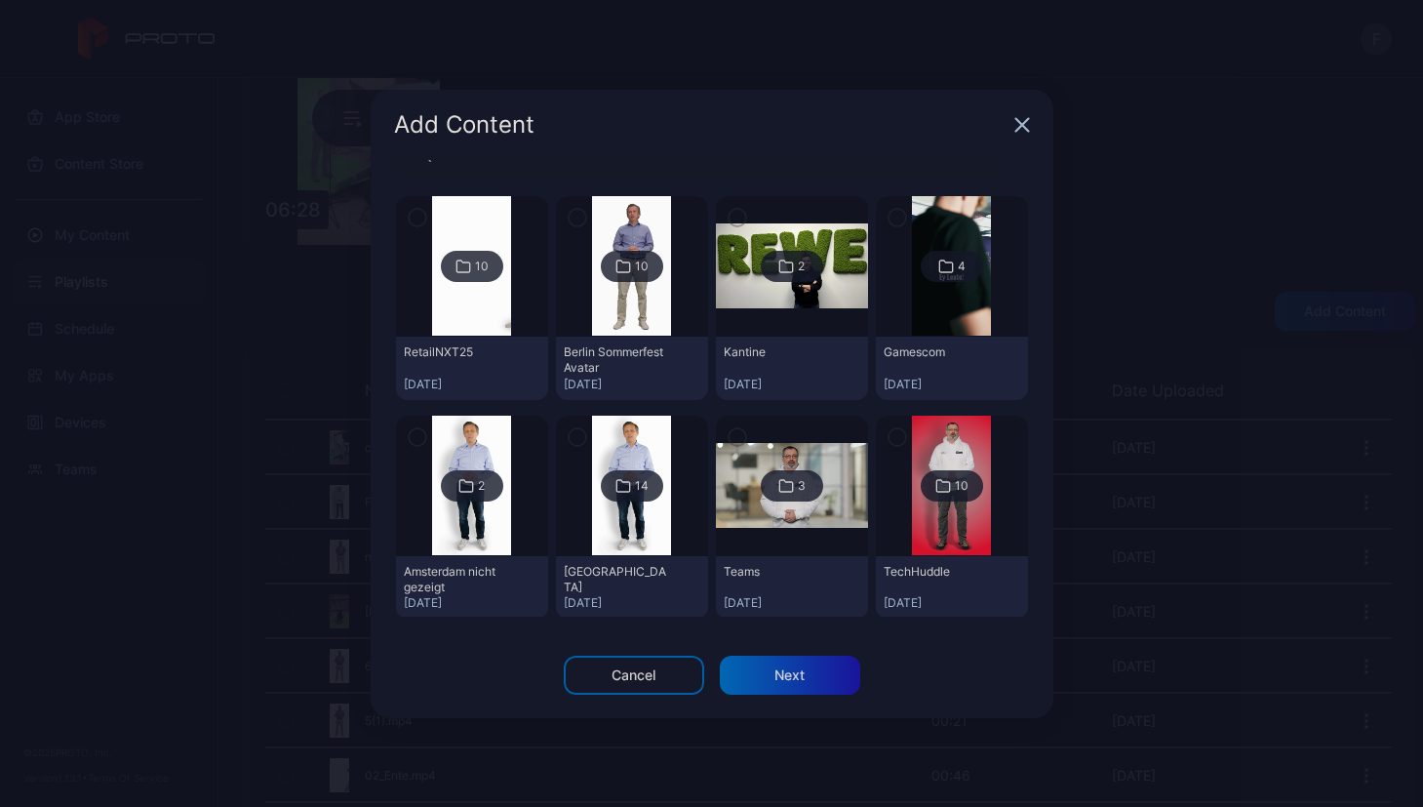
scroll to position [45, 0]
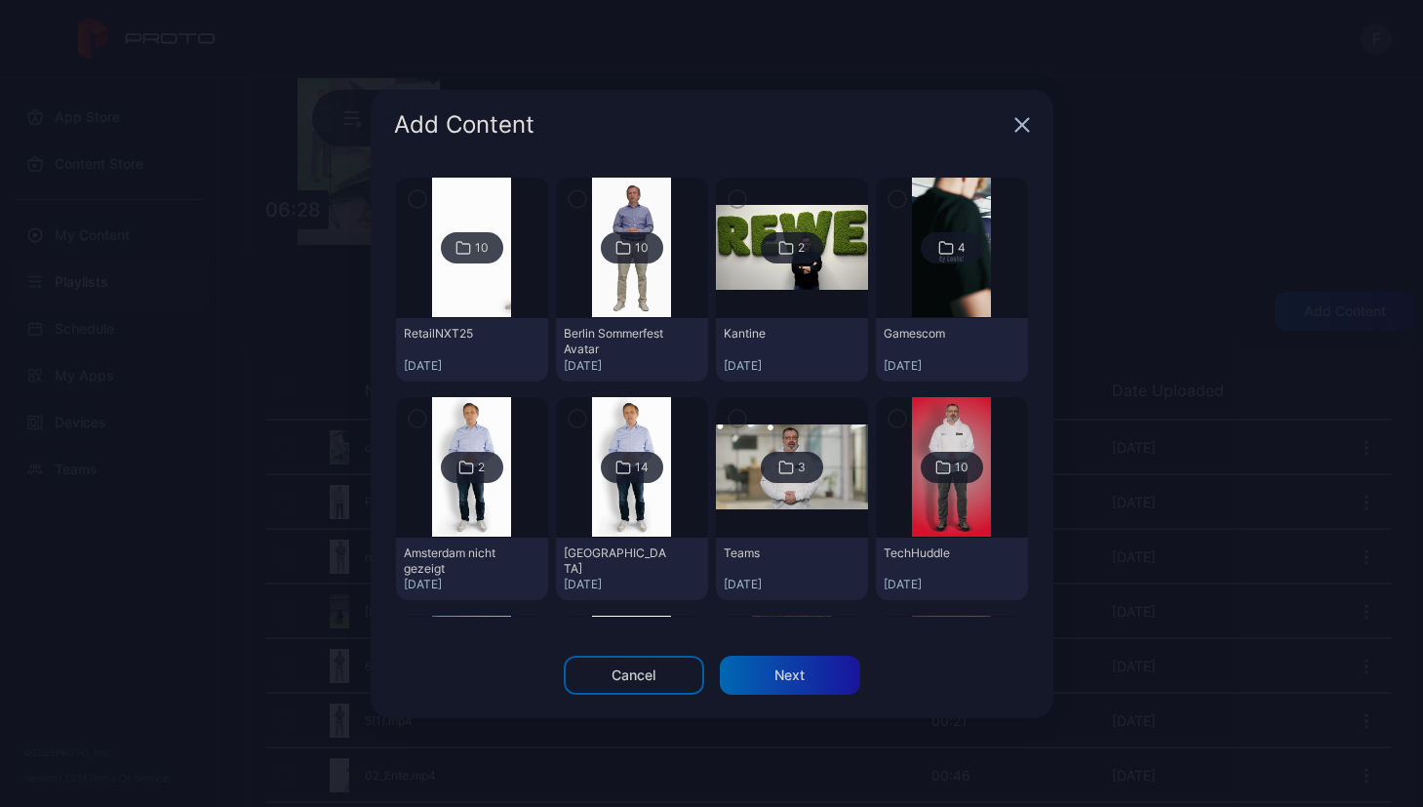
click at [938, 244] on icon at bounding box center [946, 247] width 16 height 23
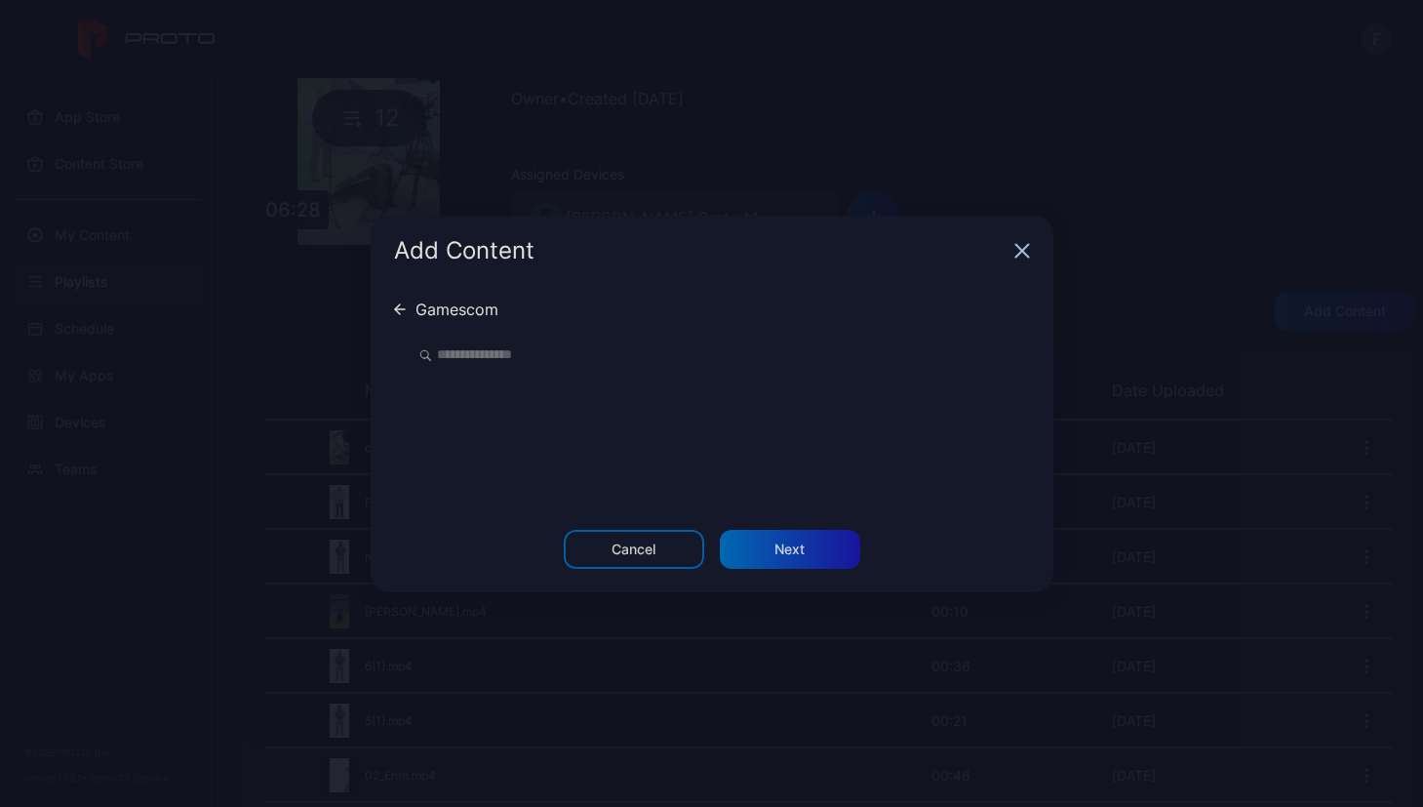
scroll to position [0, 0]
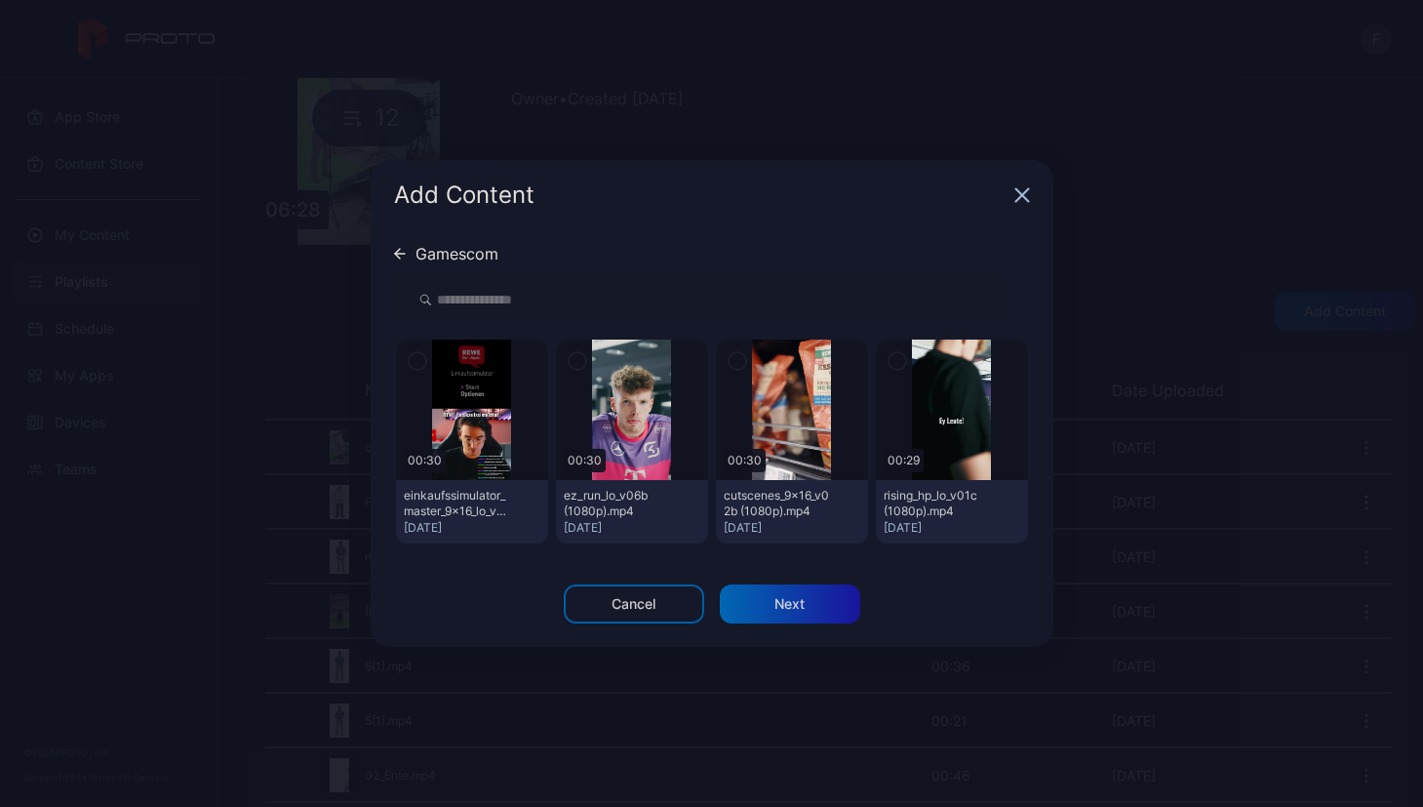
click at [403, 248] on icon at bounding box center [400, 254] width 12 height 12
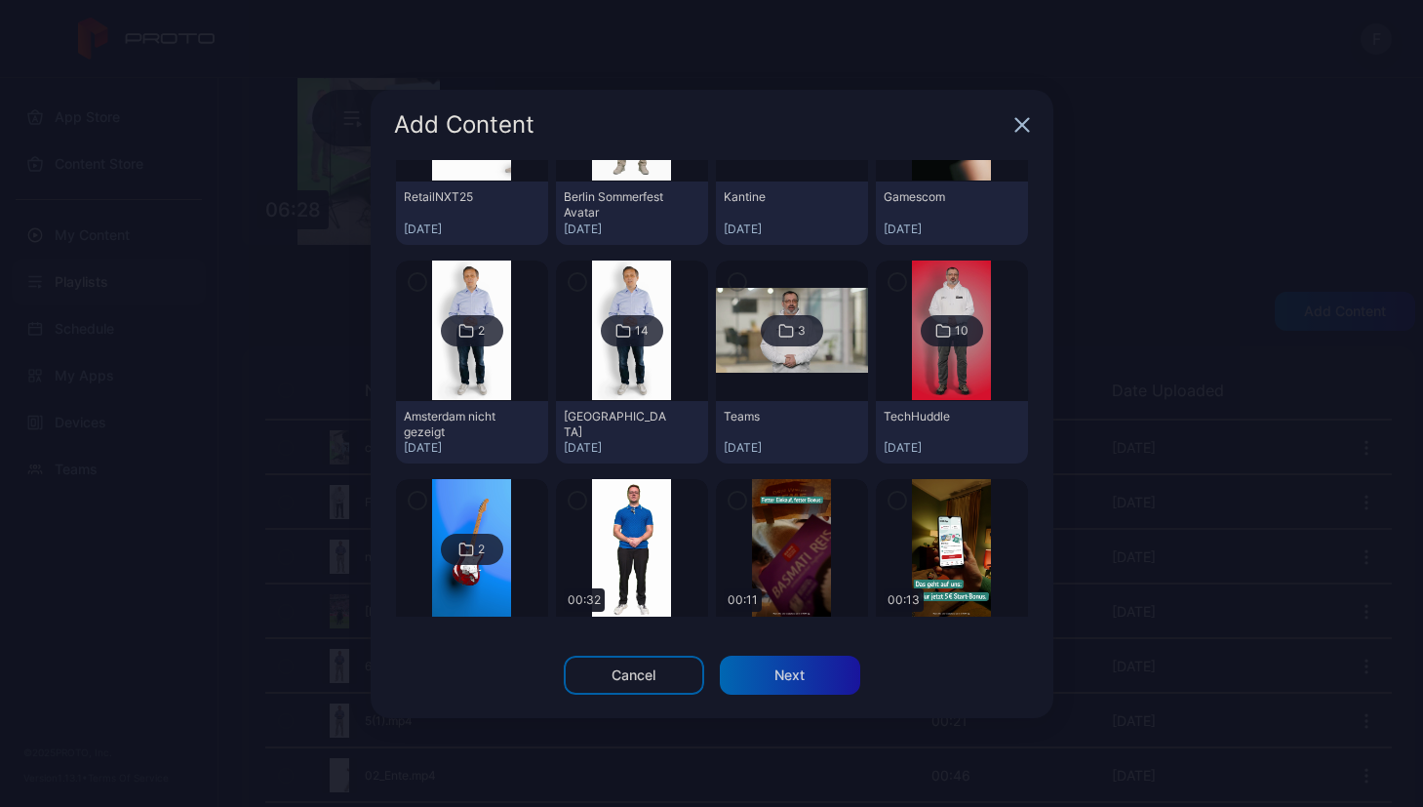
scroll to position [182, 0]
click at [489, 341] on div "2" at bounding box center [472, 329] width 62 height 31
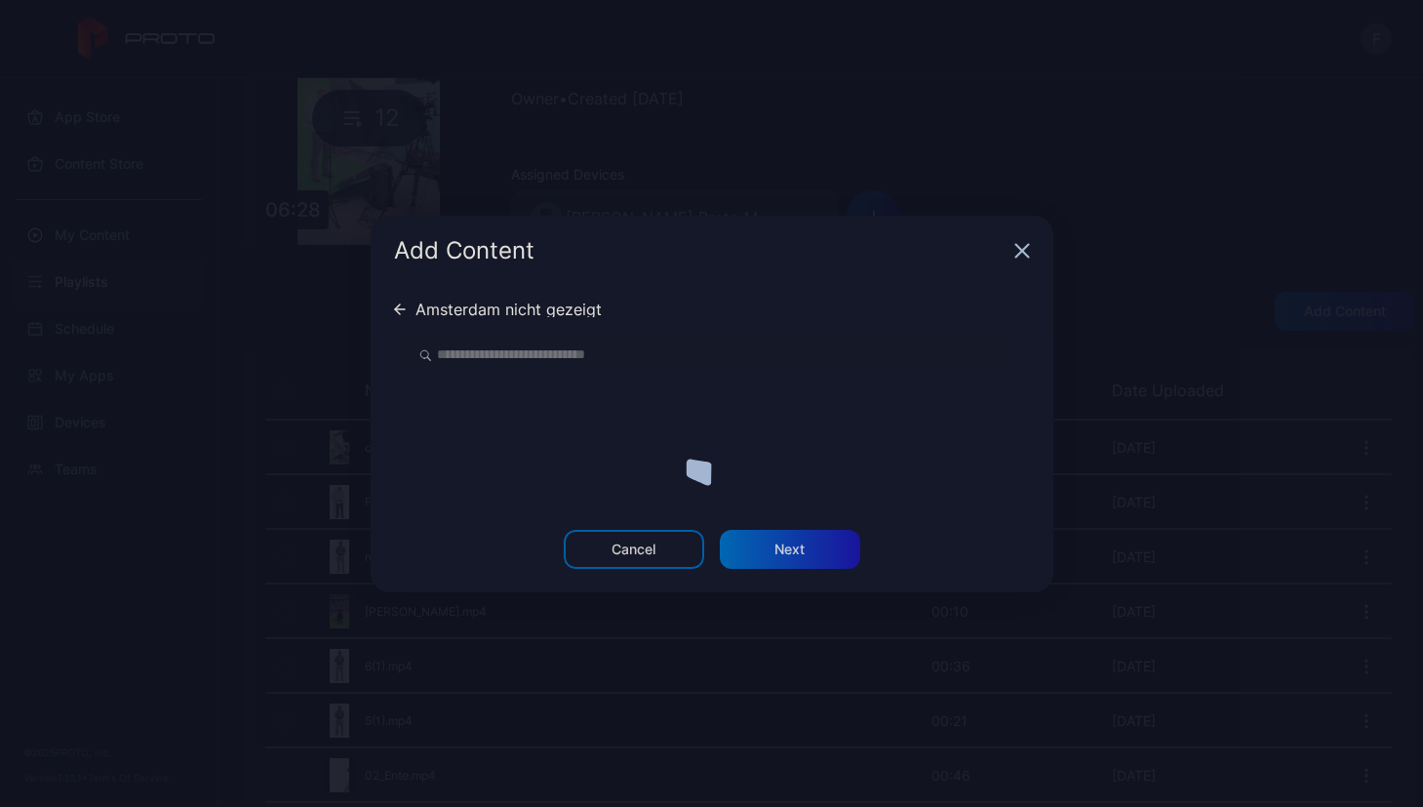
scroll to position [0, 0]
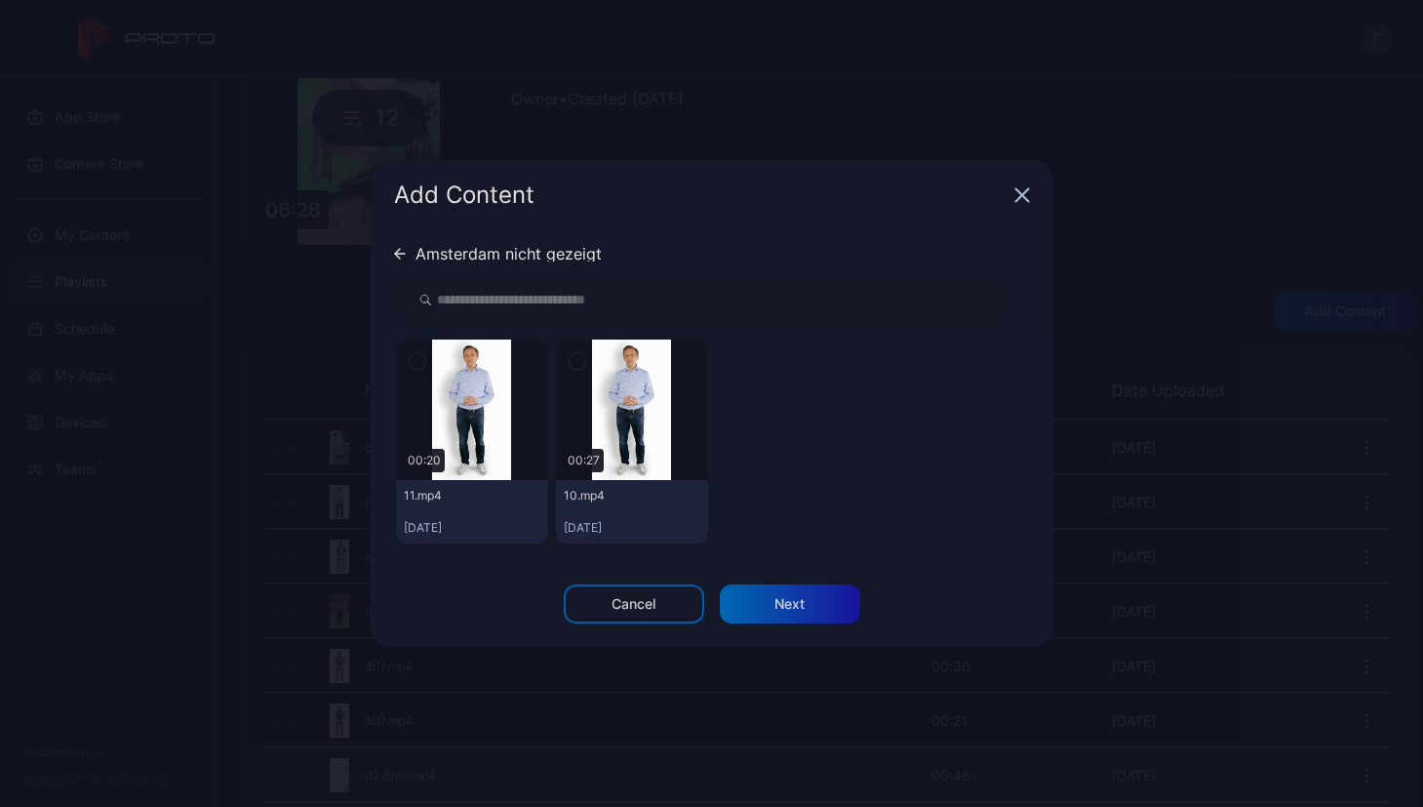
click at [400, 254] on icon at bounding box center [400, 254] width 10 height 0
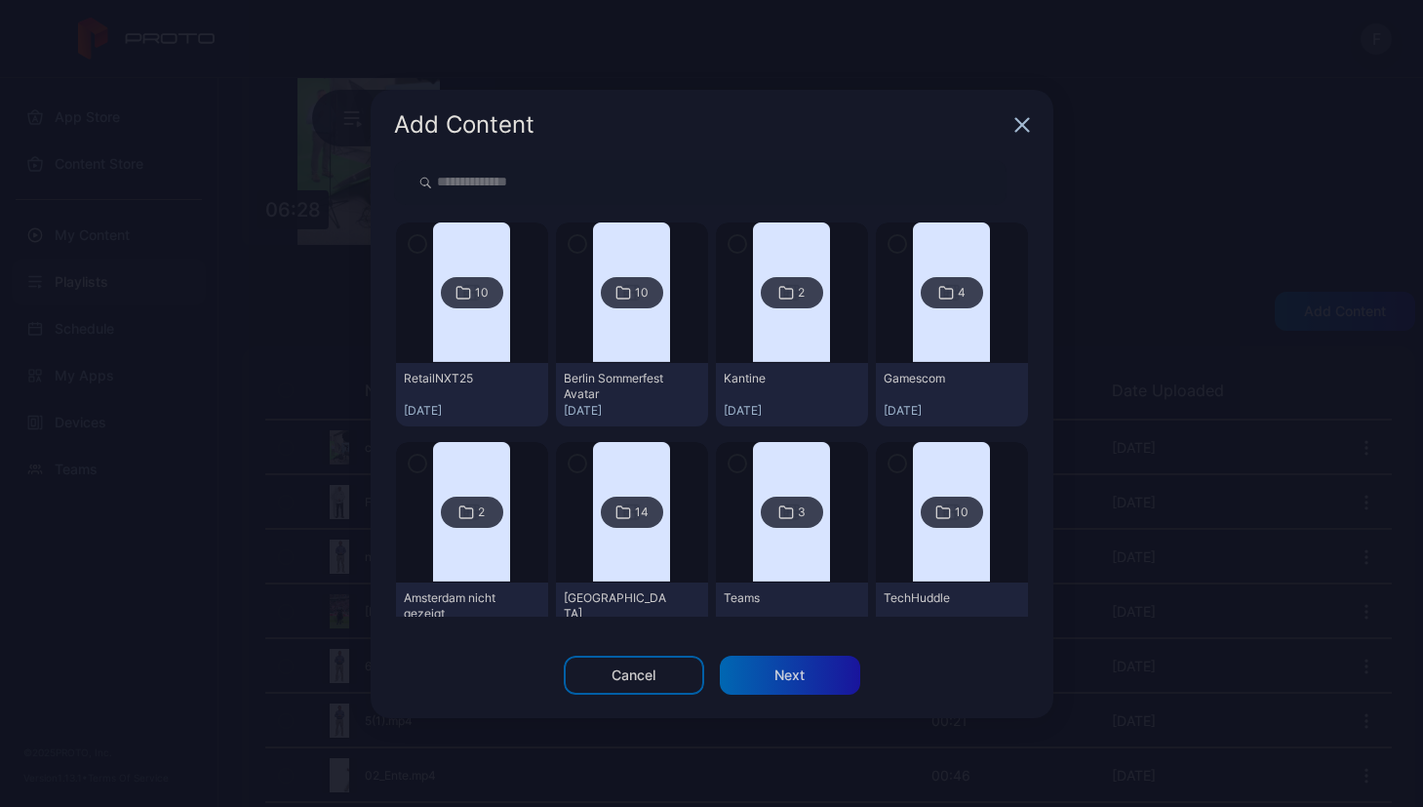
scroll to position [182, 0]
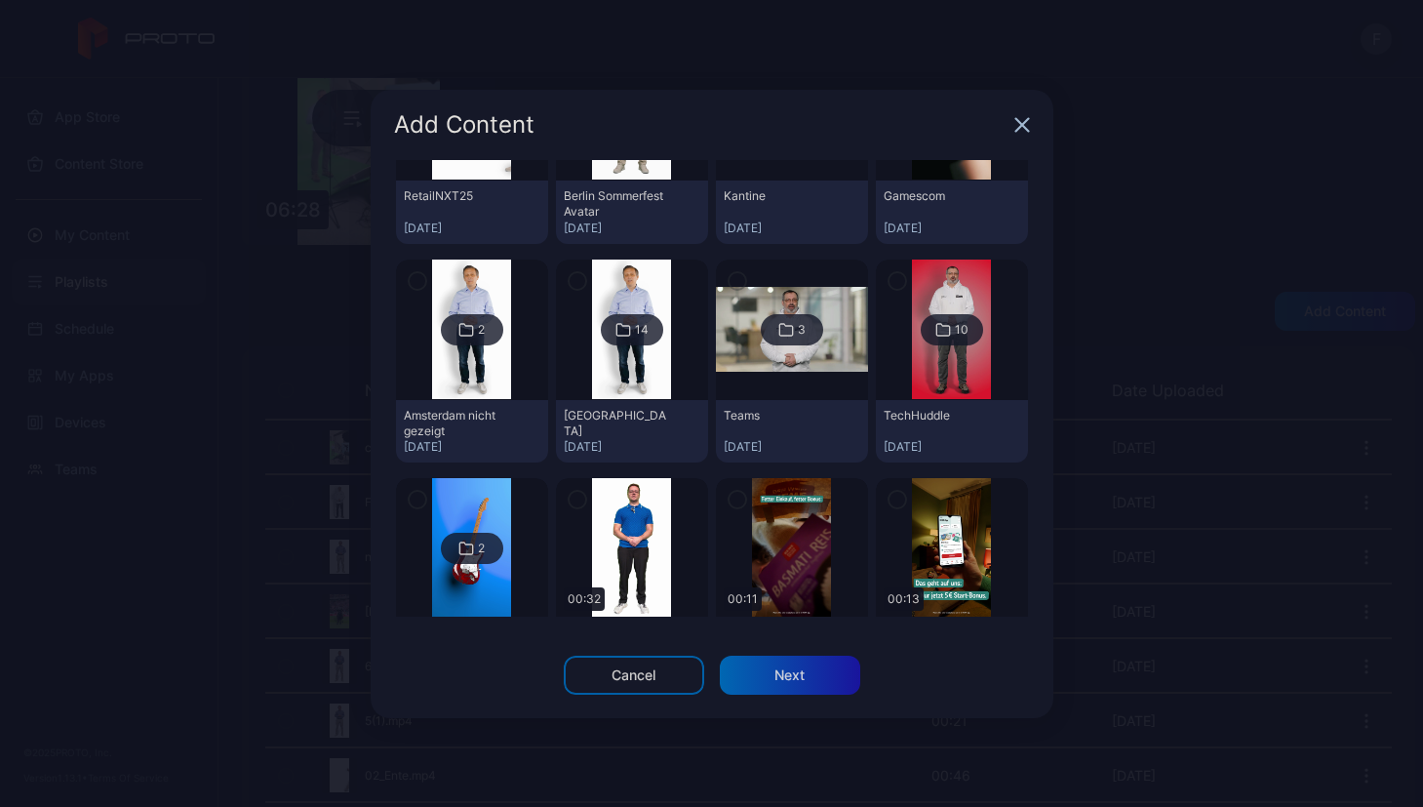
click at [616, 335] on icon at bounding box center [622, 330] width 13 height 12
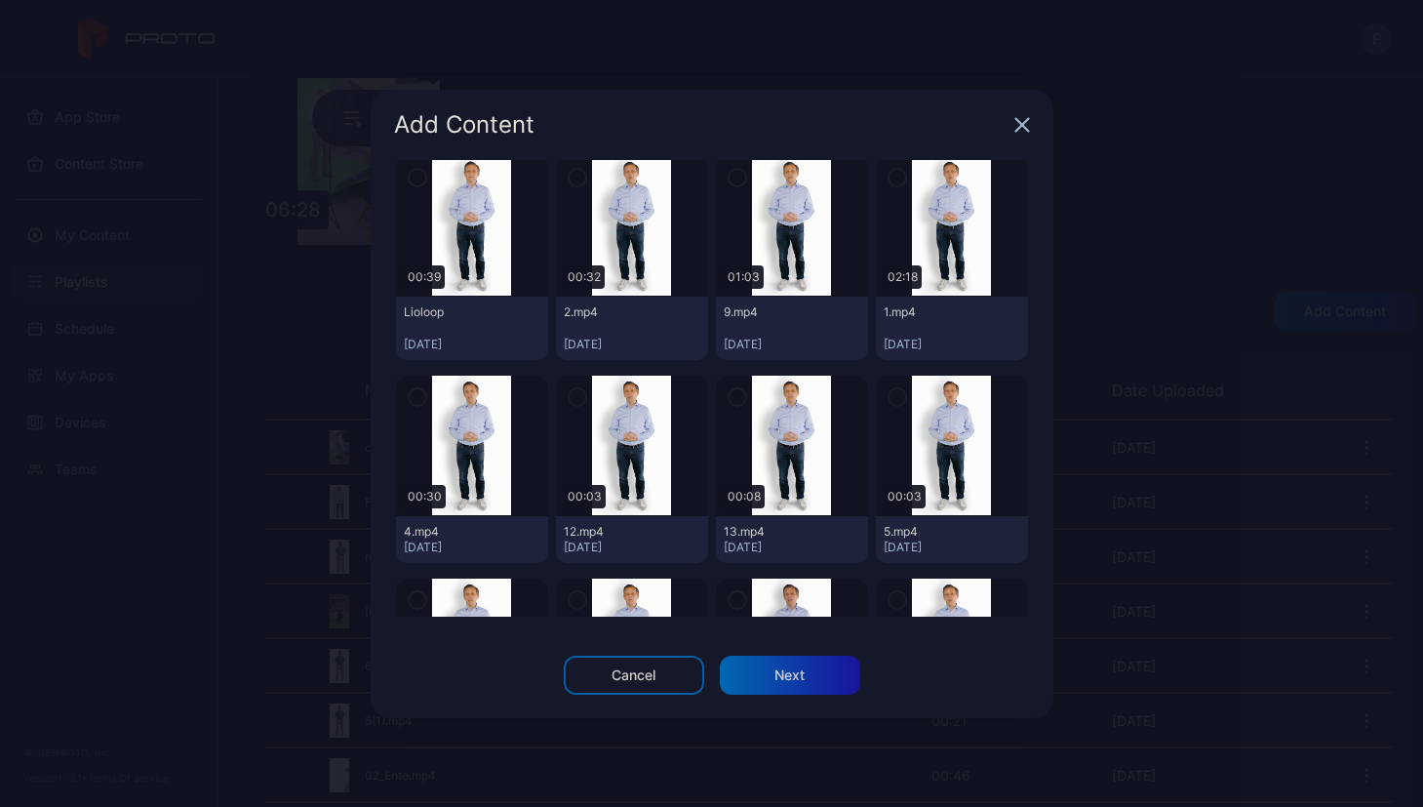
scroll to position [0, 0]
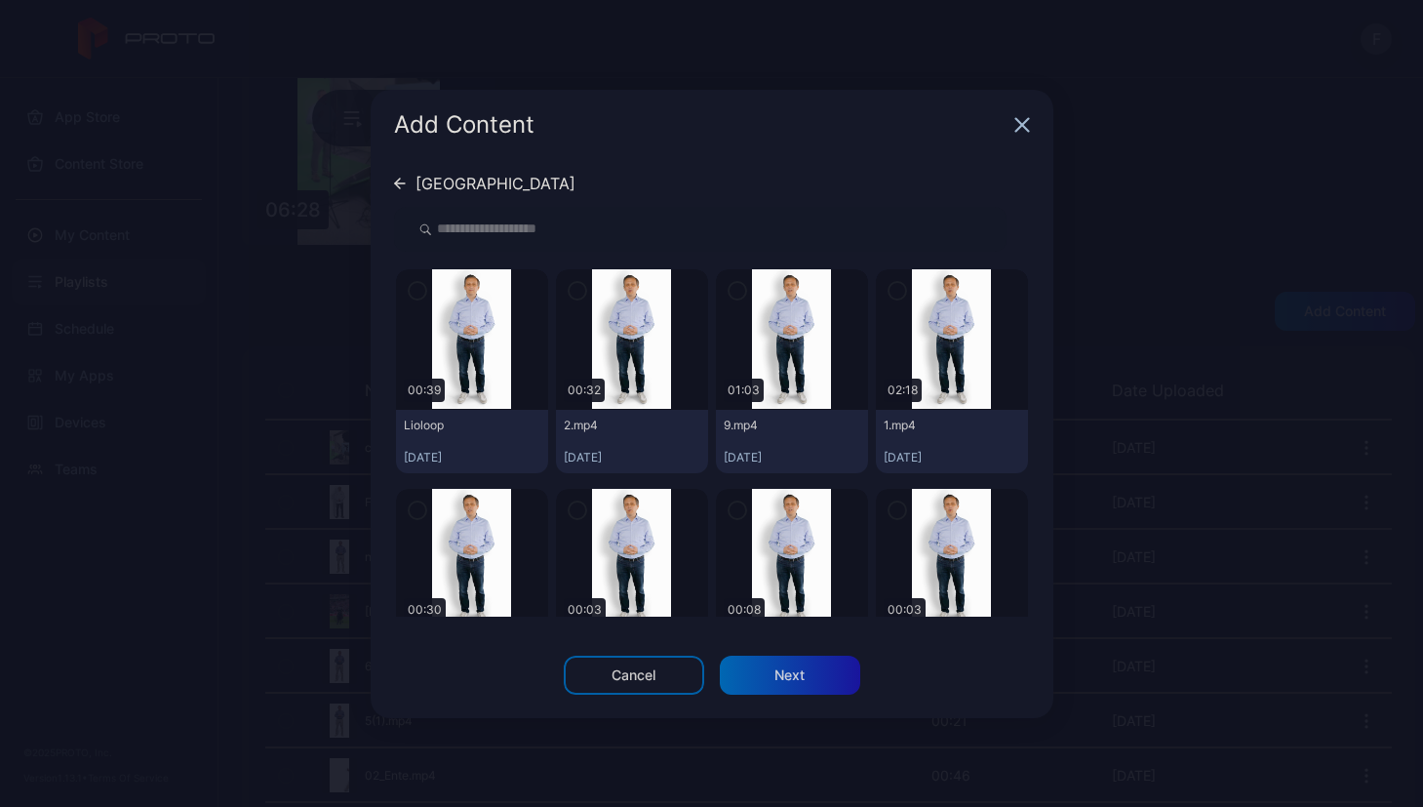
click at [394, 179] on icon at bounding box center [400, 184] width 12 height 12
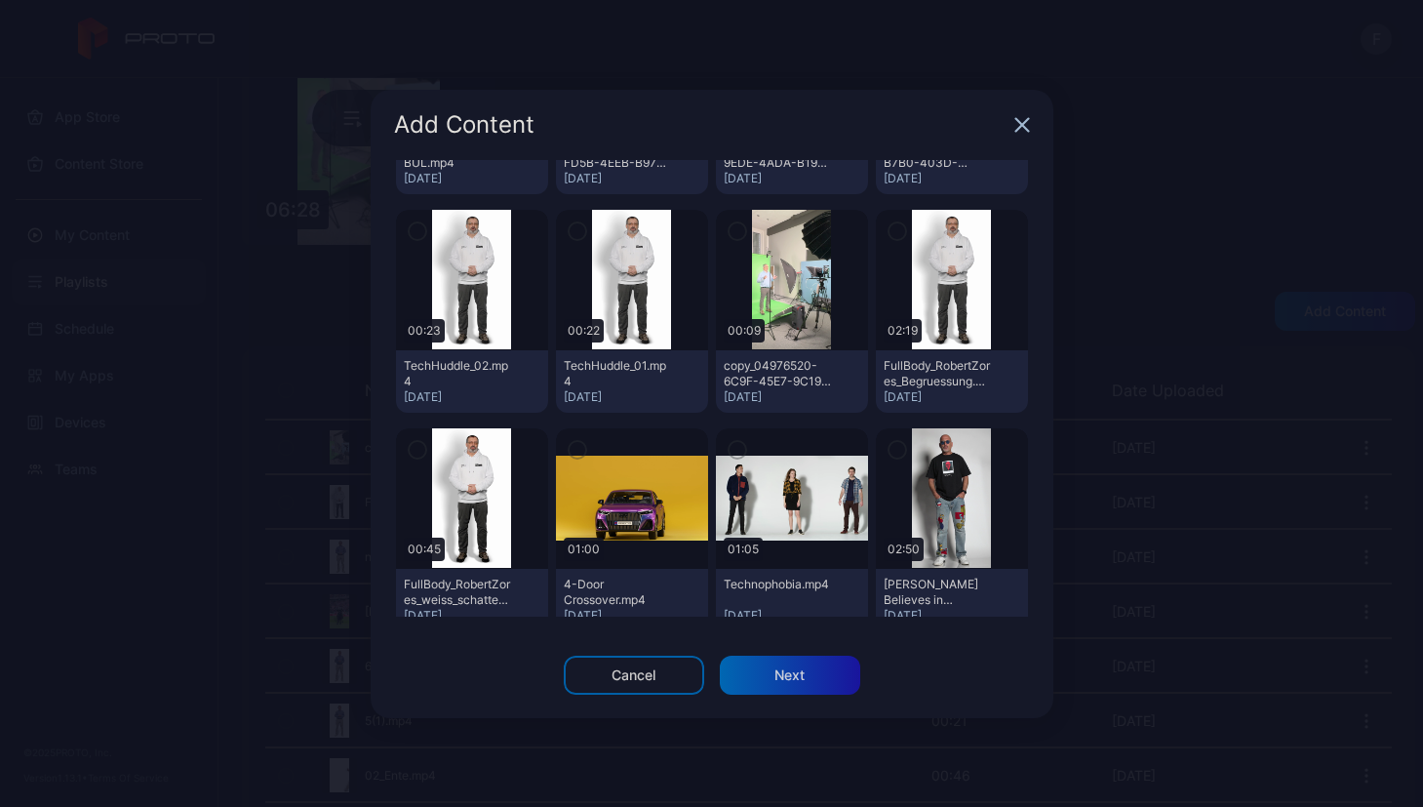
scroll to position [1545, 0]
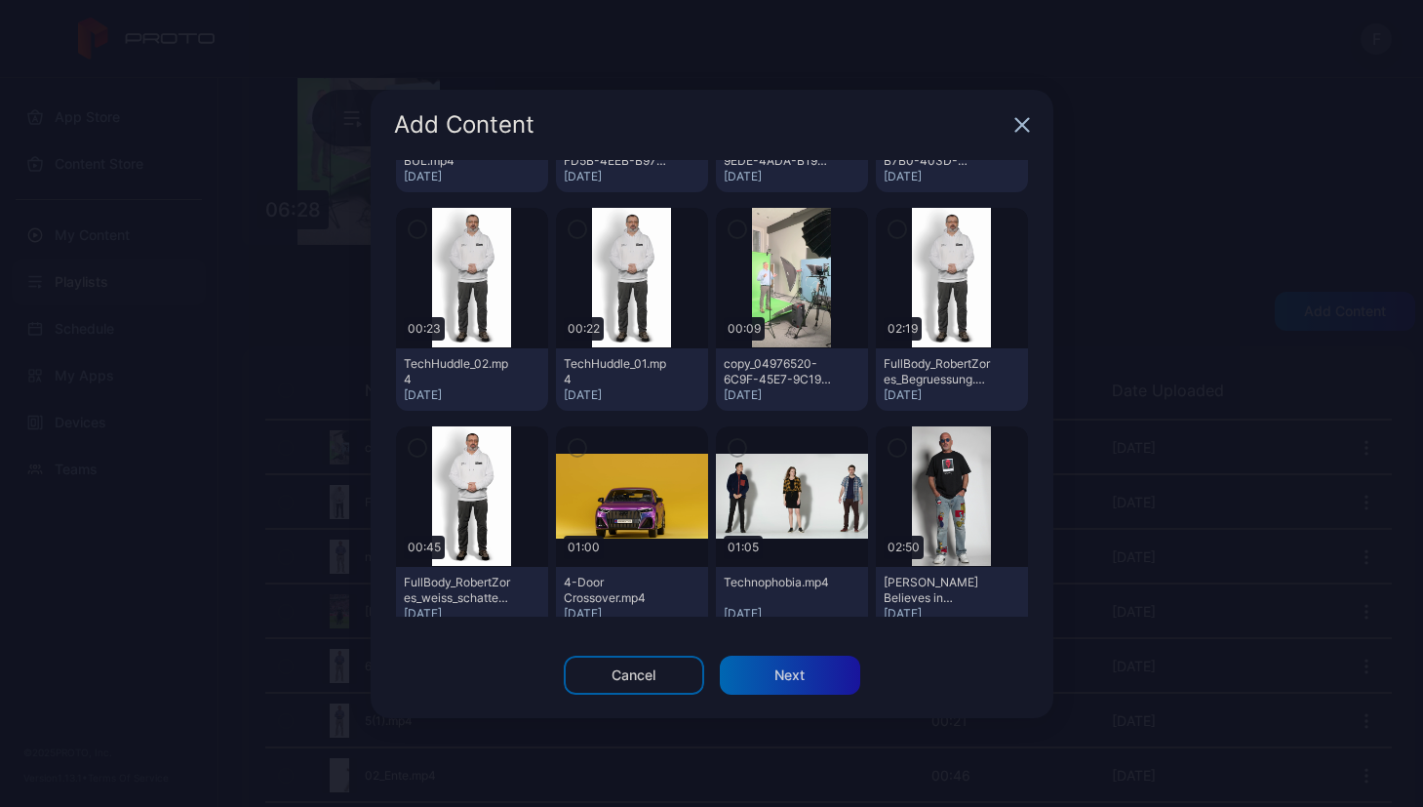
click at [570, 224] on icon "button" at bounding box center [578, 228] width 16 height 21
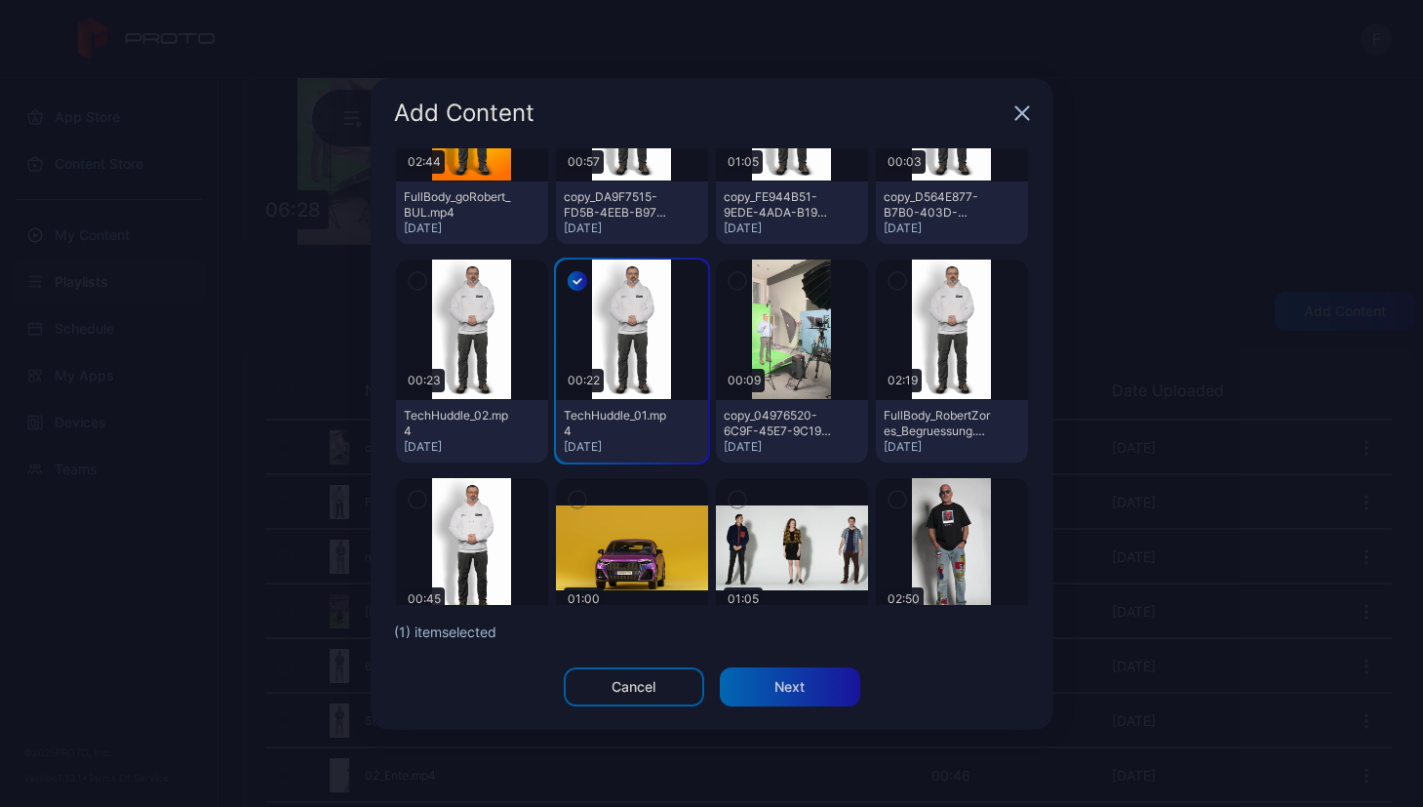
scroll to position [1464, 0]
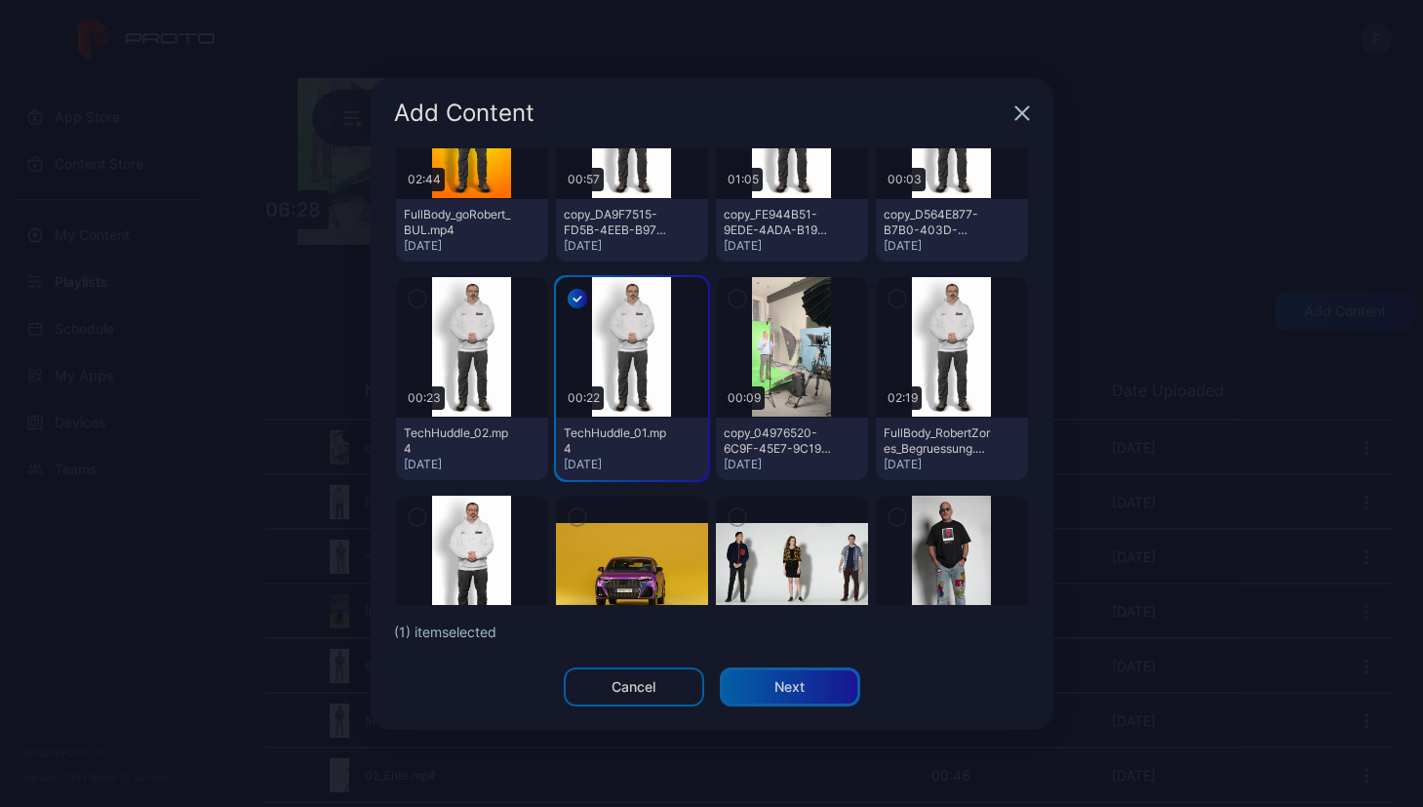
click at [777, 687] on div "Next" at bounding box center [789, 687] width 30 height 16
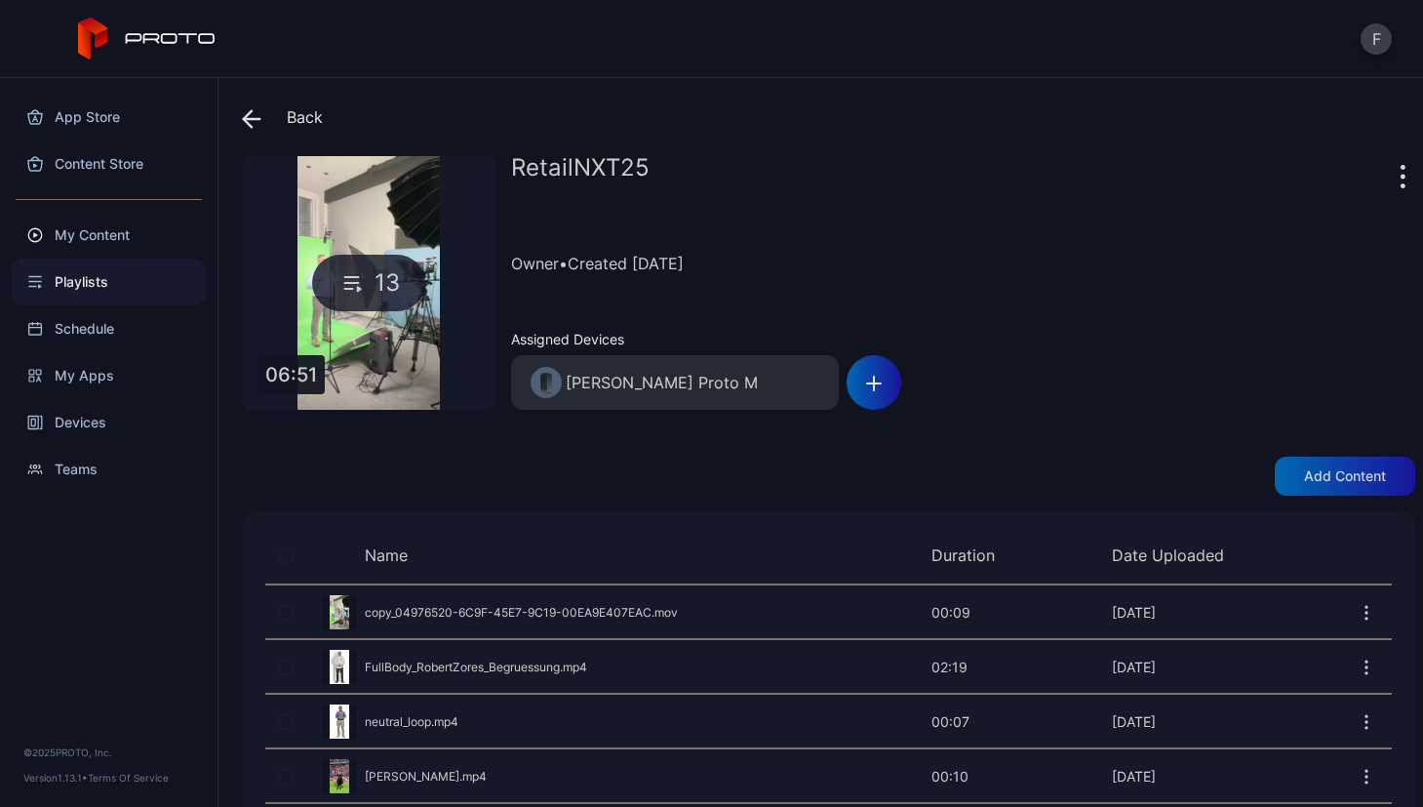
click at [252, 111] on icon at bounding box center [252, 119] width 20 height 20
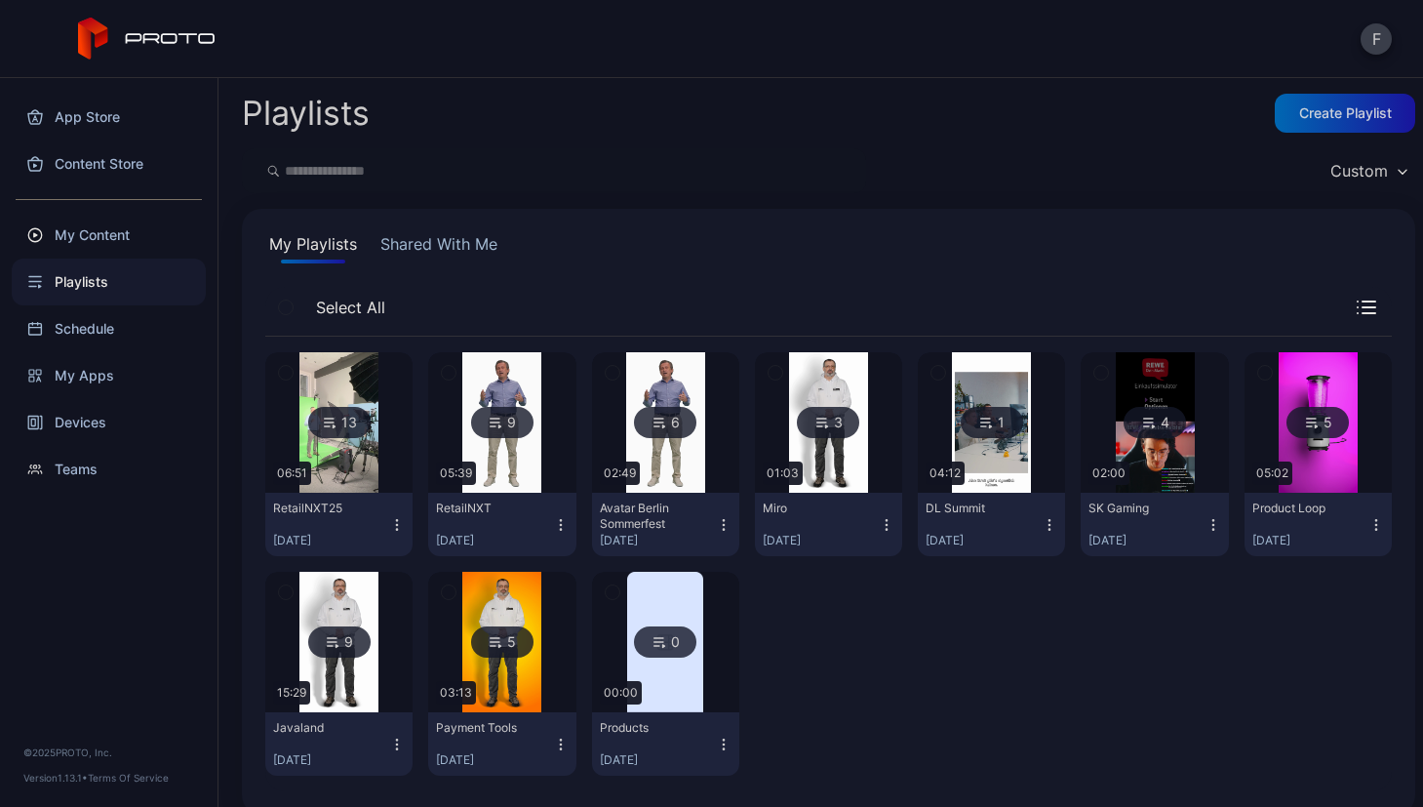
click at [505, 443] on img at bounding box center [501, 422] width 79 height 140
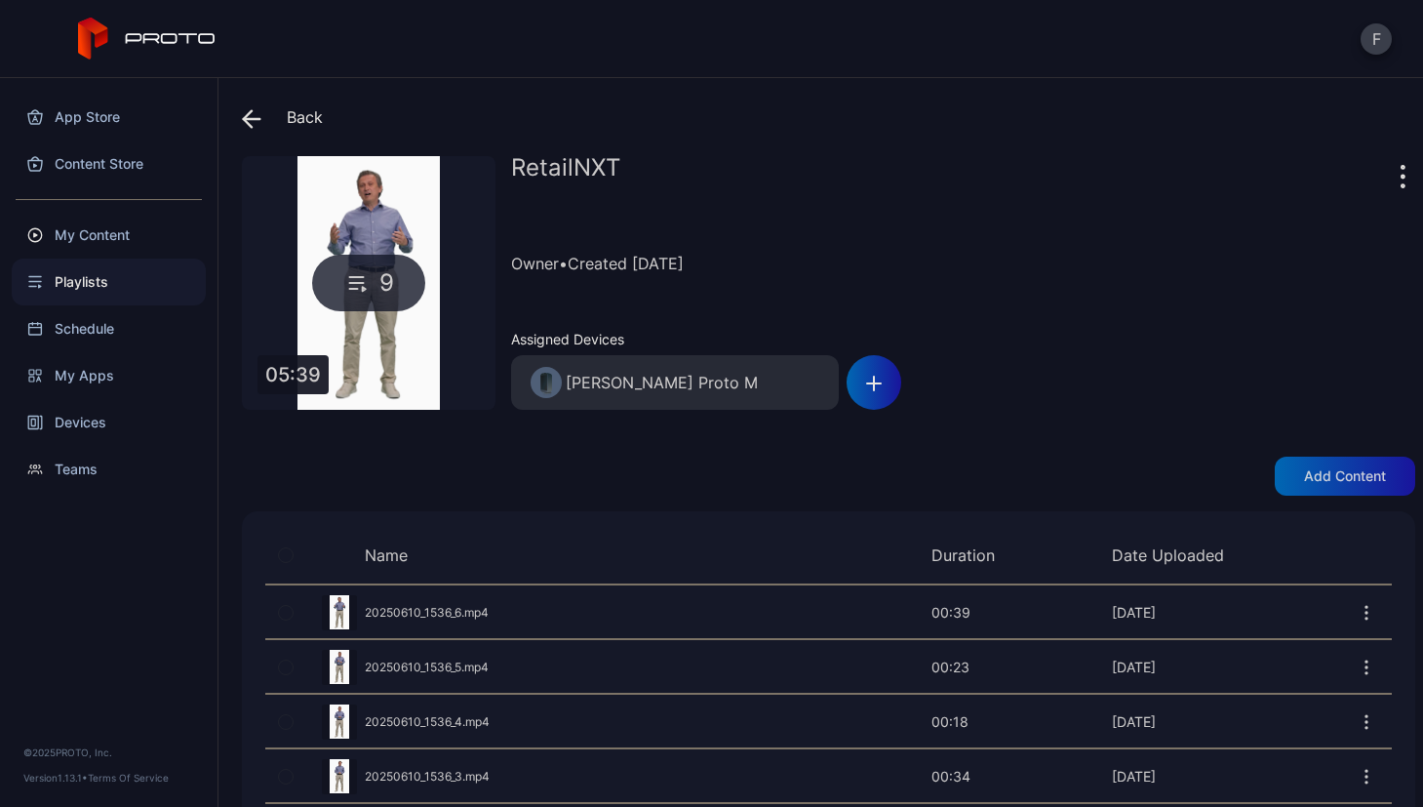
click at [256, 114] on icon at bounding box center [252, 119] width 20 height 20
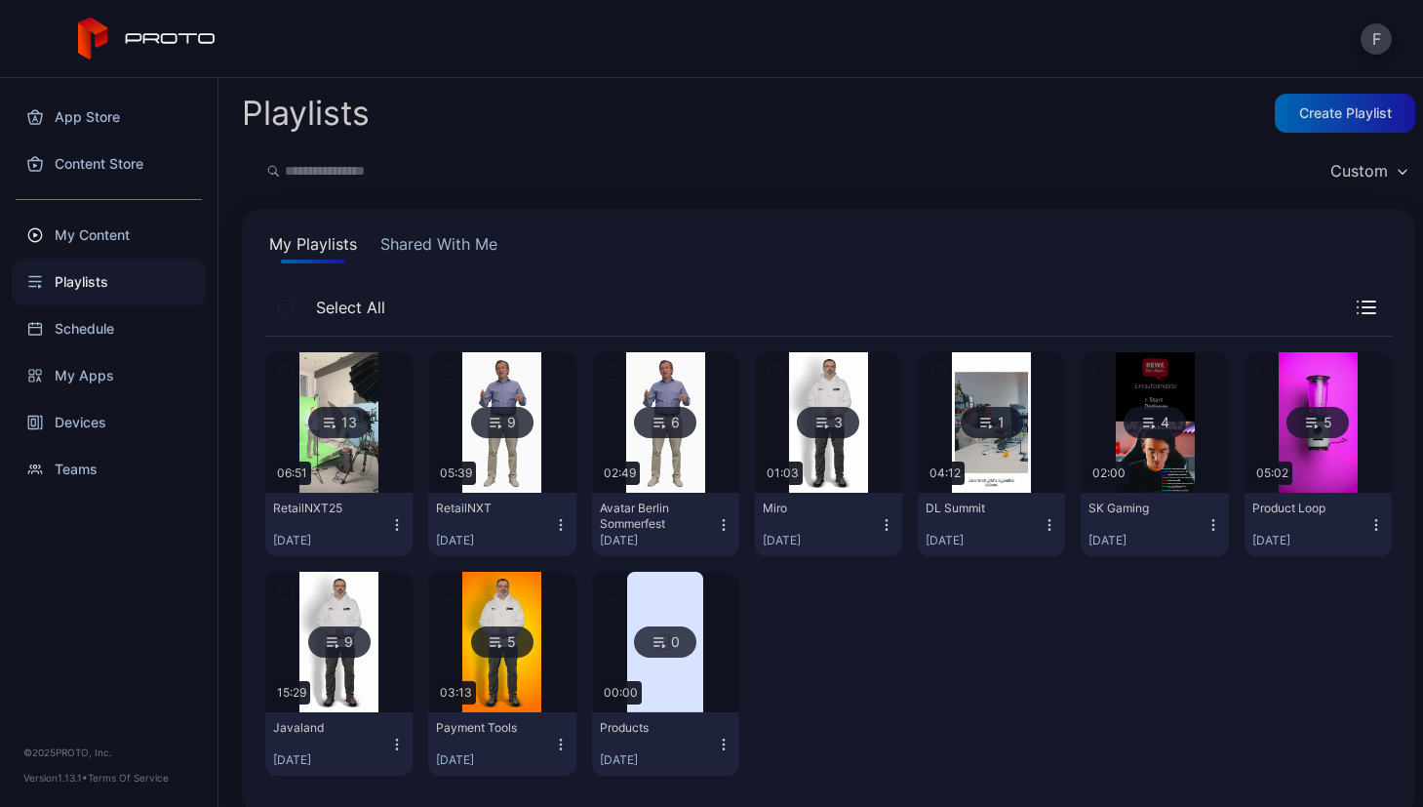
click at [334, 373] on img at bounding box center [338, 422] width 79 height 140
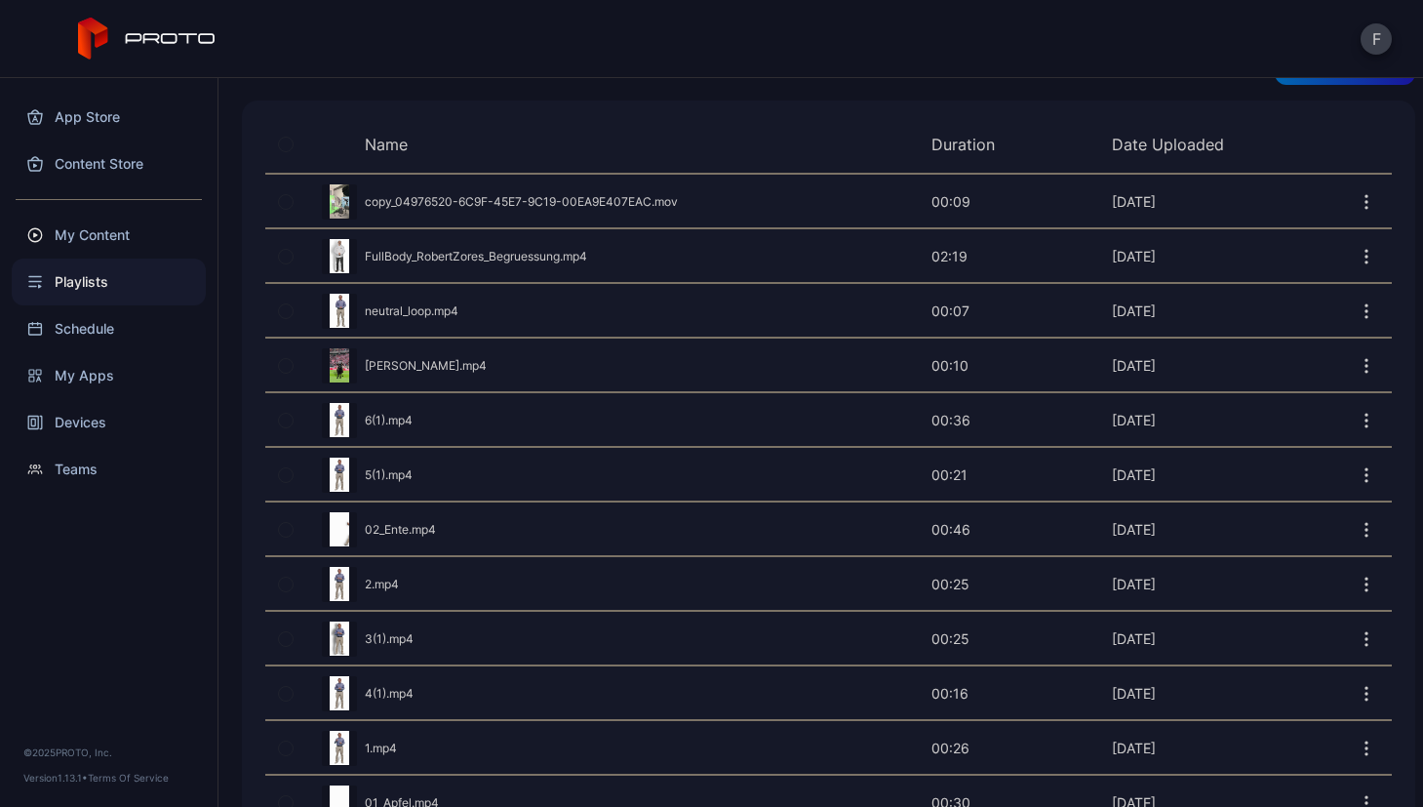
scroll to position [528, 0]
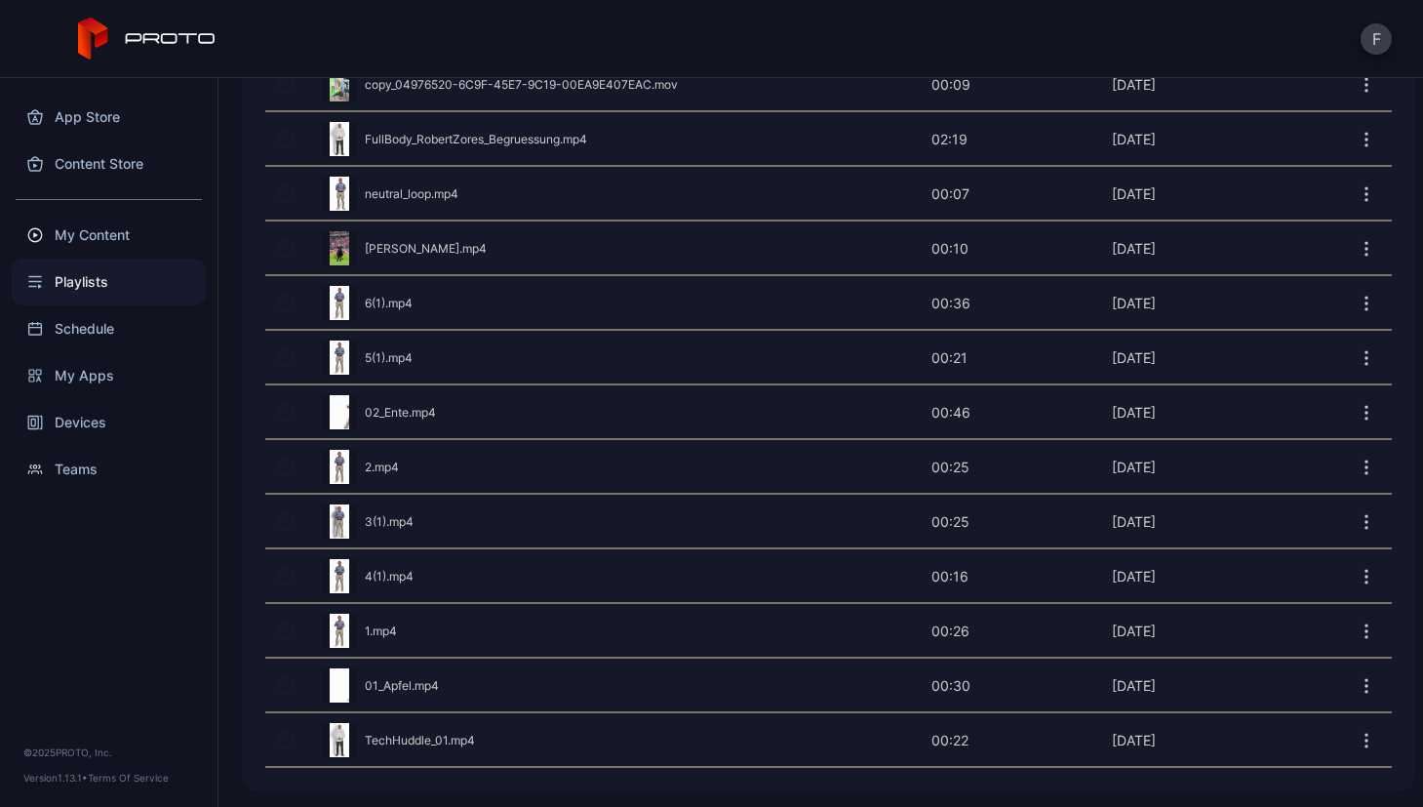
click at [1357, 736] on icon "button" at bounding box center [1367, 740] width 20 height 20
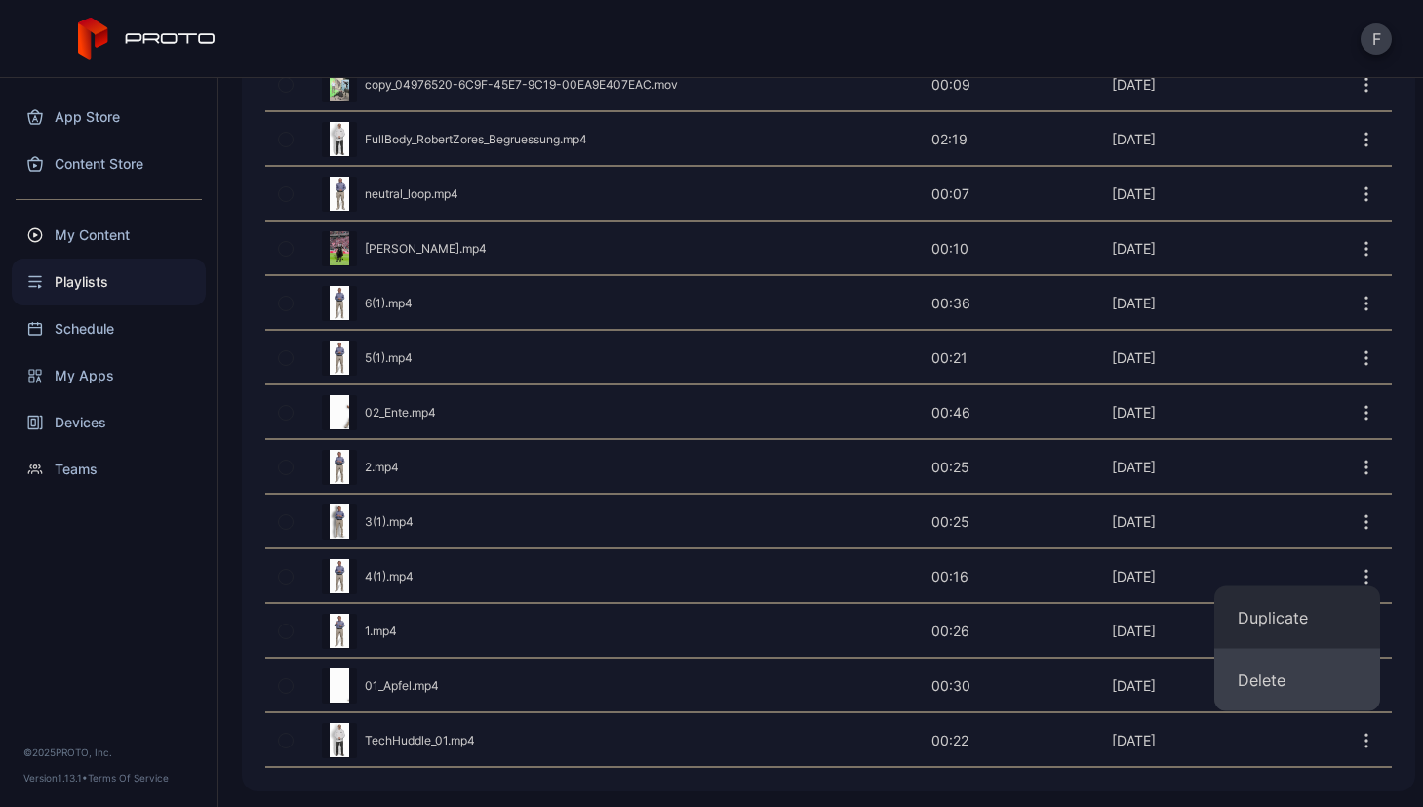
click at [1273, 678] on button "Delete" at bounding box center [1297, 680] width 166 height 62
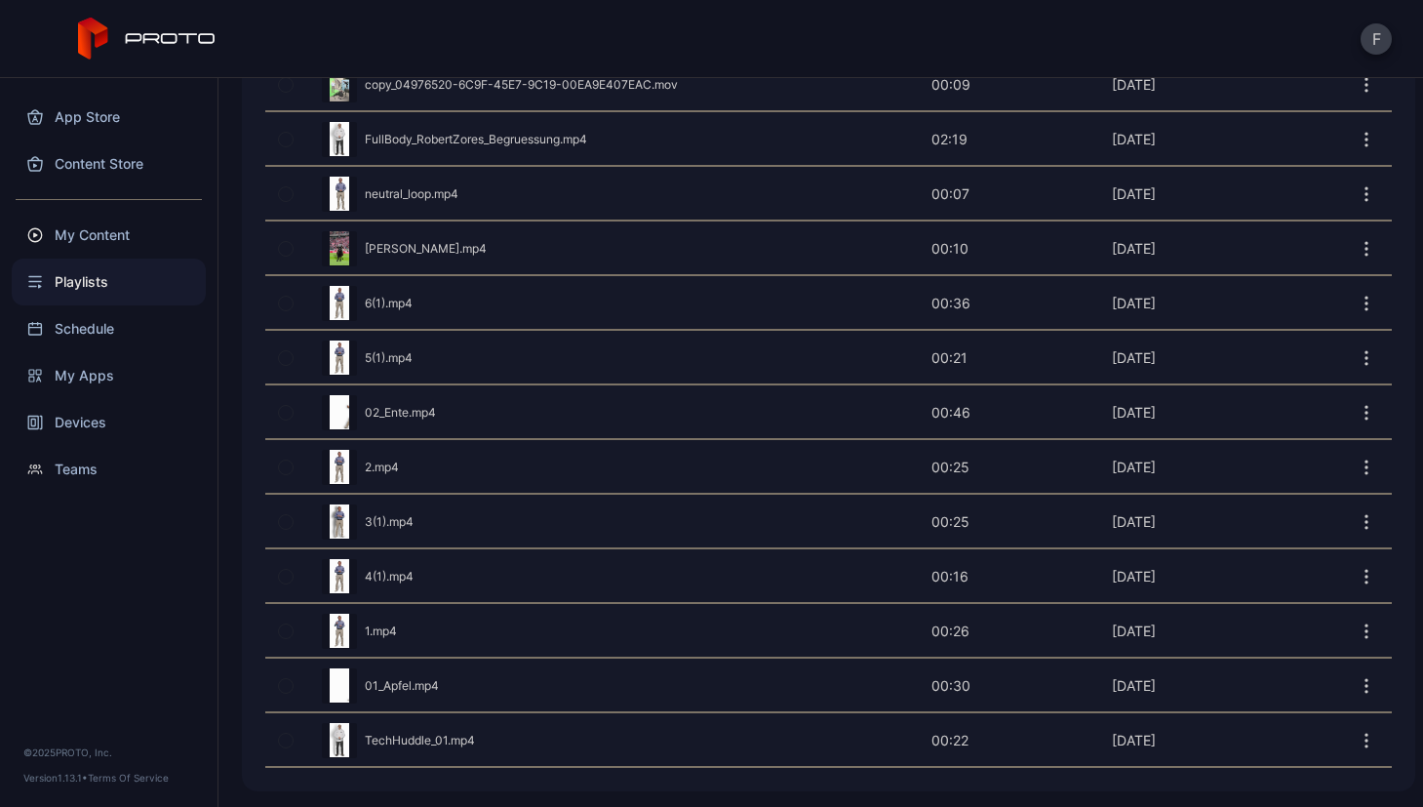
scroll to position [0, 0]
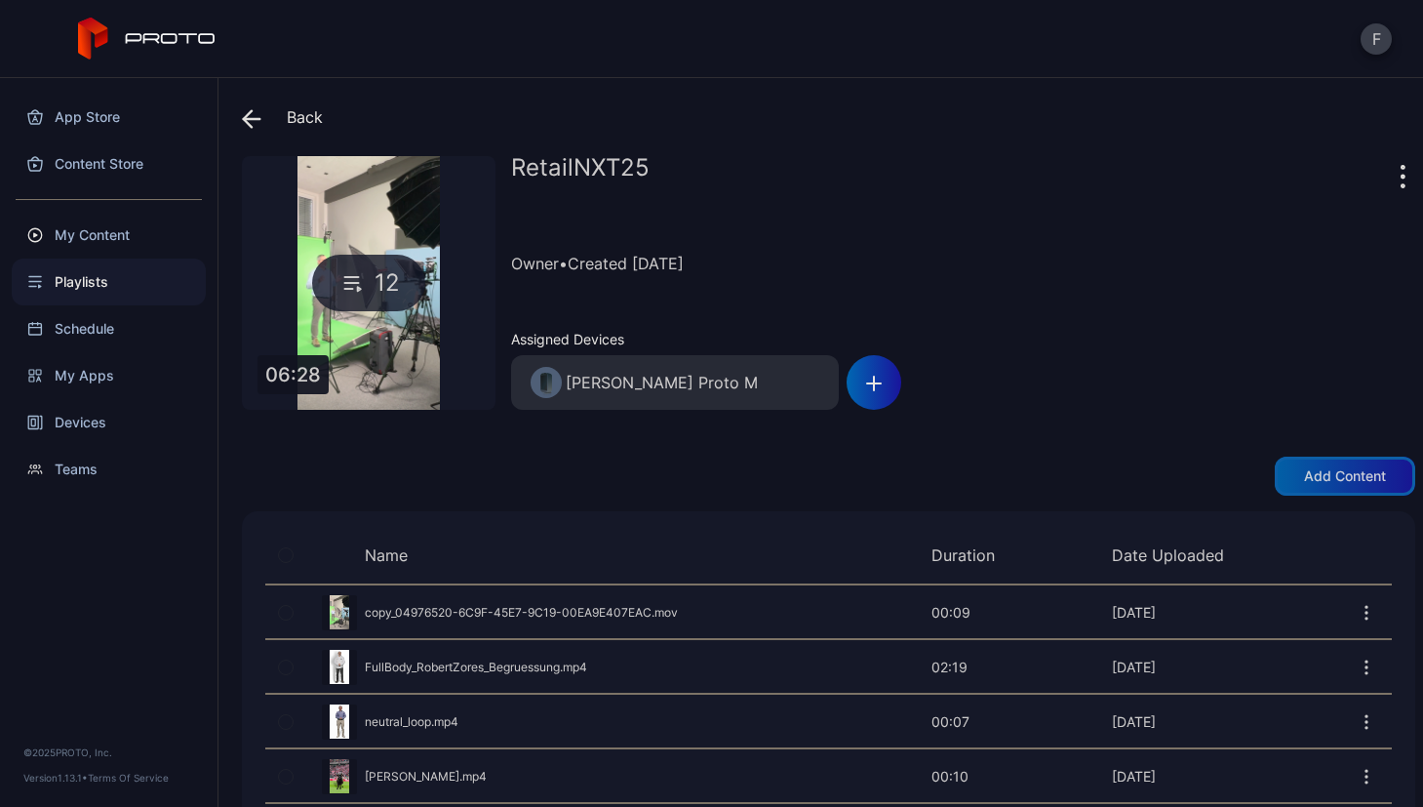
click at [1351, 483] on div "Add content" at bounding box center [1345, 476] width 82 height 16
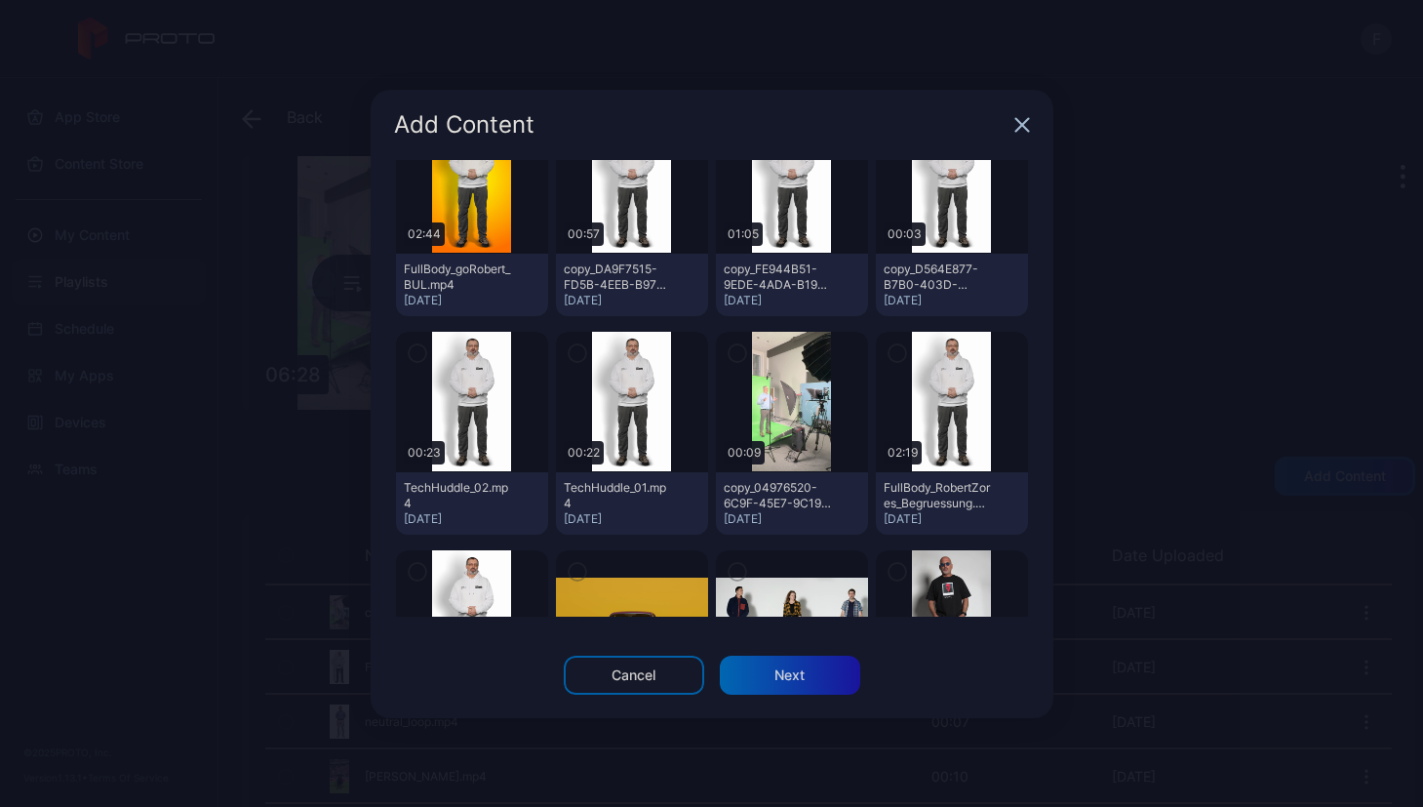
scroll to position [1409, 0]
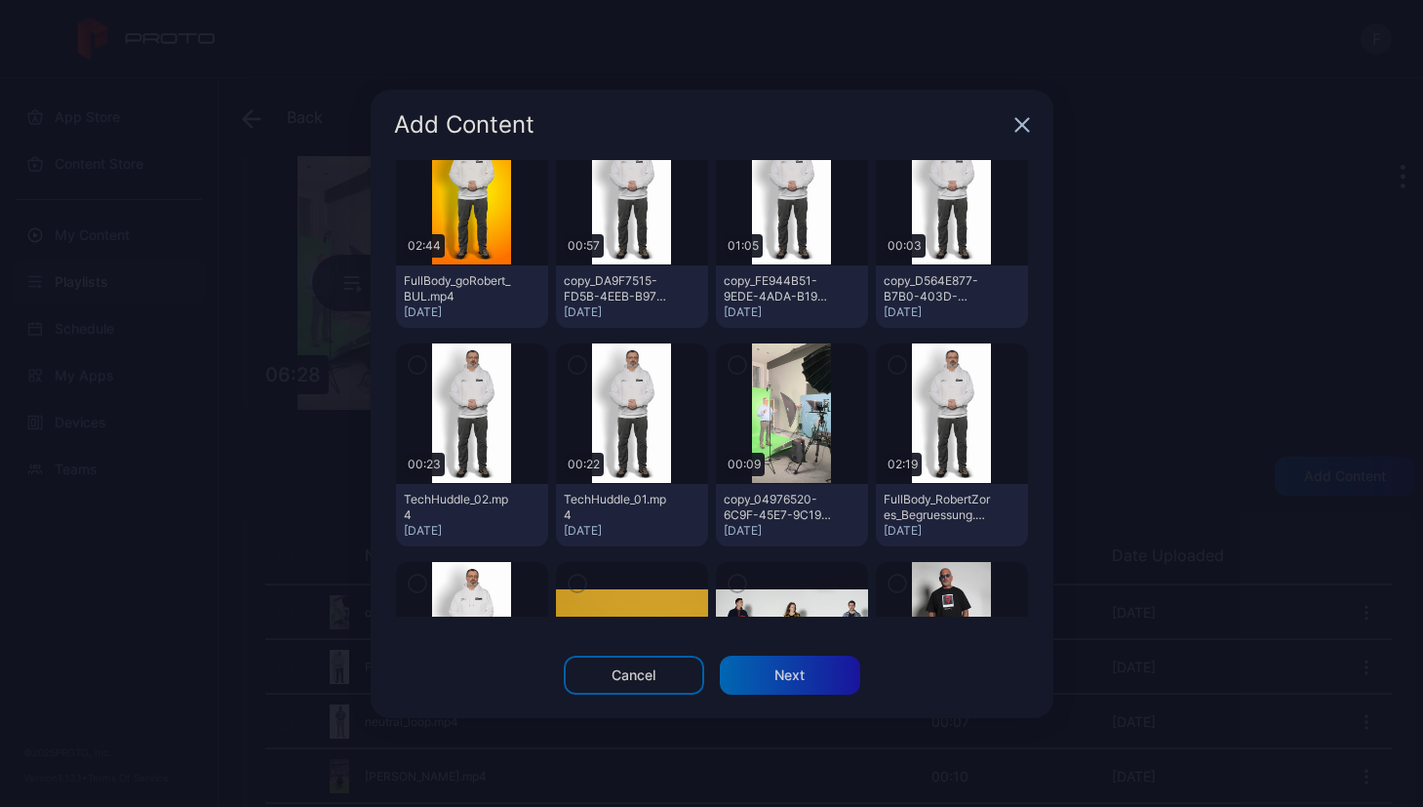
click at [420, 361] on icon "button" at bounding box center [418, 364] width 16 height 21
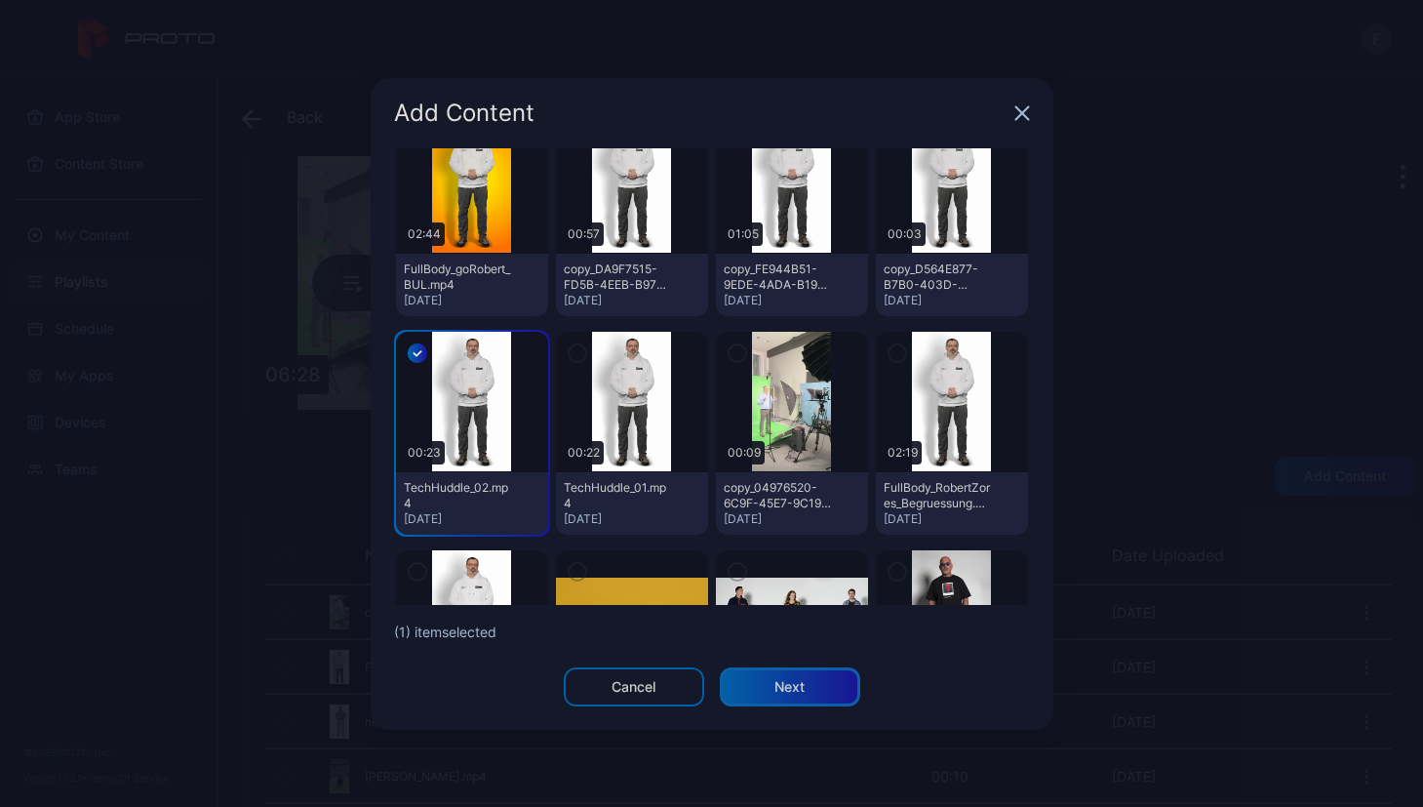
click at [791, 689] on div "Next" at bounding box center [789, 687] width 30 height 16
